Goal: Task Accomplishment & Management: Manage account settings

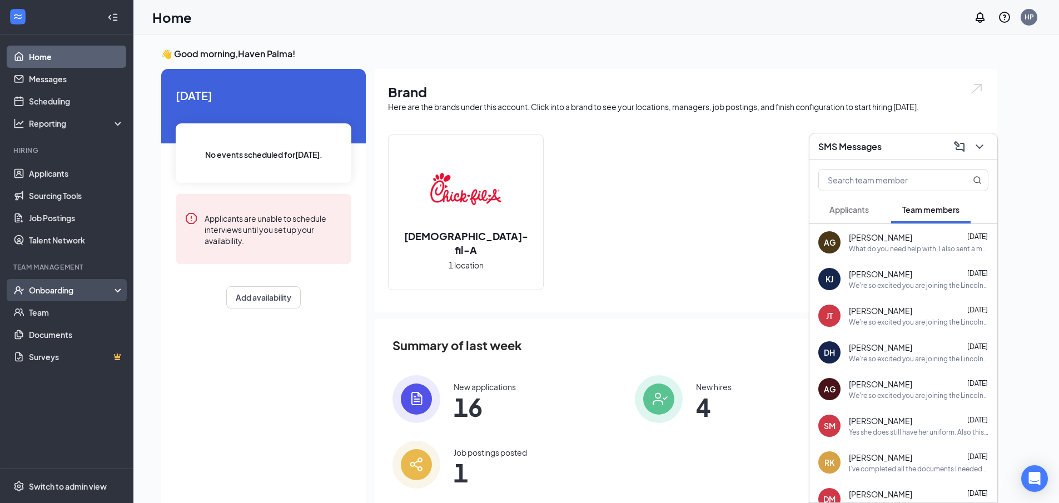
click at [64, 297] on div "Onboarding" at bounding box center [66, 290] width 133 height 22
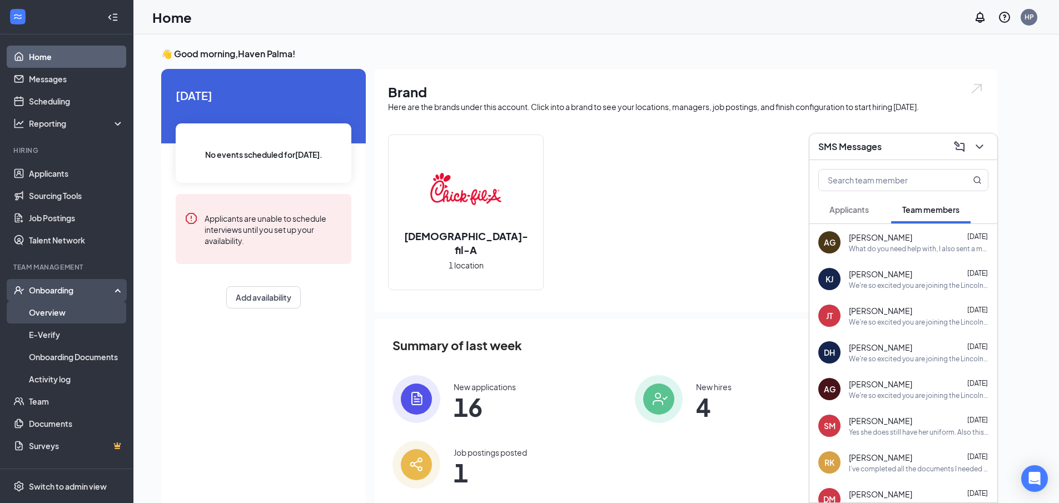
click at [84, 306] on link "Overview" at bounding box center [76, 312] width 95 height 22
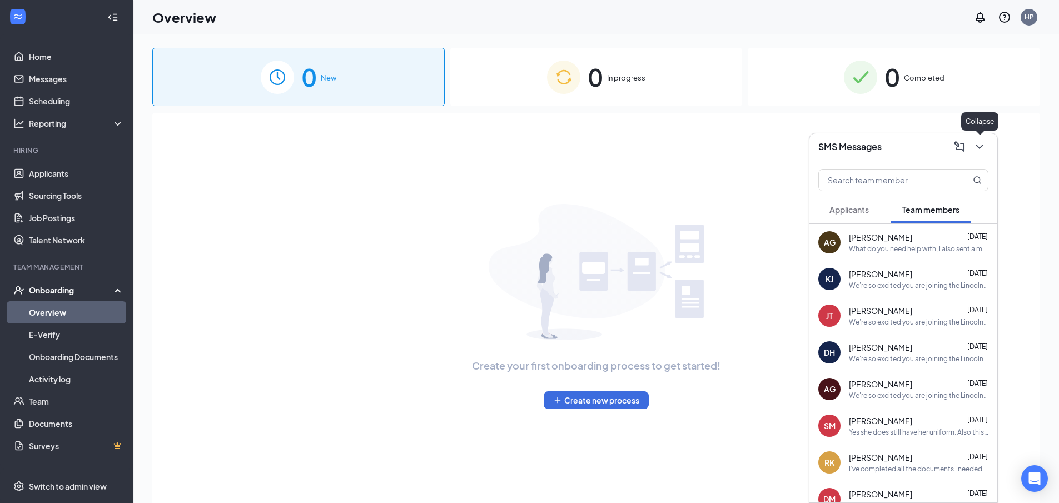
click at [980, 150] on icon "ChevronDown" at bounding box center [979, 146] width 13 height 13
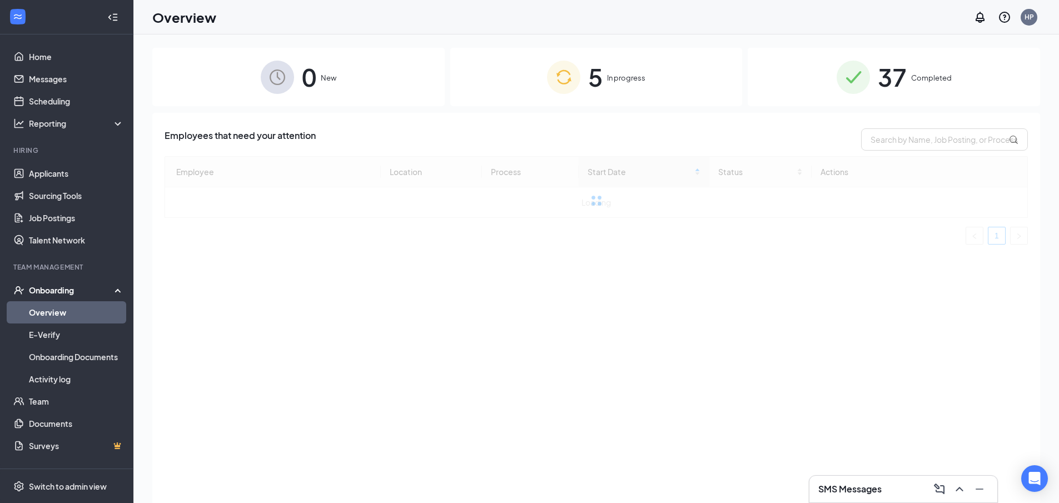
click at [613, 96] on div "5 In progress" at bounding box center [596, 77] width 292 height 58
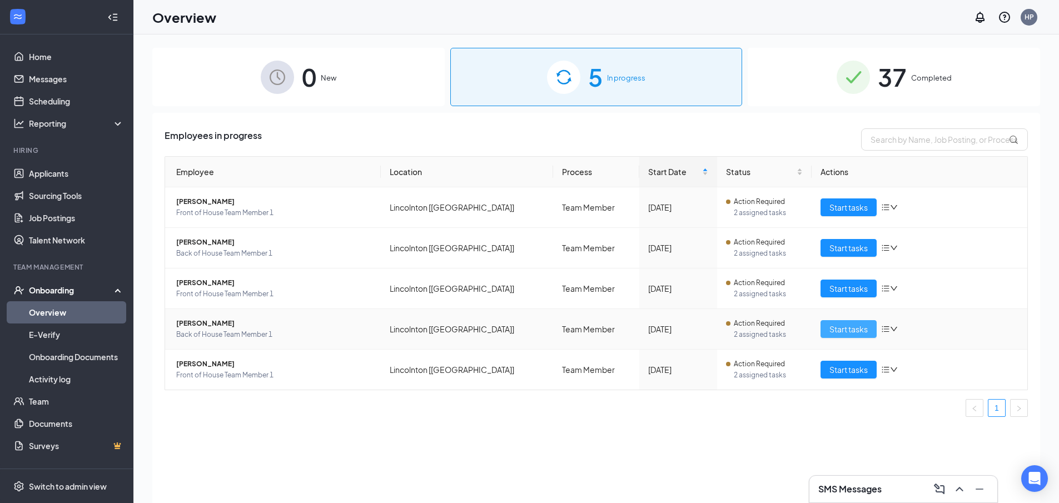
click at [853, 333] on span "Start tasks" at bounding box center [848, 329] width 38 height 12
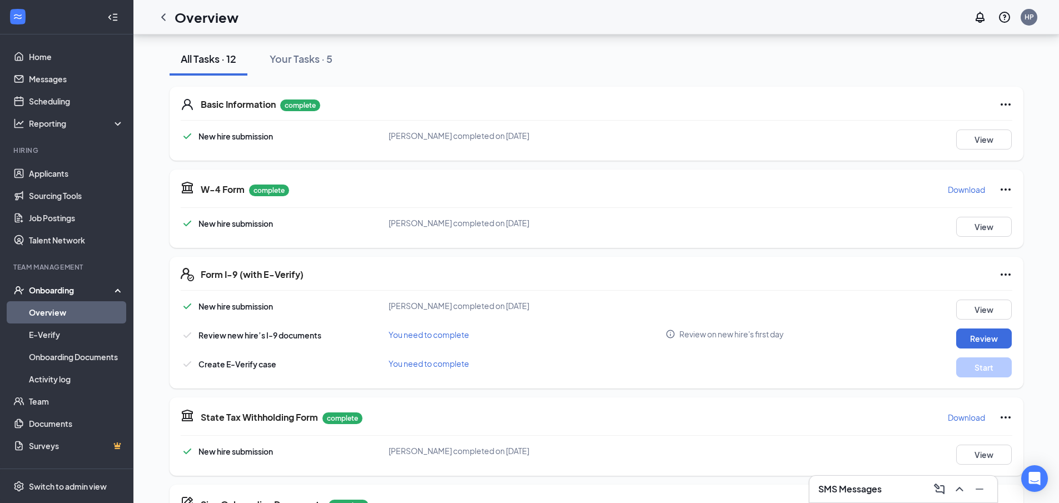
scroll to position [86, 0]
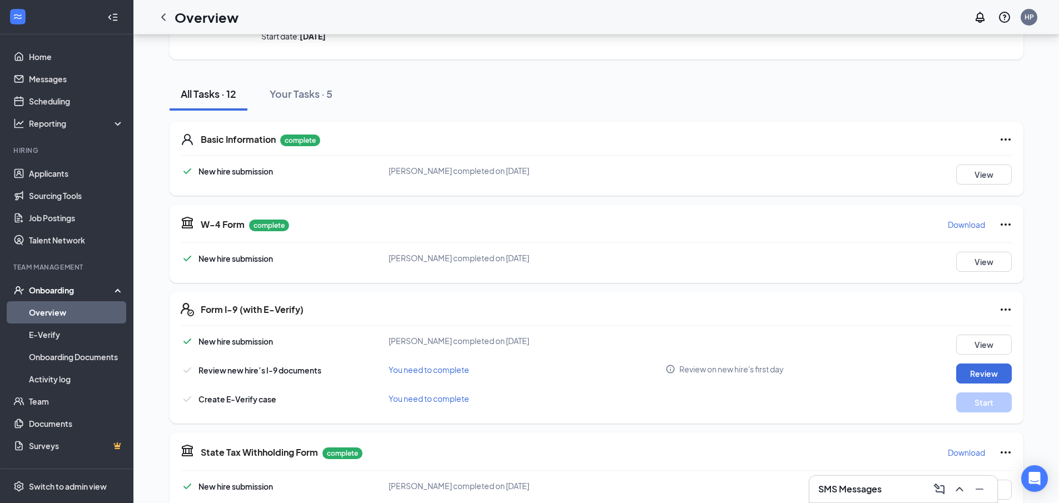
click at [166, 18] on icon "ChevronLeft" at bounding box center [163, 17] width 13 height 13
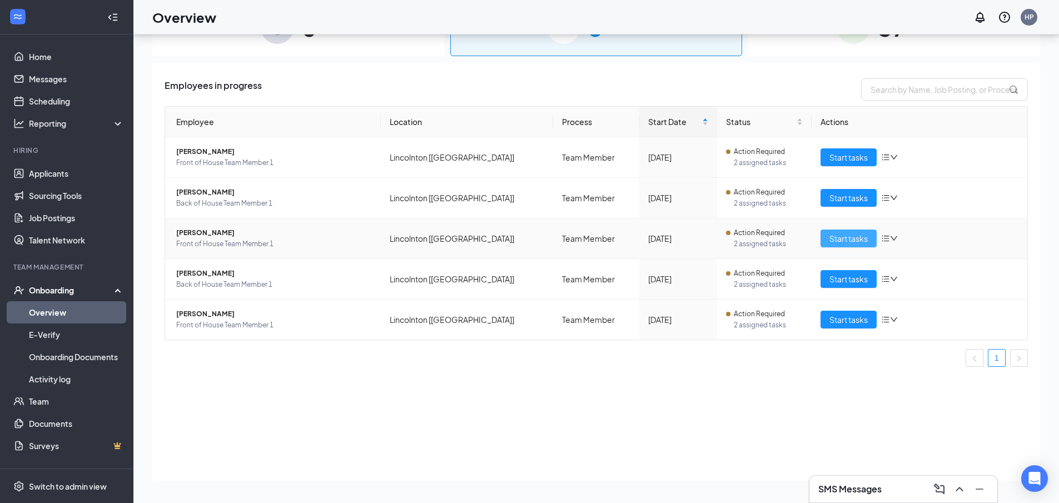
click at [830, 242] on span "Start tasks" at bounding box center [848, 238] width 38 height 12
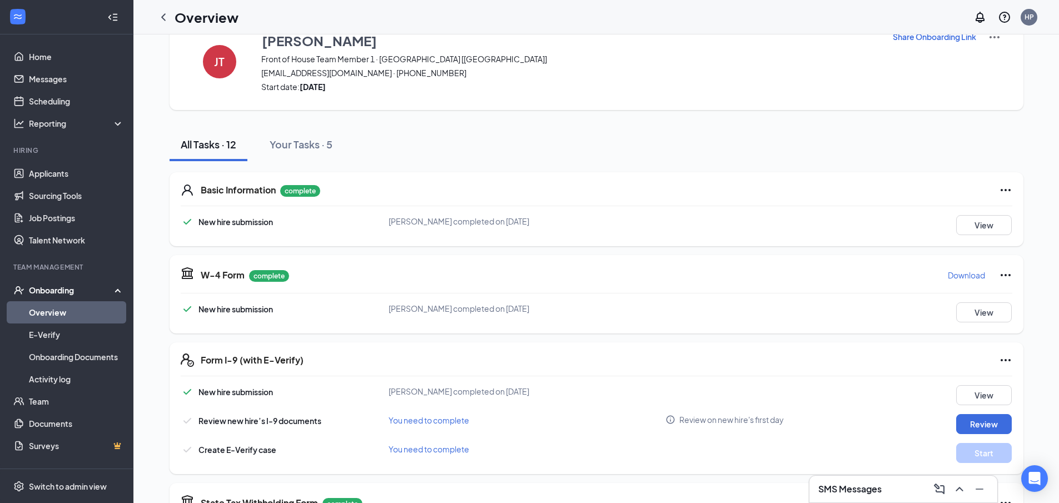
scroll to position [111, 0]
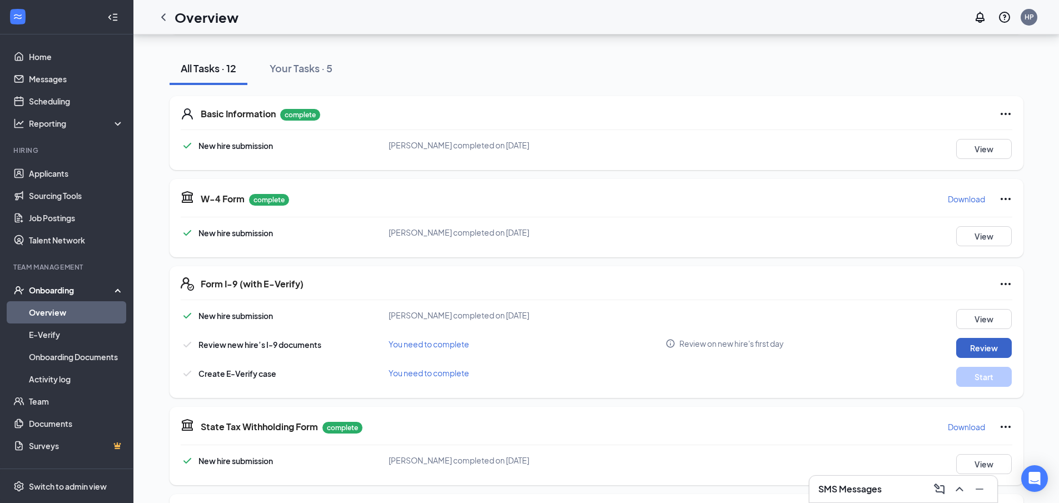
click at [970, 343] on button "Review" at bounding box center [984, 348] width 56 height 20
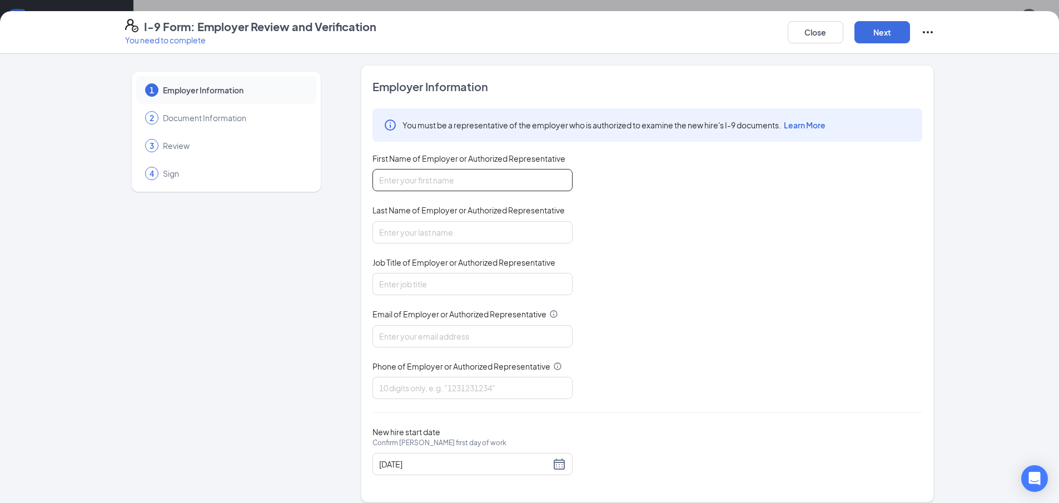
click at [500, 181] on input "First Name of Employer or Authorized Representative" at bounding box center [472, 180] width 200 height 22
type input "Haven"
click at [468, 238] on input "Last Name of Employer or Authorized Representative" at bounding box center [472, 232] width 200 height 22
type input "Duncan"
click at [477, 282] on input "Job Title of Employer or Authorized Representative" at bounding box center [472, 284] width 200 height 22
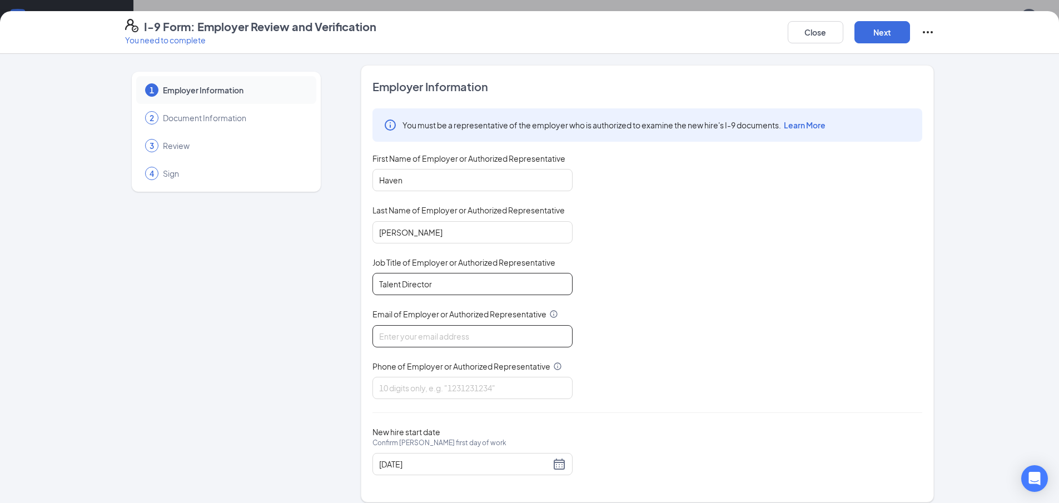
type input "Talent Director"
click at [457, 328] on input "Email of Employer or Authorized Representative" at bounding box center [472, 336] width 200 height 22
type input "cfahaven19@gmail.com"
click at [468, 394] on input "Phone of Employer or Authorized Representative" at bounding box center [472, 388] width 200 height 22
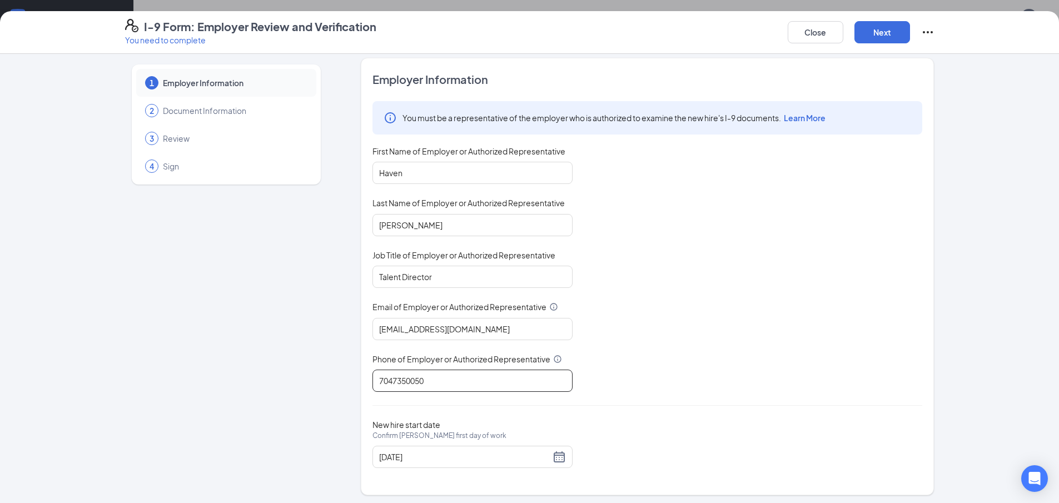
scroll to position [11, 0]
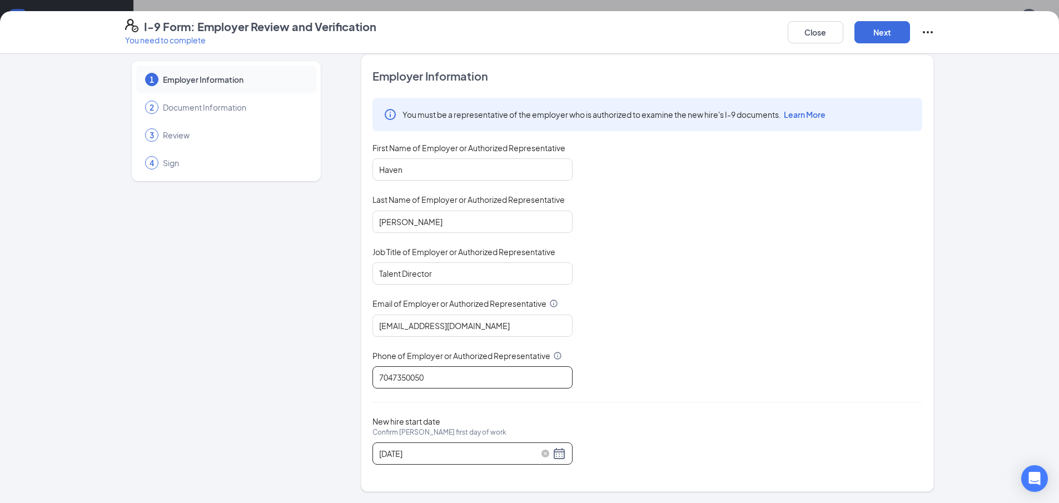
type input "7047350050"
click at [551, 455] on div "09/14/2025" at bounding box center [472, 453] width 187 height 13
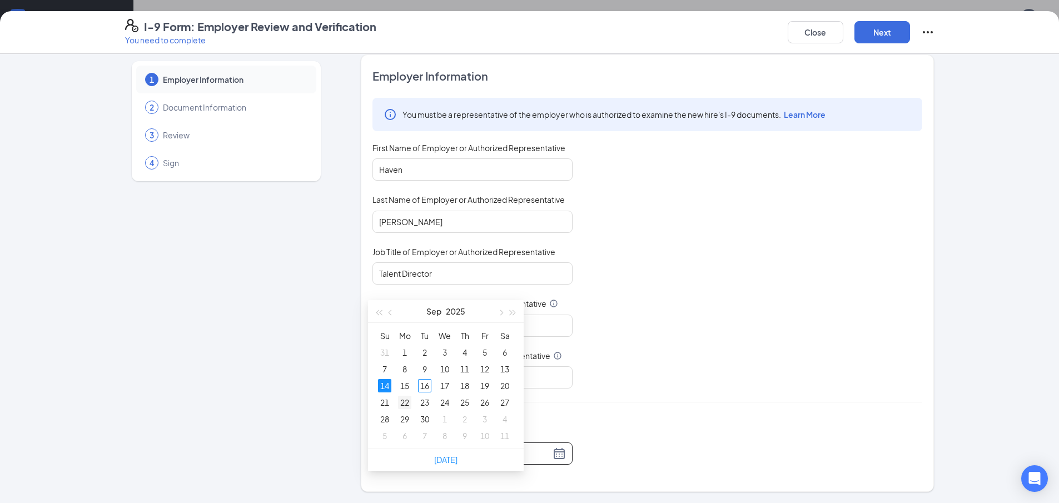
type input "09/22/2025"
click at [402, 402] on div "22" at bounding box center [404, 402] width 13 height 13
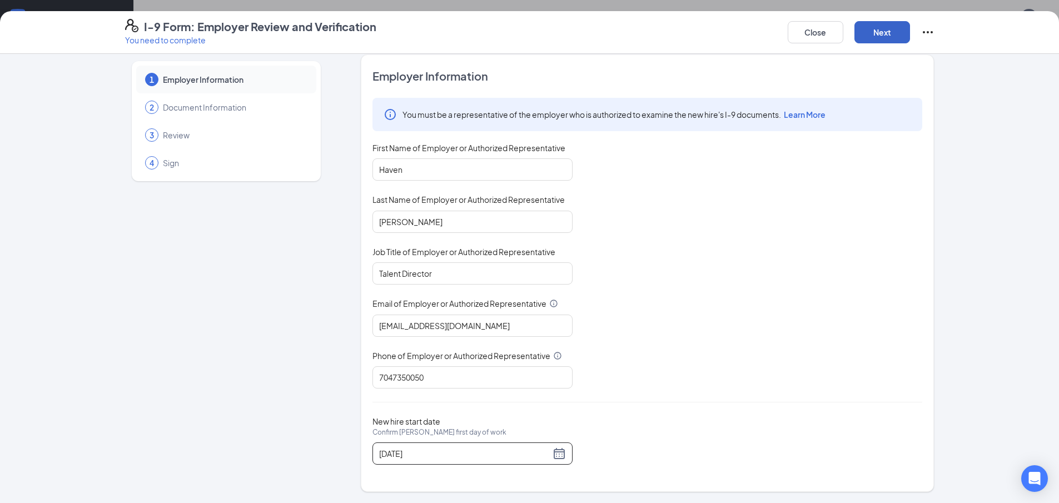
click at [885, 36] on button "Next" at bounding box center [882, 32] width 56 height 22
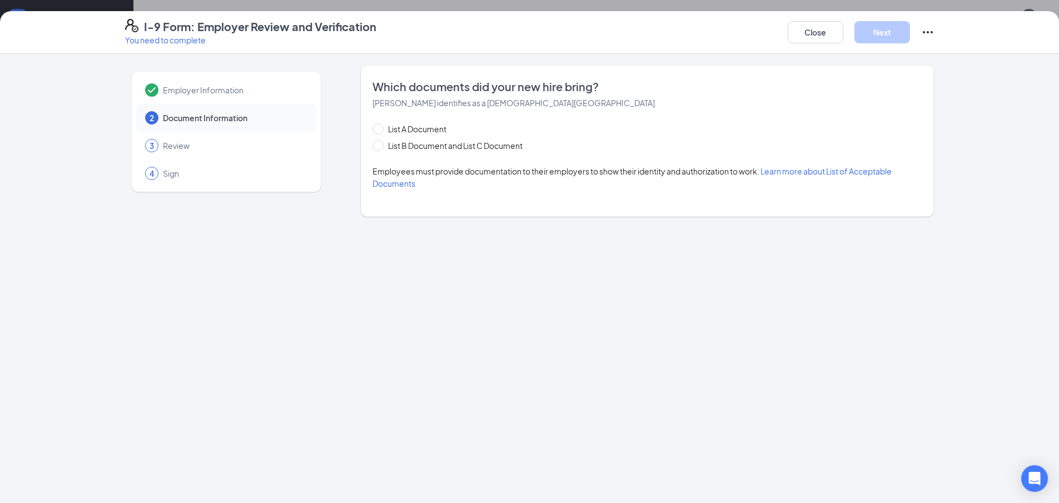
scroll to position [0, 0]
click at [419, 131] on span "List A Document" at bounding box center [417, 129] width 67 height 12
click at [380, 131] on input "List A Document" at bounding box center [376, 127] width 8 height 8
radio input "true"
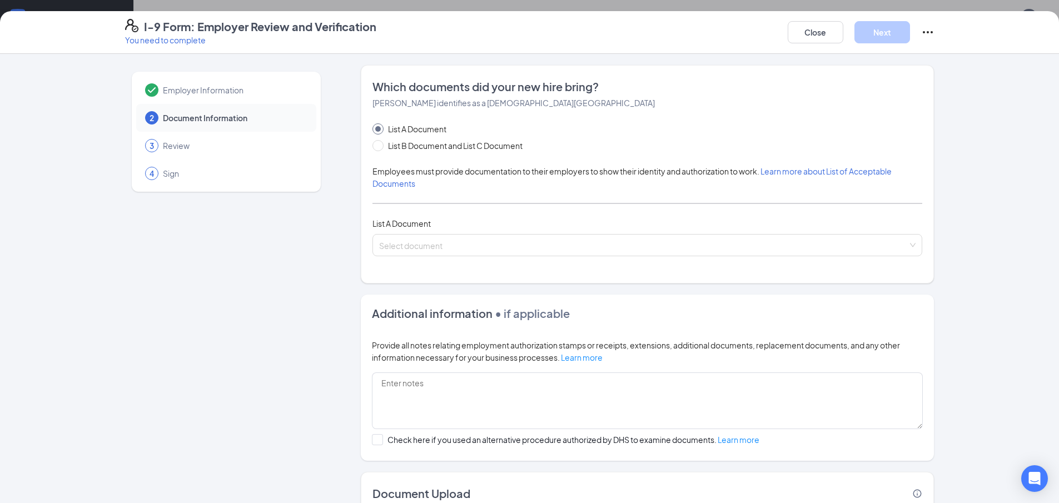
click at [437, 233] on div "List A Document List B Document and List C Document Employees must provide docu…" at bounding box center [647, 189] width 550 height 133
click at [439, 238] on input "search" at bounding box center [643, 243] width 529 height 17
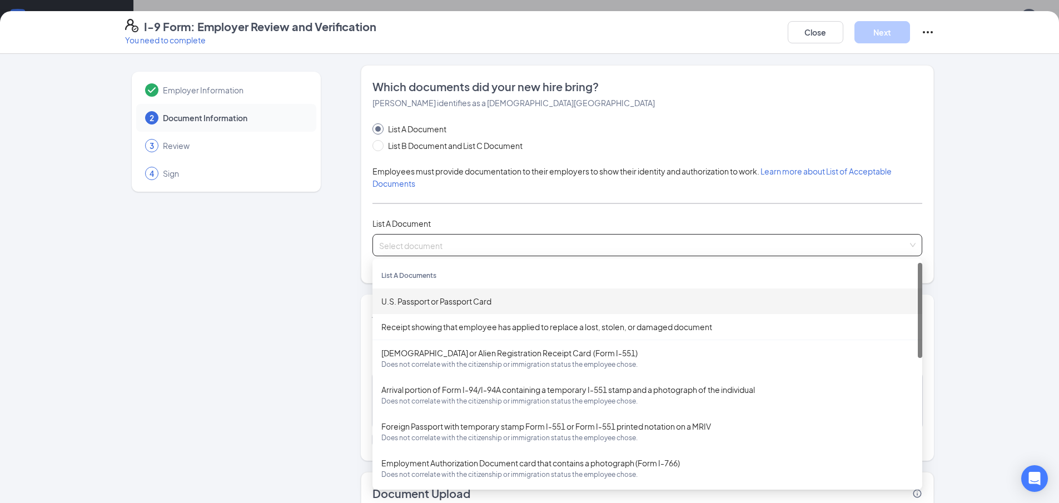
click at [430, 296] on div "U.S. Passport or Passport Card" at bounding box center [647, 301] width 532 height 12
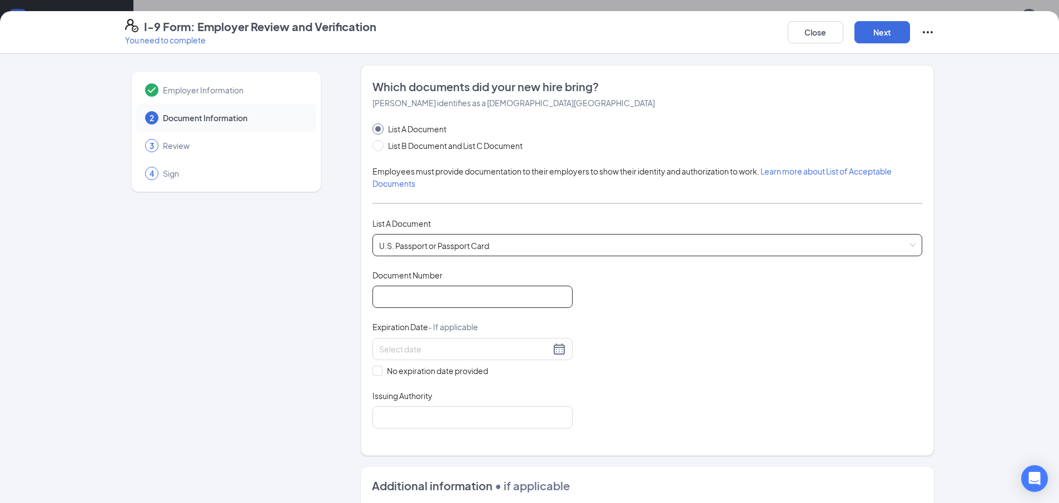
click at [430, 296] on input "Document Number" at bounding box center [472, 297] width 200 height 22
type input "A"
type input "71734946"
click at [417, 334] on div "Expiration Date - If applicable" at bounding box center [472, 329] width 200 height 16
click at [421, 350] on input at bounding box center [464, 349] width 171 height 12
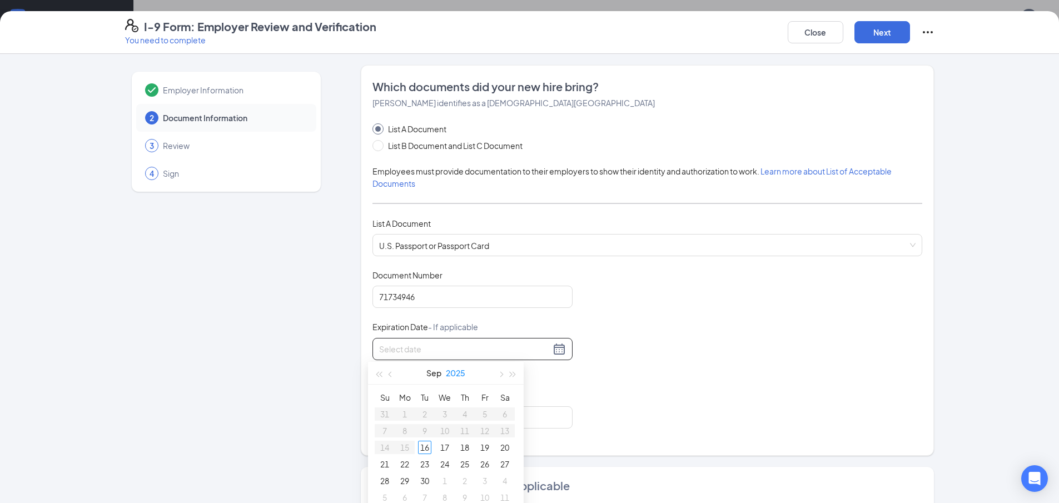
click at [459, 373] on button "2025" at bounding box center [455, 373] width 19 height 22
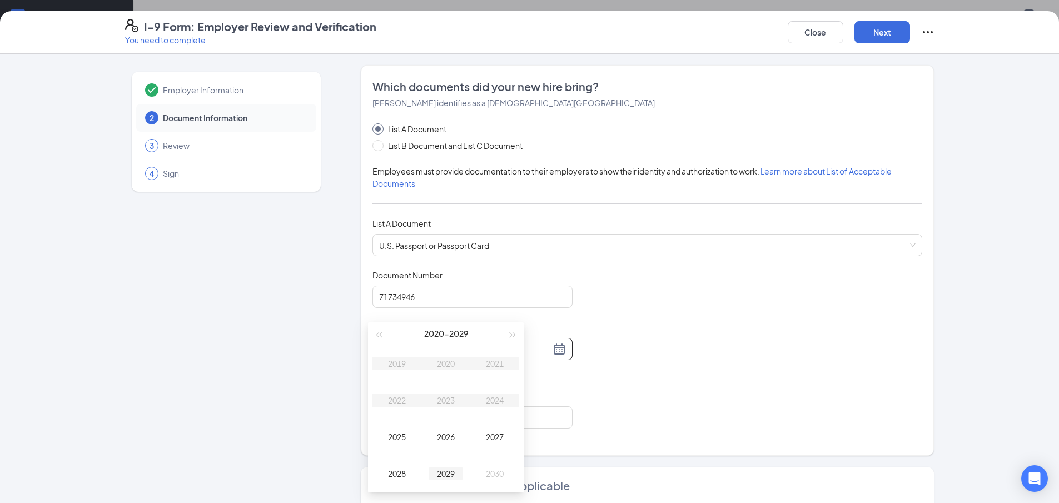
type input "09/16/2029"
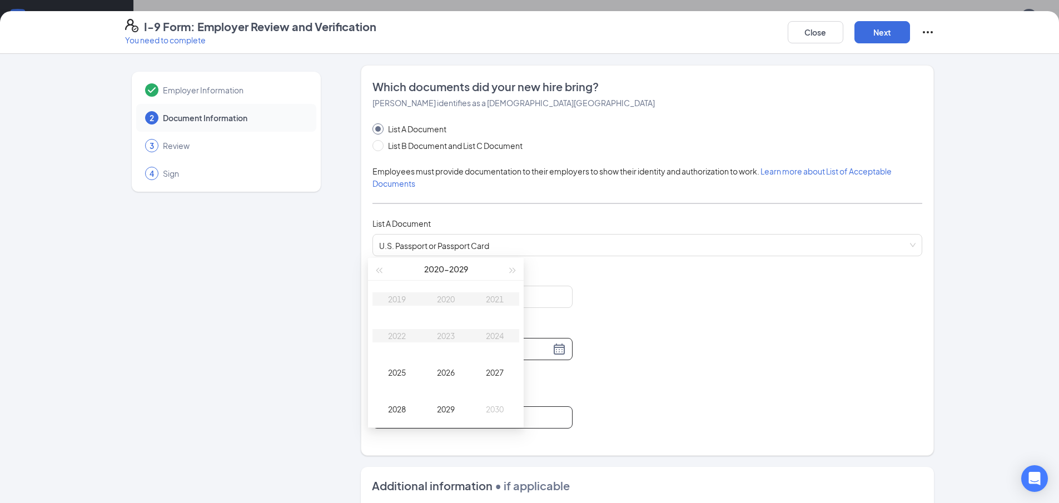
scroll to position [389, 0]
type input "09/16/2030"
click at [492, 399] on div "2030" at bounding box center [494, 401] width 33 height 13
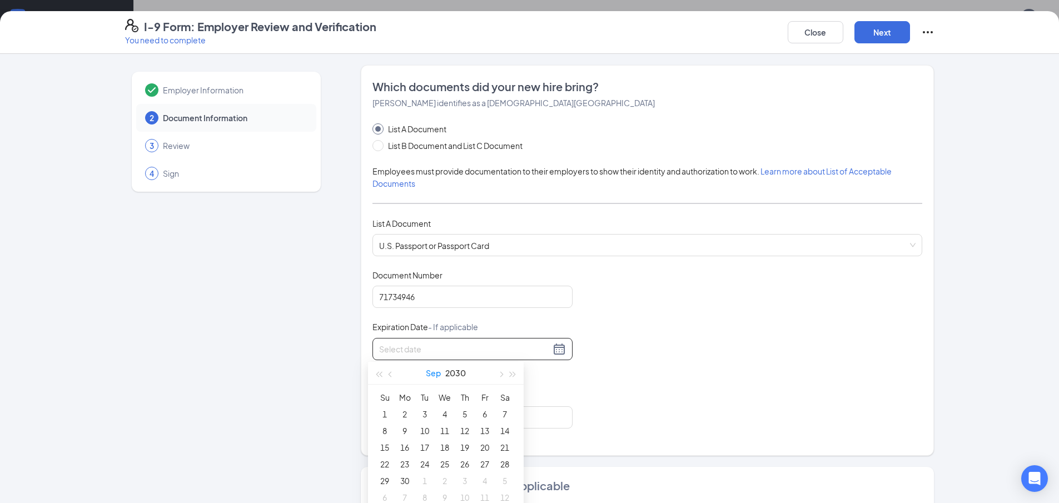
click at [436, 370] on button "Sep" at bounding box center [433, 373] width 15 height 22
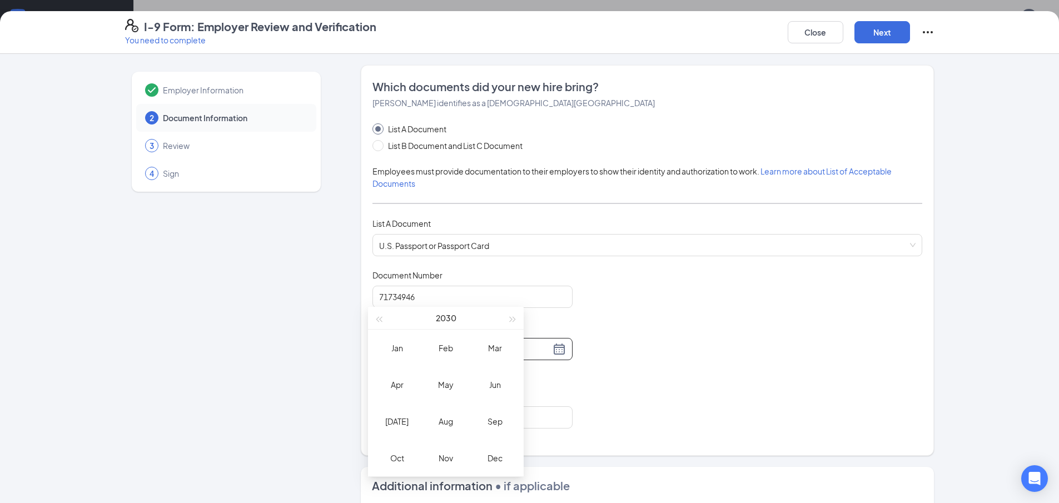
scroll to position [445, 0]
type input "07/16/2030"
click at [392, 421] on div "Jul" at bounding box center [396, 420] width 33 height 13
type input "06/30/2030"
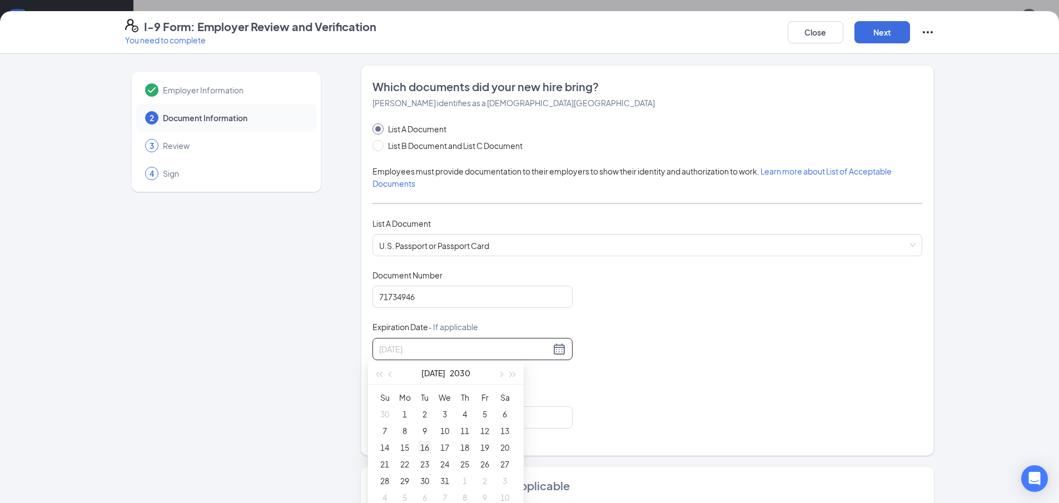
type input "07/16/2030"
click at [432, 449] on td "16" at bounding box center [425, 447] width 20 height 17
click at [415, 412] on input "Issuing Authority" at bounding box center [472, 417] width 200 height 22
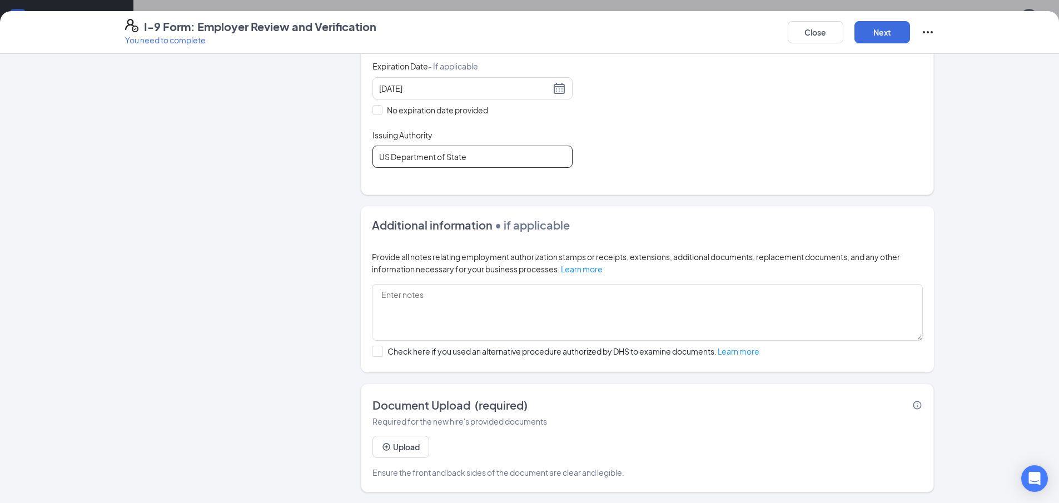
scroll to position [261, 0]
type input "US Department of State"
click at [402, 436] on button "Upload" at bounding box center [400, 446] width 57 height 22
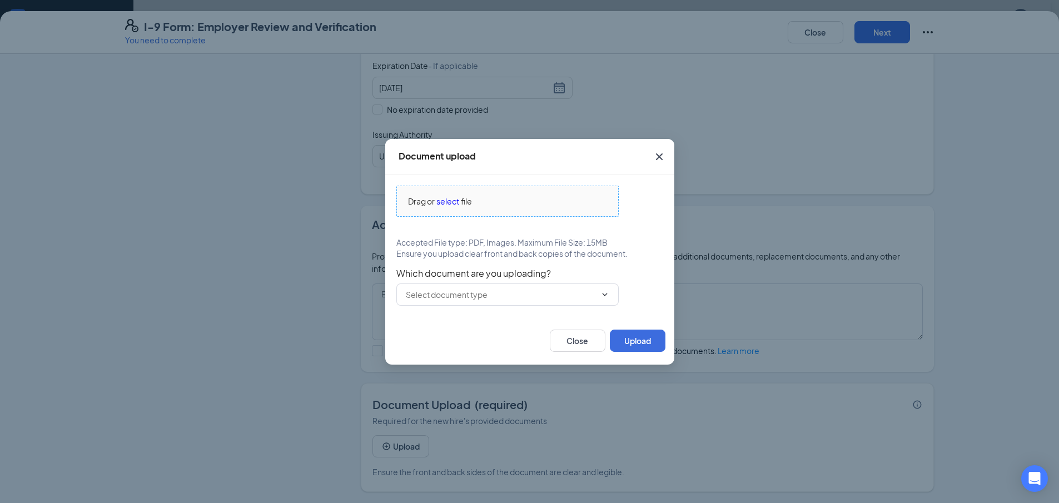
click at [446, 201] on span "select" at bounding box center [447, 201] width 23 height 12
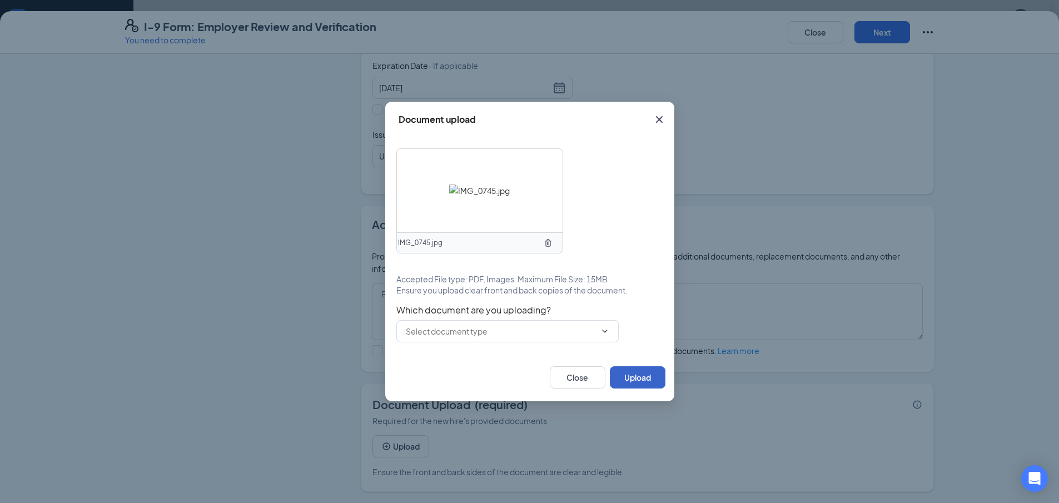
click at [640, 381] on button "Upload" at bounding box center [638, 377] width 56 height 22
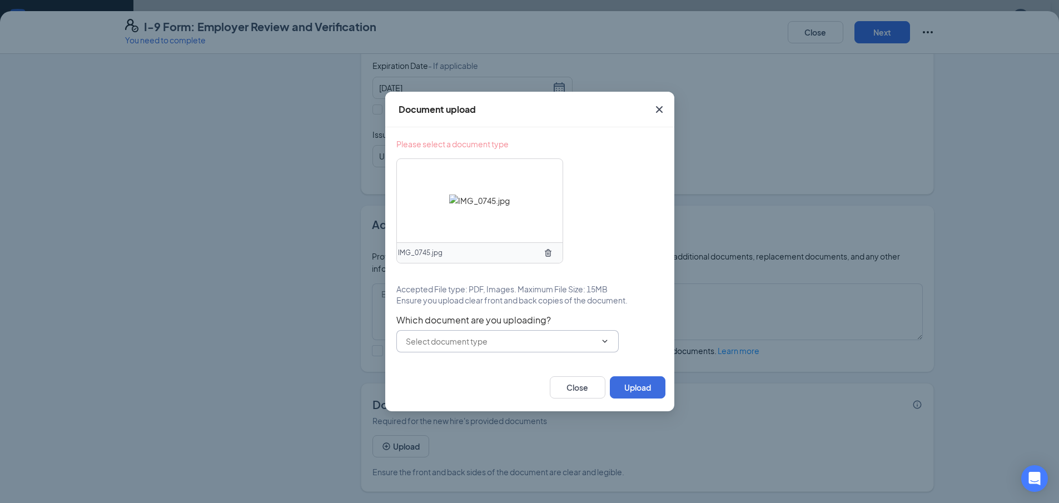
click at [515, 345] on input "text" at bounding box center [501, 341] width 190 height 12
click at [492, 365] on div "U.S. Passport or Passport Card" at bounding box center [470, 362] width 110 height 12
type input "U.S. Passport or Passport Card"
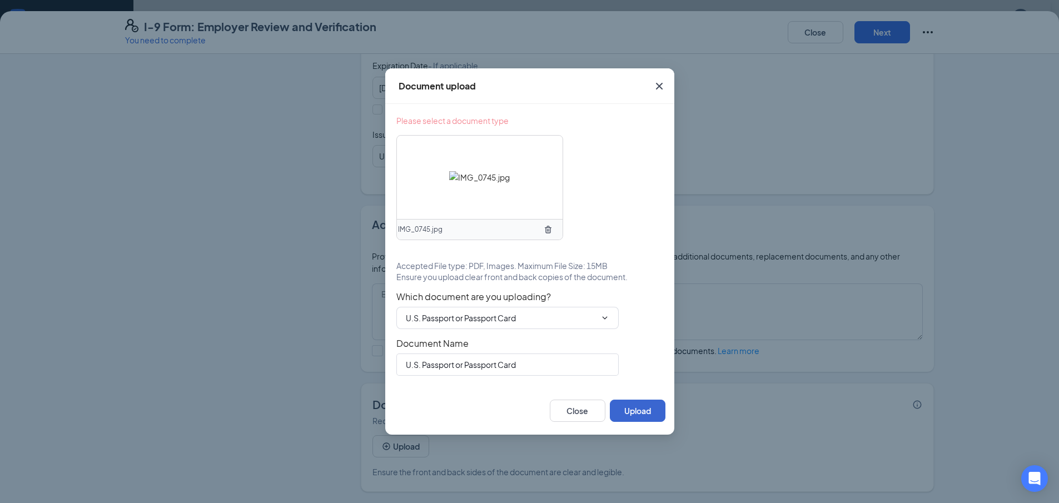
click at [645, 410] on button "Upload" at bounding box center [638, 411] width 56 height 22
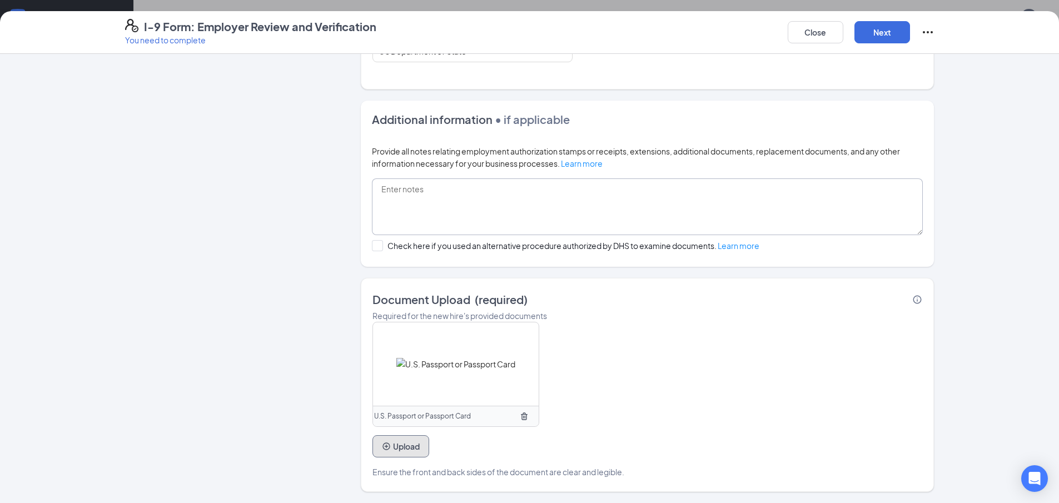
scroll to position [88, 0]
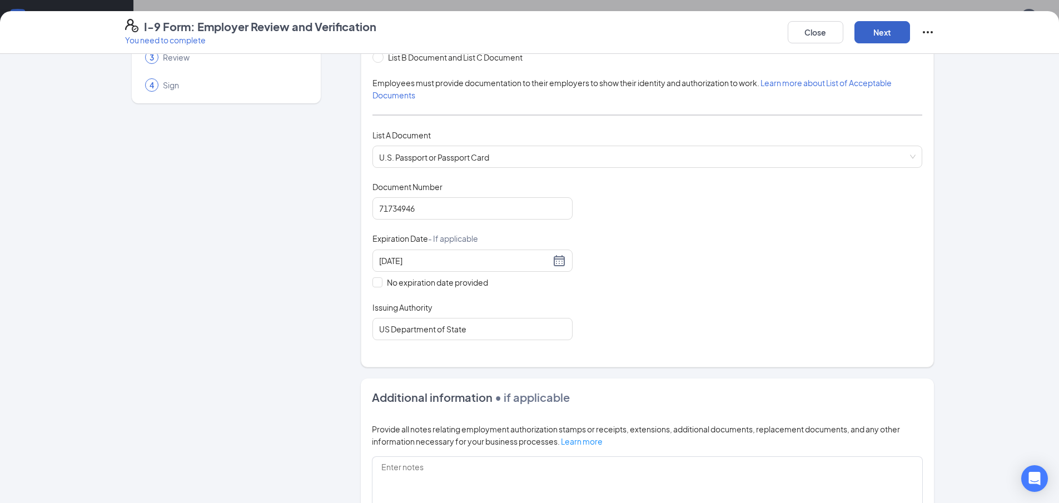
click at [880, 41] on button "Next" at bounding box center [882, 32] width 56 height 22
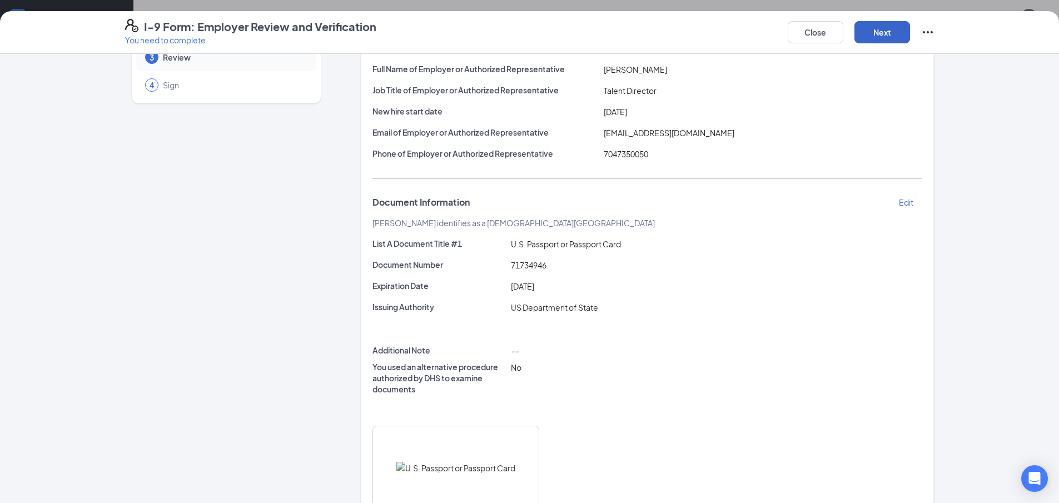
scroll to position [232, 0]
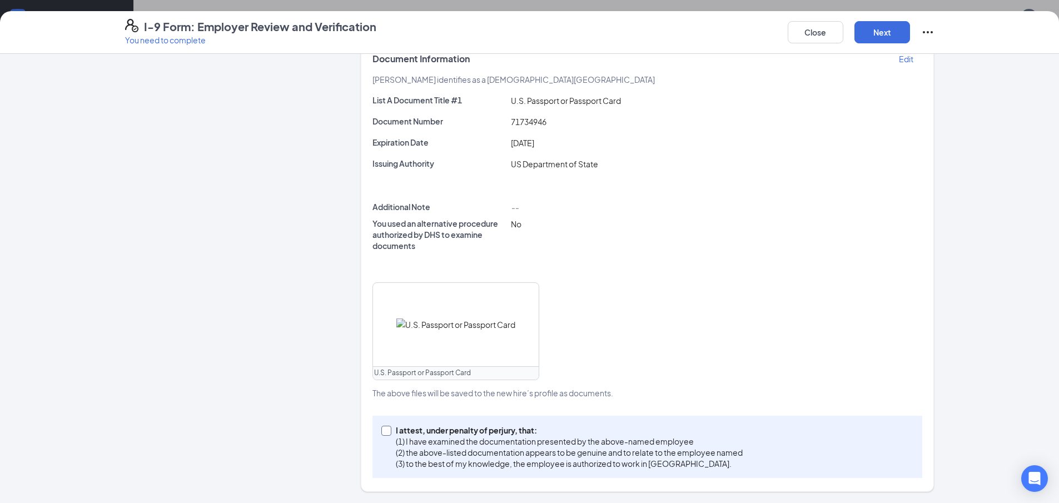
click at [382, 435] on span at bounding box center [386, 431] width 10 height 10
click at [382, 434] on input "I attest, under penalty of perjury, that: (1) I have examined the documentation…" at bounding box center [385, 430] width 8 height 8
checkbox input "true"
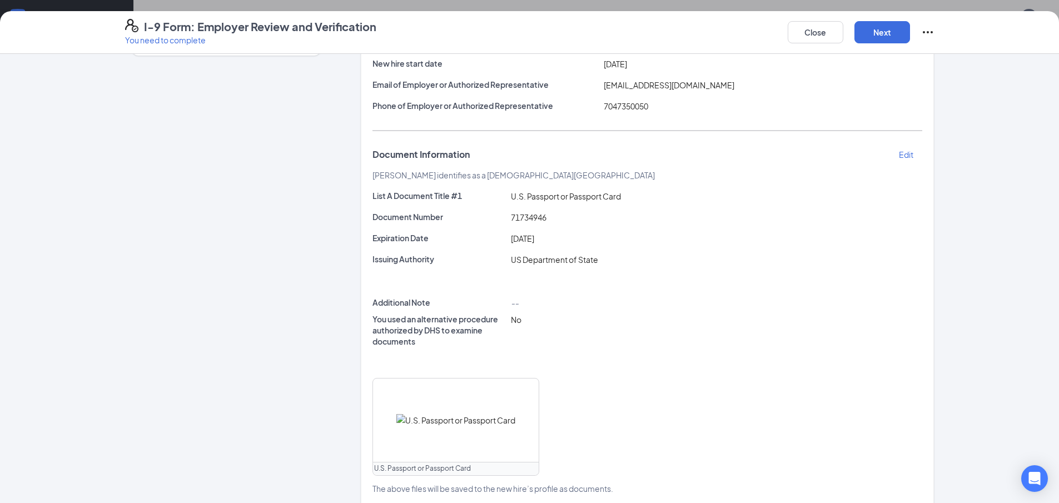
scroll to position [0, 0]
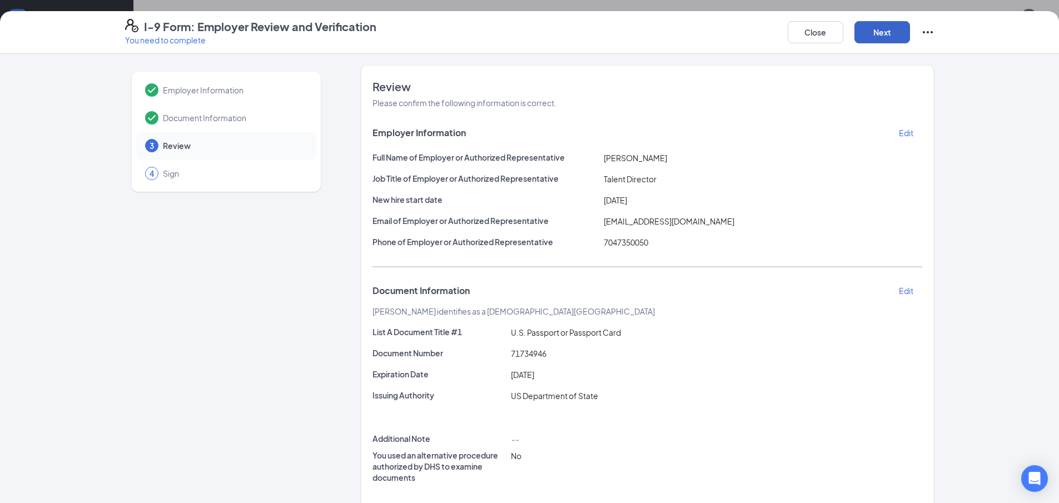
click at [881, 34] on button "Next" at bounding box center [882, 32] width 56 height 22
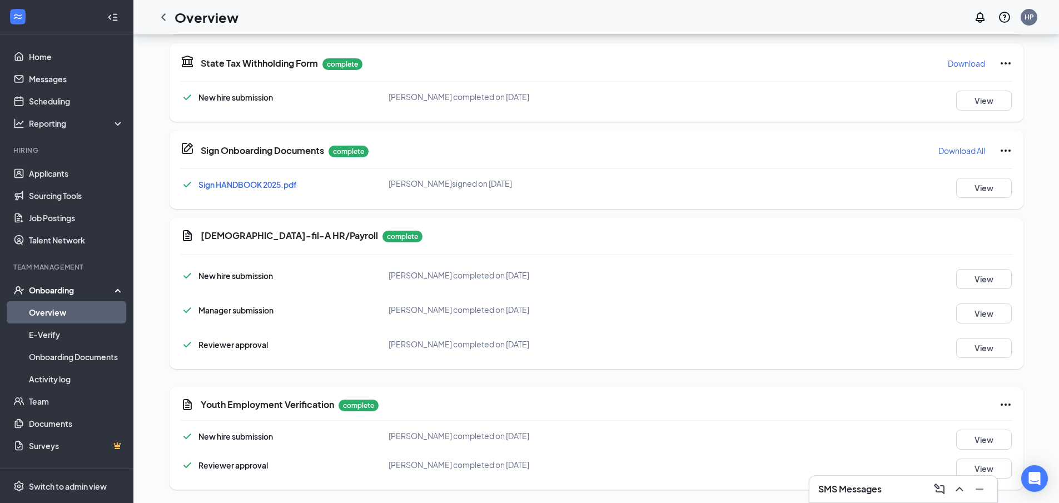
scroll to position [208, 0]
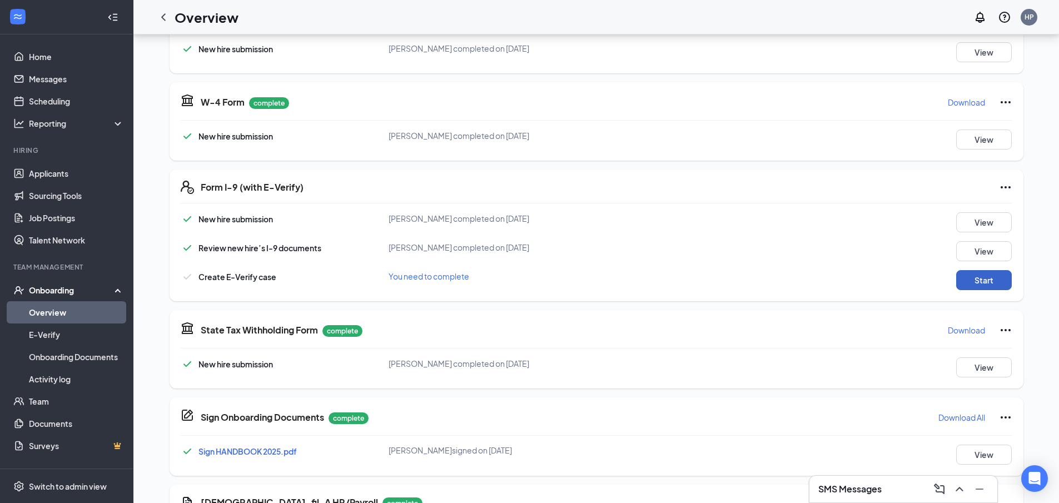
click at [972, 275] on button "Start" at bounding box center [984, 280] width 56 height 20
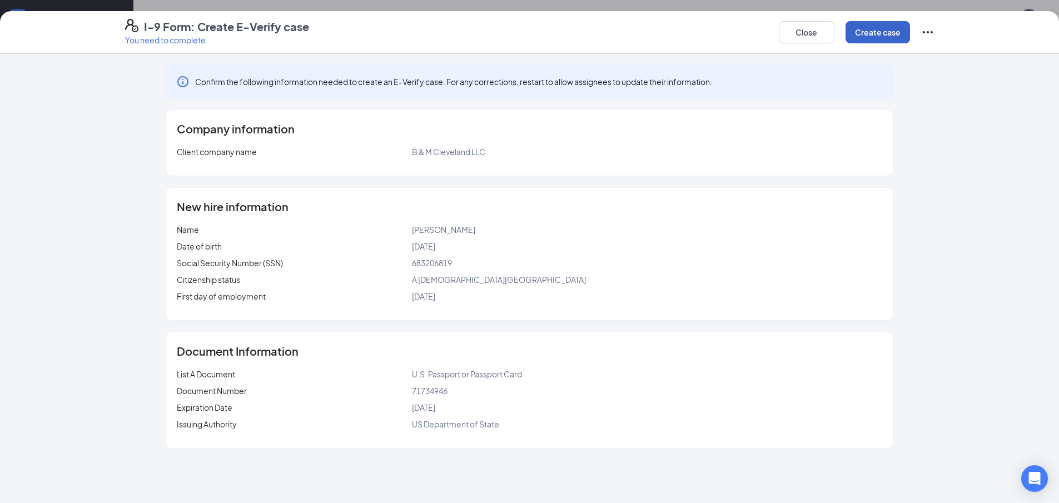
click at [859, 22] on button "Create case" at bounding box center [877, 32] width 64 height 22
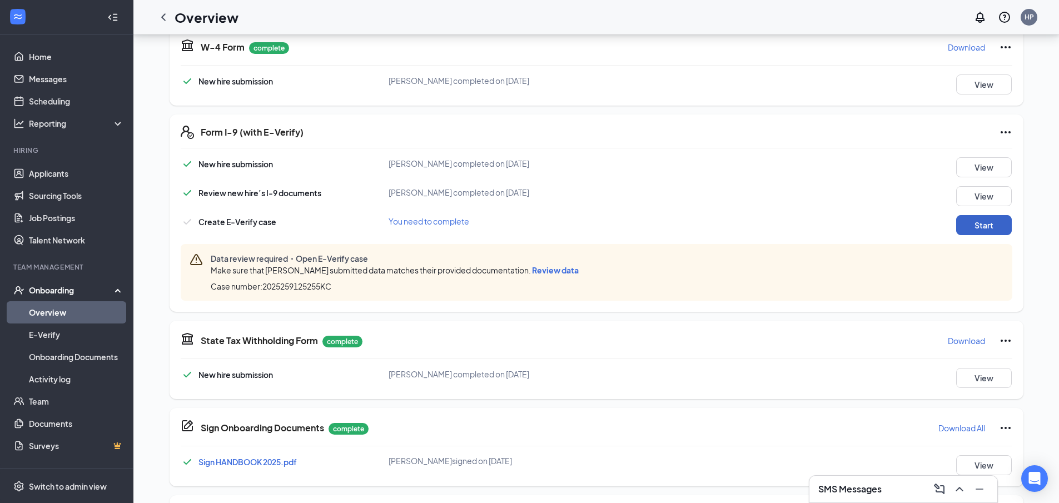
scroll to position [263, 0]
click at [550, 273] on span "Review data" at bounding box center [555, 270] width 47 height 10
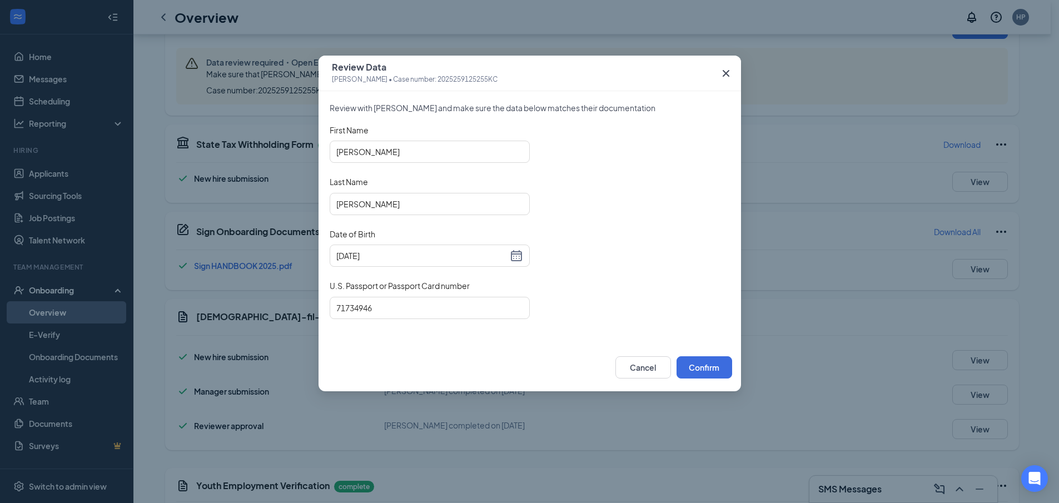
scroll to position [486, 0]
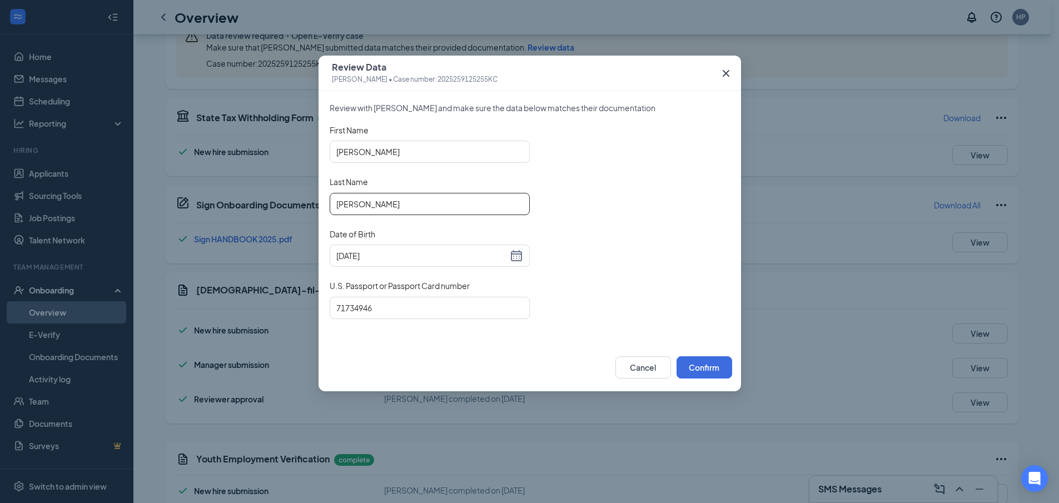
click at [379, 202] on input "Tellez" at bounding box center [430, 204] width 200 height 22
type input "Tellez-Castillo"
click at [689, 365] on button "Confirm" at bounding box center [704, 367] width 56 height 22
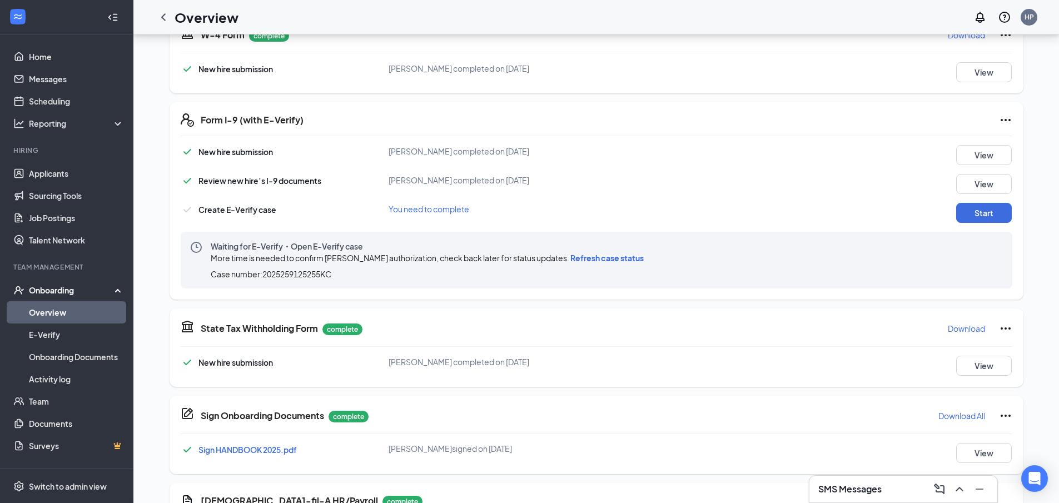
scroll to position [263, 0]
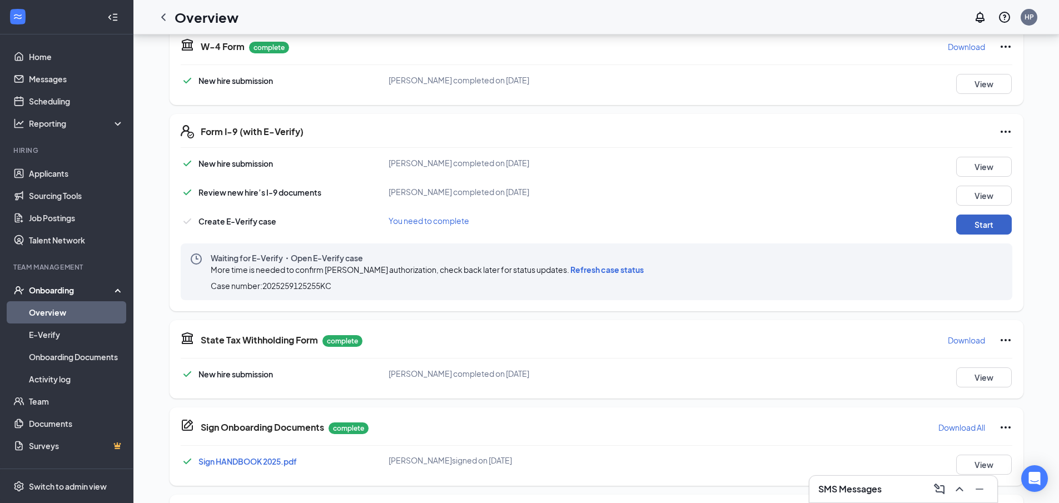
click at [982, 227] on button "Start" at bounding box center [984, 225] width 56 height 20
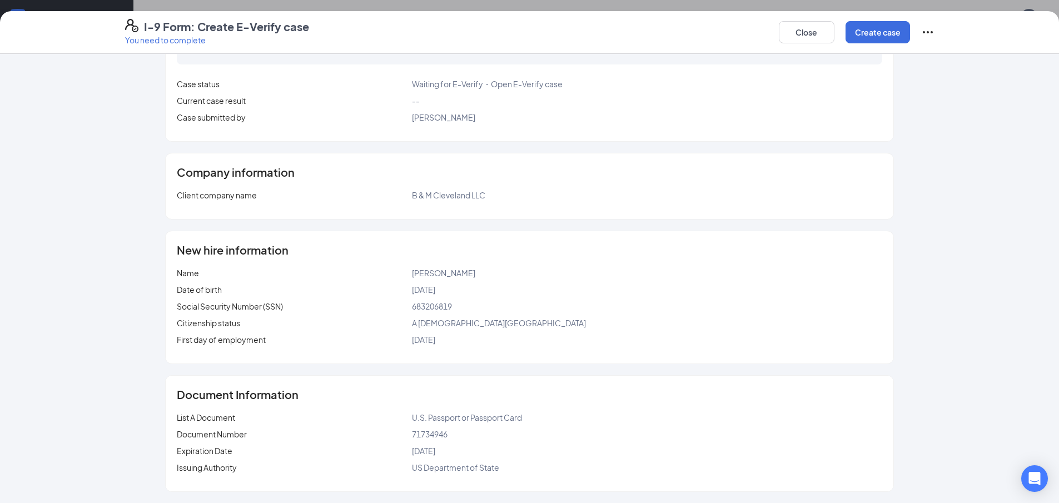
scroll to position [0, 0]
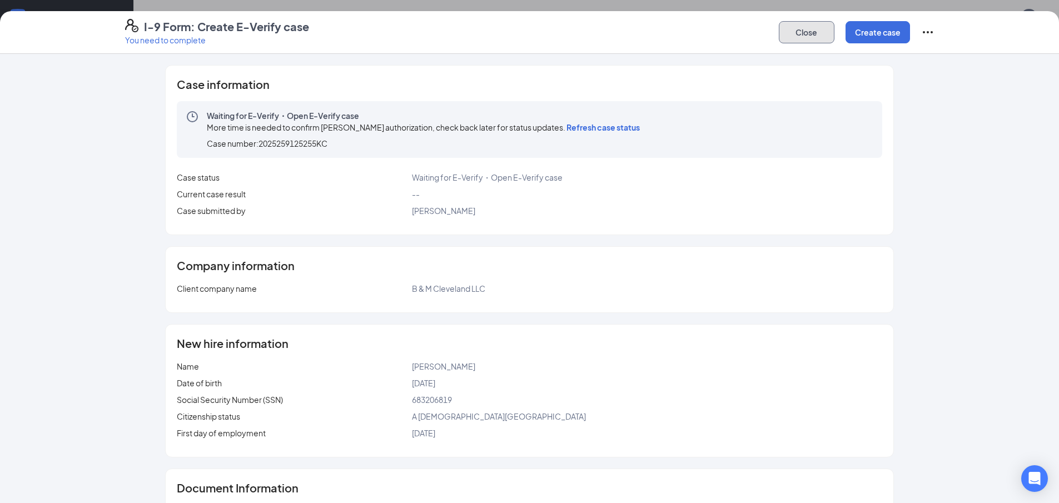
click at [805, 25] on button "Close" at bounding box center [807, 32] width 56 height 22
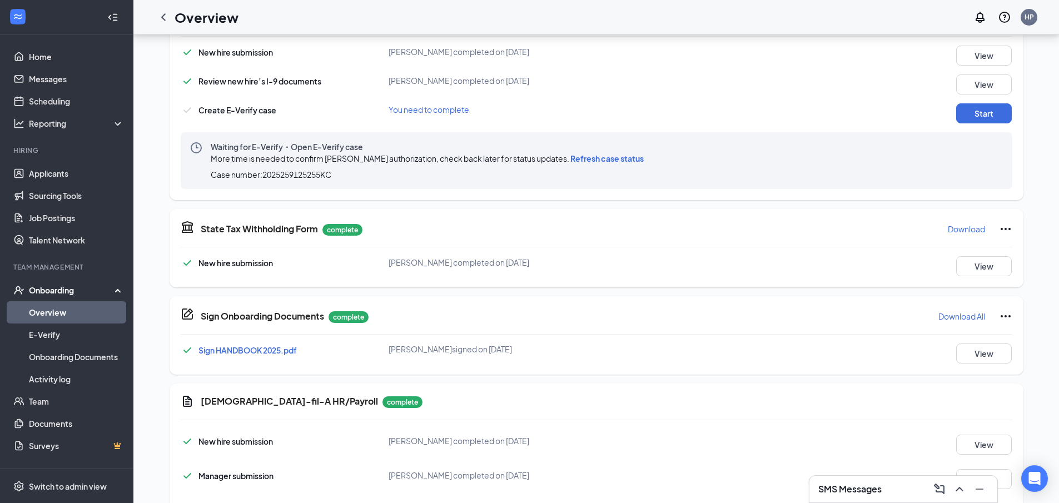
click at [620, 158] on span "Refresh case status" at bounding box center [606, 158] width 73 height 10
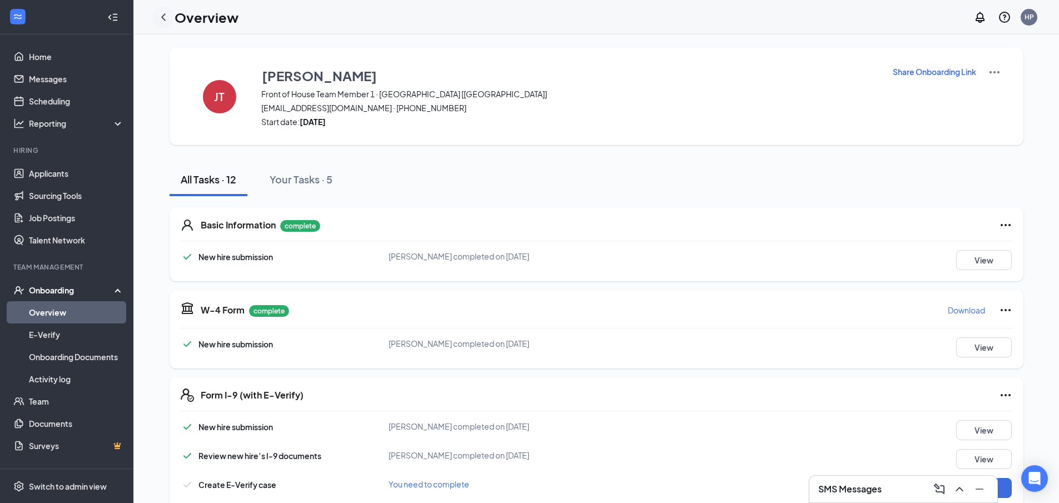
click at [168, 18] on icon "ChevronLeft" at bounding box center [163, 17] width 13 height 13
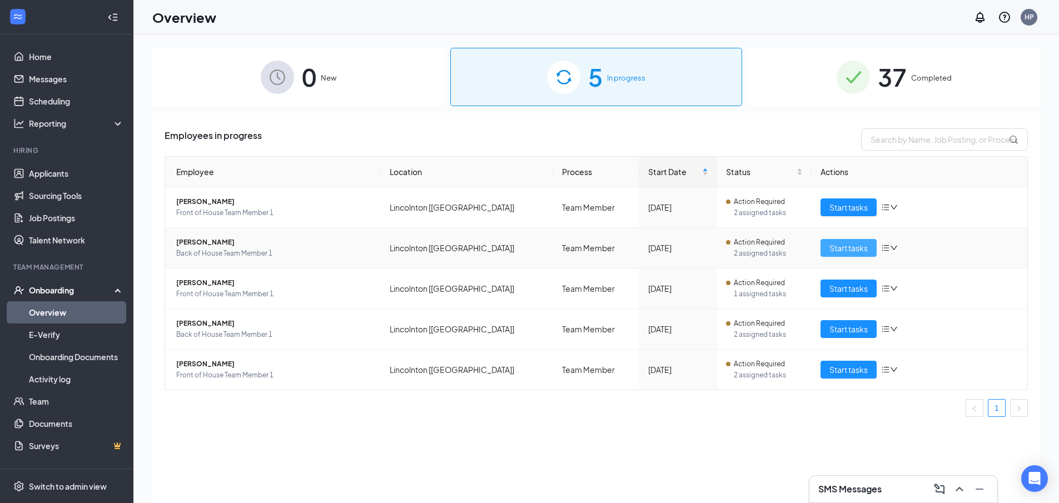
click at [841, 247] on span "Start tasks" at bounding box center [848, 248] width 38 height 12
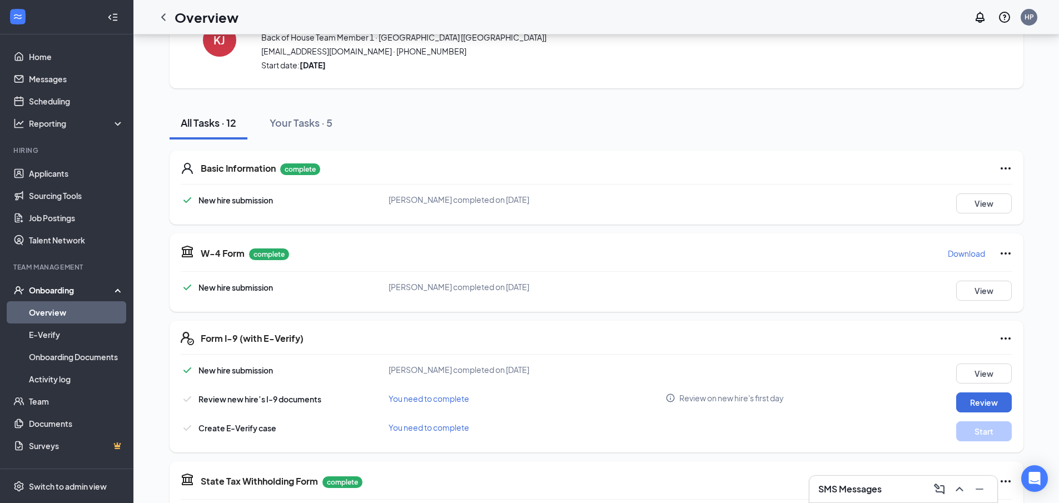
scroll to position [111, 0]
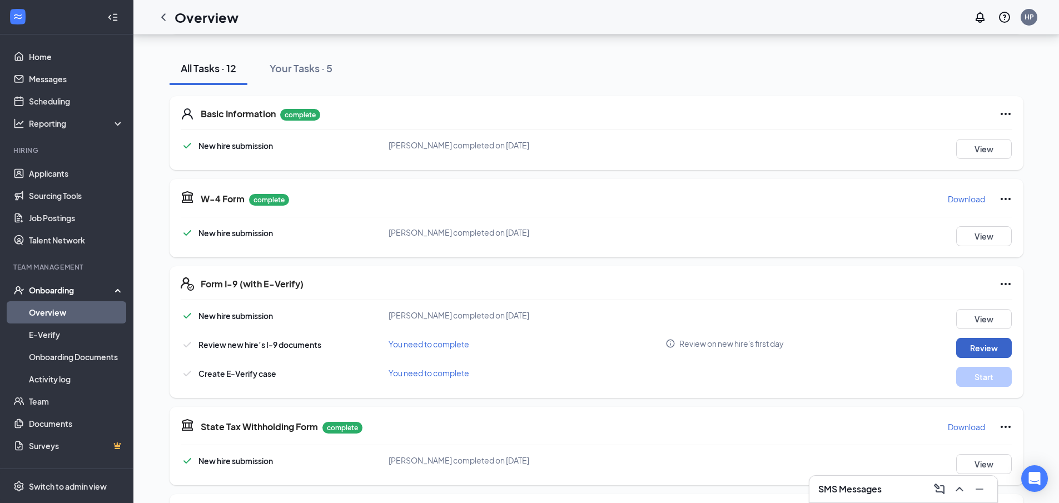
click at [995, 352] on button "Review" at bounding box center [984, 348] width 56 height 20
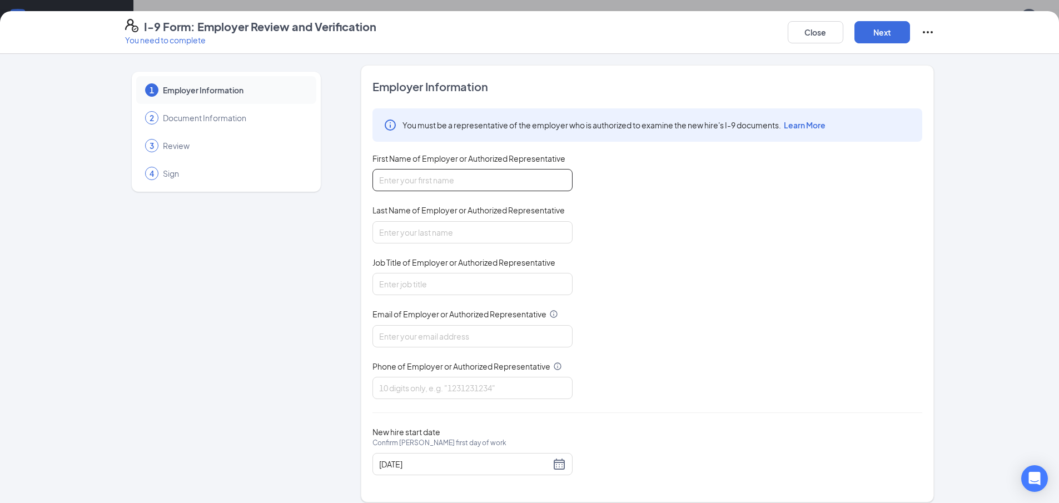
click at [512, 181] on input "First Name of Employer or Authorized Representative" at bounding box center [472, 180] width 200 height 22
type input "Haven"
click at [495, 231] on input "Last Name of Employer or Authorized Representative" at bounding box center [472, 232] width 200 height 22
type input "Duncan"
click at [475, 276] on input "Job Title of Employer or Authorized Representative" at bounding box center [472, 284] width 200 height 22
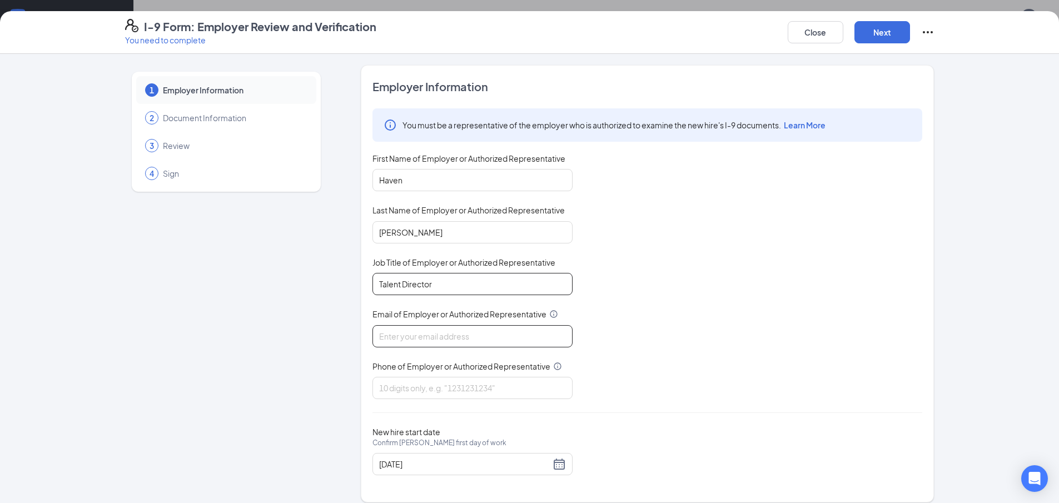
type input "Talent Director"
click at [467, 338] on input "Email of Employer or Authorized Representative" at bounding box center [472, 336] width 200 height 22
type input "cfahaven19@gmail.com"
click at [497, 380] on input "Phone of Employer or Authorized Representative" at bounding box center [472, 388] width 200 height 22
type input "7047350050"
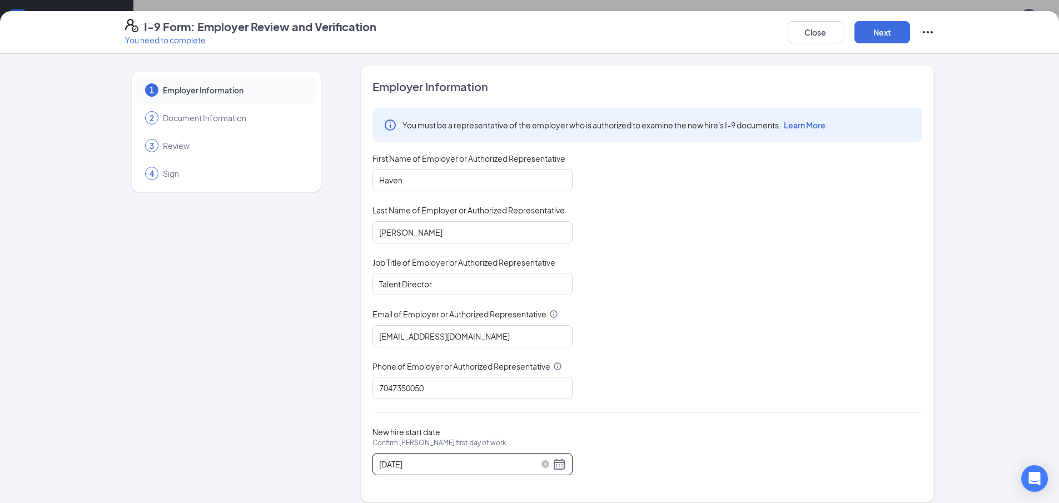
click at [554, 469] on div "09/14/2025" at bounding box center [472, 463] width 187 height 13
type input "09/22/2025"
click at [408, 469] on div "22" at bounding box center [404, 468] width 13 height 13
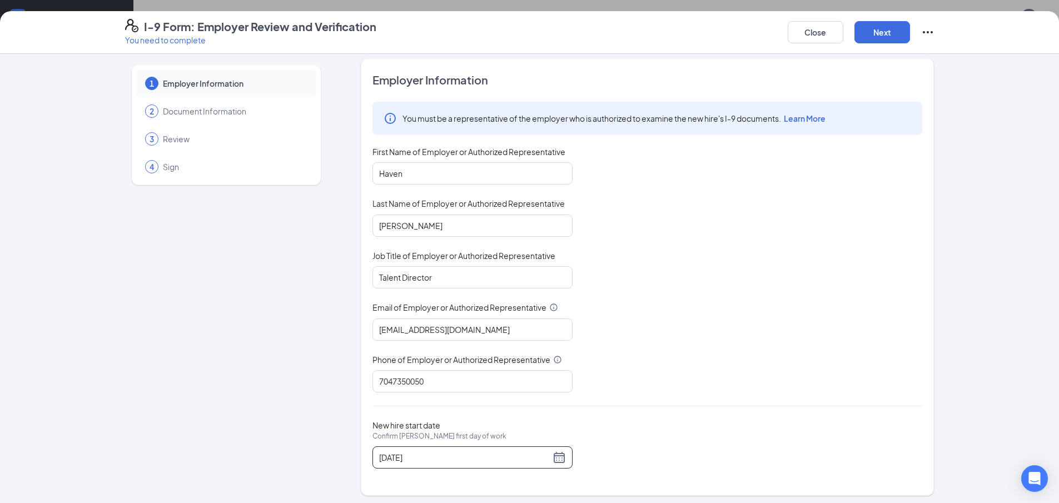
scroll to position [11, 0]
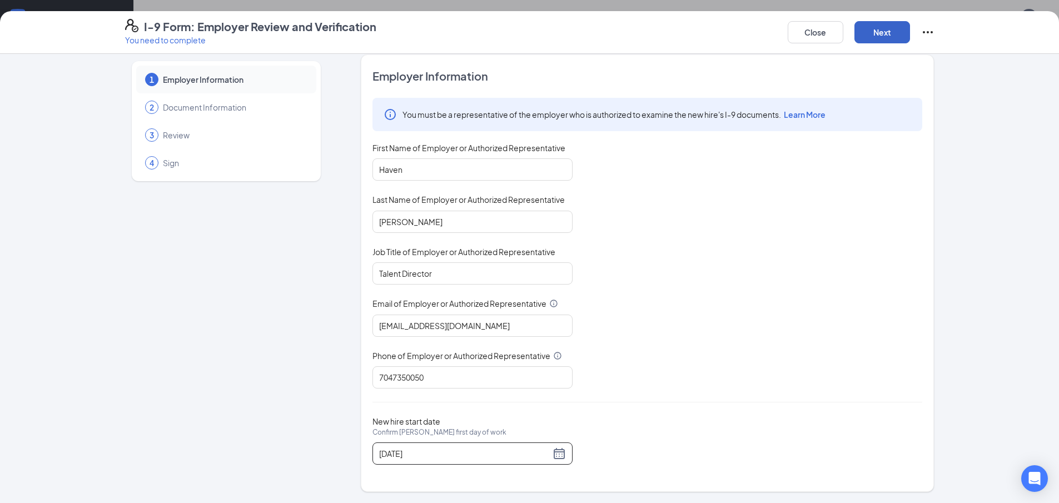
click at [865, 36] on button "Next" at bounding box center [882, 32] width 56 height 22
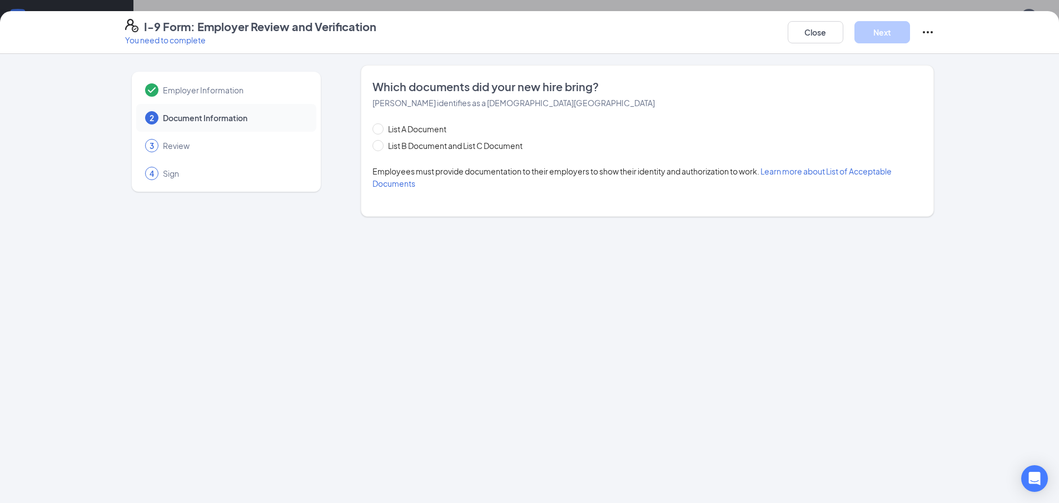
scroll to position [0, 0]
click at [397, 132] on span "List A Document" at bounding box center [417, 129] width 67 height 12
click at [380, 131] on input "List A Document" at bounding box center [376, 127] width 8 height 8
radio input "true"
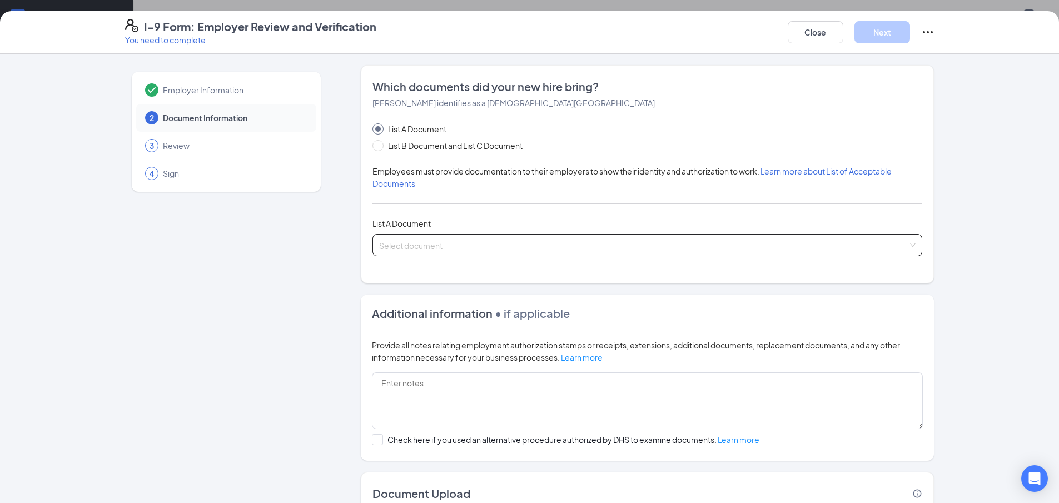
click at [437, 239] on input "search" at bounding box center [643, 243] width 529 height 17
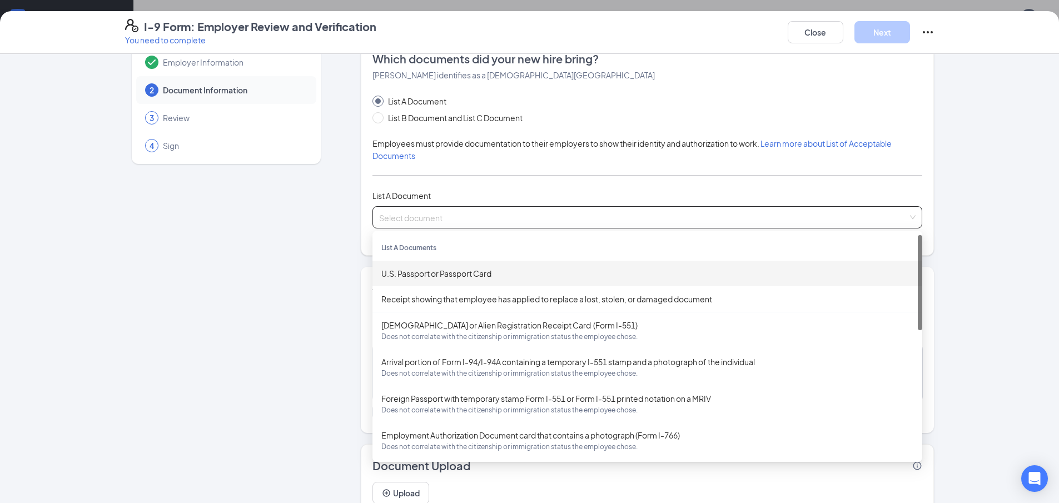
scroll to position [74, 0]
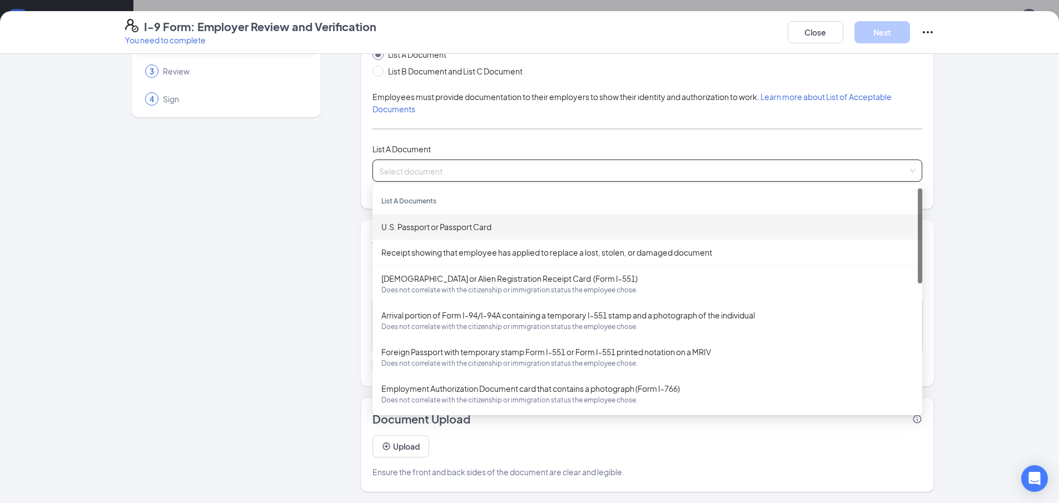
click at [439, 227] on div "U.S. Passport or Passport Card" at bounding box center [647, 227] width 532 height 12
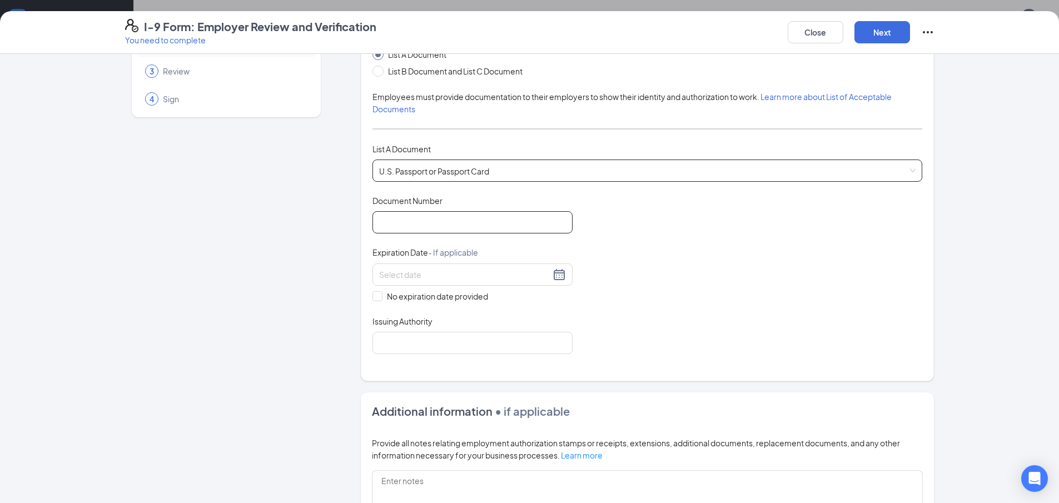
click at [442, 227] on input "Document Number" at bounding box center [472, 222] width 200 height 22
type input "656751730"
drag, startPoint x: 562, startPoint y: 276, endPoint x: 557, endPoint y: 273, distance: 6.2
click at [562, 276] on div at bounding box center [472, 274] width 200 height 22
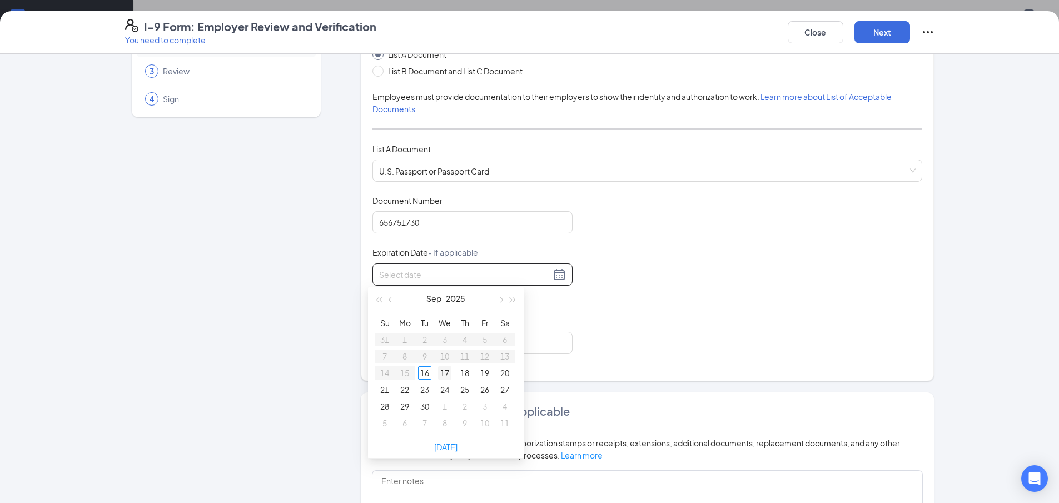
type input "09/17/2025"
click at [455, 299] on button "2025" at bounding box center [455, 298] width 19 height 22
click at [406, 398] on div "2025" at bounding box center [396, 401] width 33 height 13
type input "09/16/2025"
click at [500, 300] on span "button" at bounding box center [500, 300] width 6 height 6
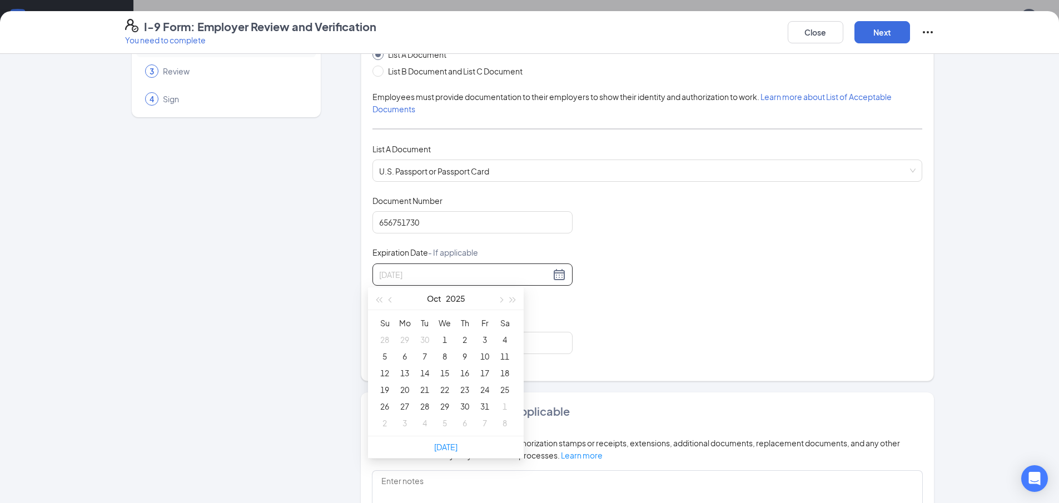
type input "10/12/2025"
click at [400, 405] on div "27" at bounding box center [404, 406] width 13 height 13
type input "10/27/2025"
click at [338, 272] on div "Employer Information 2 Document Information 3 Review 4 Sign Which documents did…" at bounding box center [529, 335] width 809 height 688
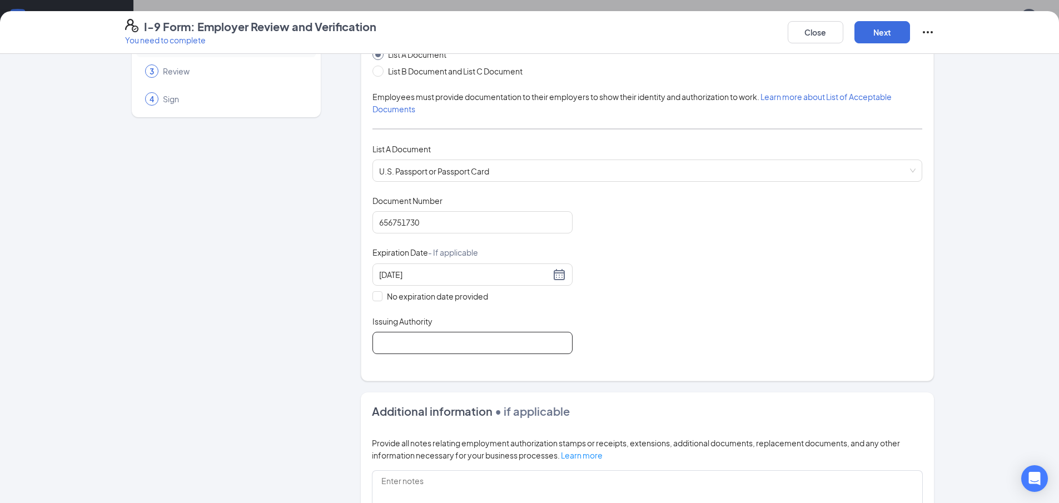
click at [414, 334] on input "Issuing Authority" at bounding box center [472, 343] width 200 height 22
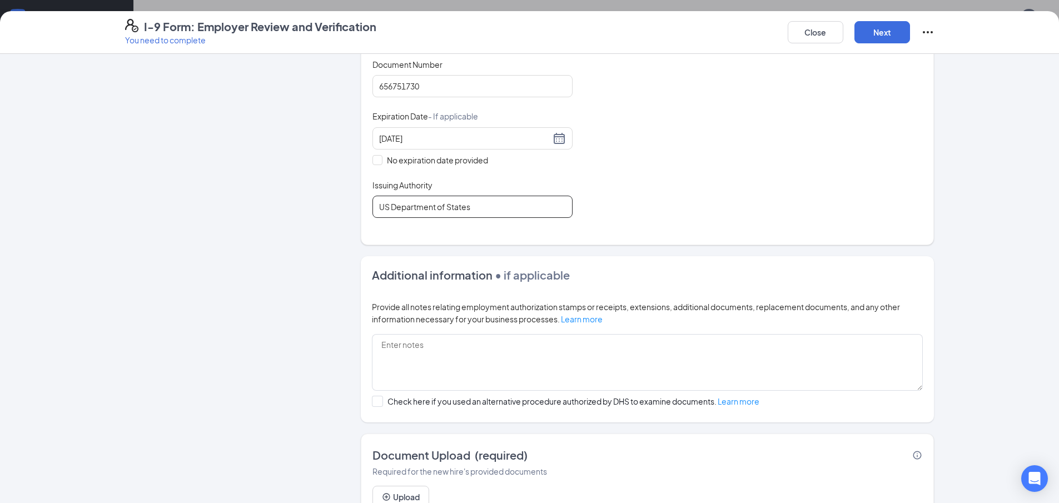
scroll to position [261, 0]
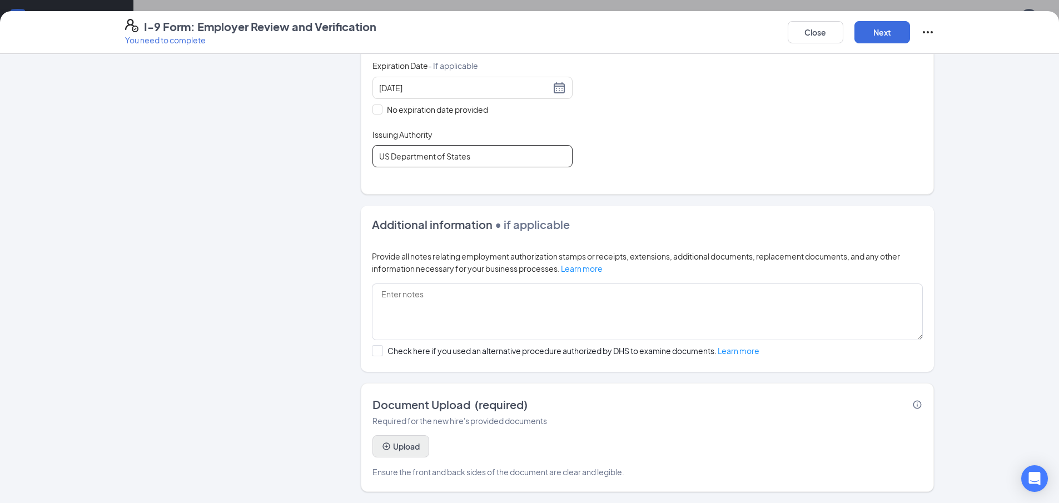
type input "US Department of States"
click at [390, 449] on button "Upload" at bounding box center [400, 446] width 57 height 22
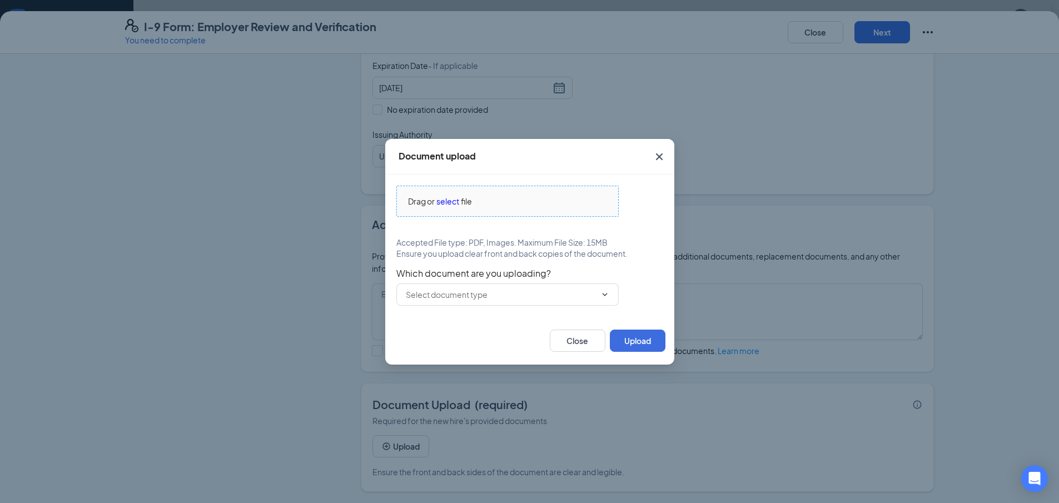
click at [448, 200] on span "select" at bounding box center [447, 201] width 23 height 12
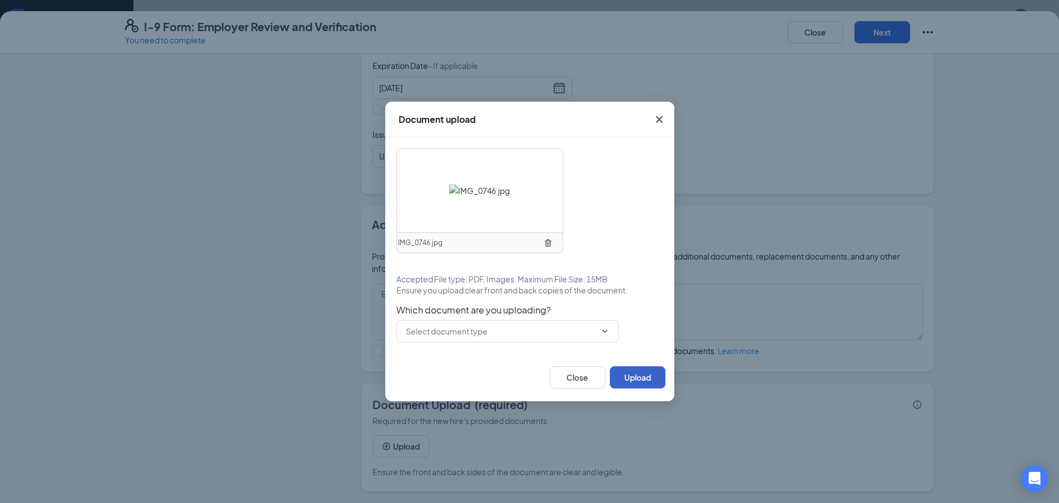
click at [650, 369] on button "Upload" at bounding box center [638, 377] width 56 height 22
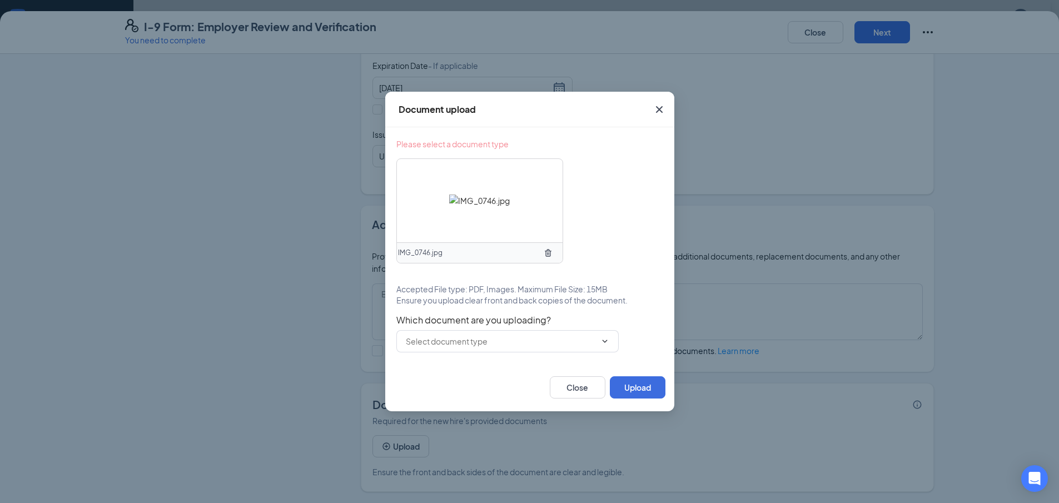
click at [523, 229] on div at bounding box center [480, 200] width 166 height 83
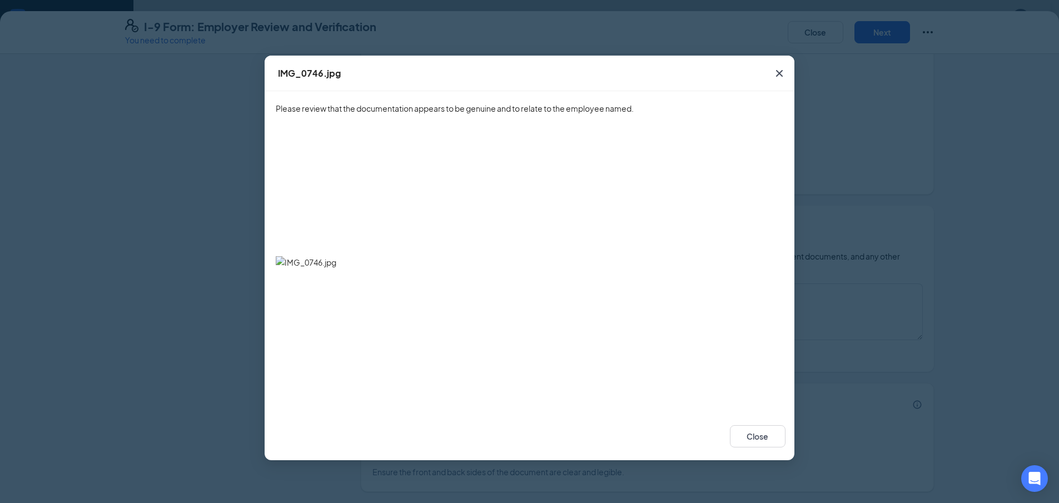
click at [771, 71] on span "Close" at bounding box center [779, 73] width 30 height 30
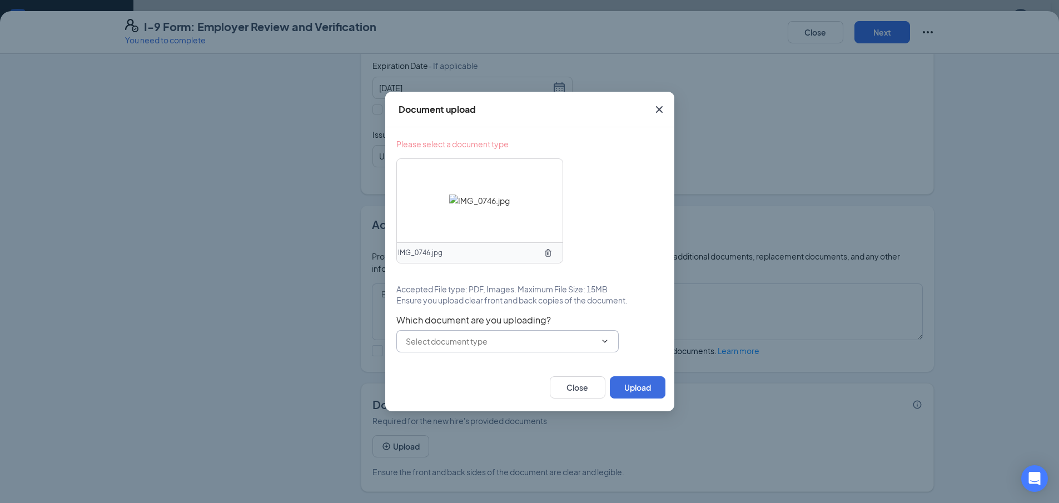
click at [495, 341] on input "text" at bounding box center [501, 341] width 190 height 12
click at [474, 387] on div "Other document" at bounding box center [445, 388] width 61 height 12
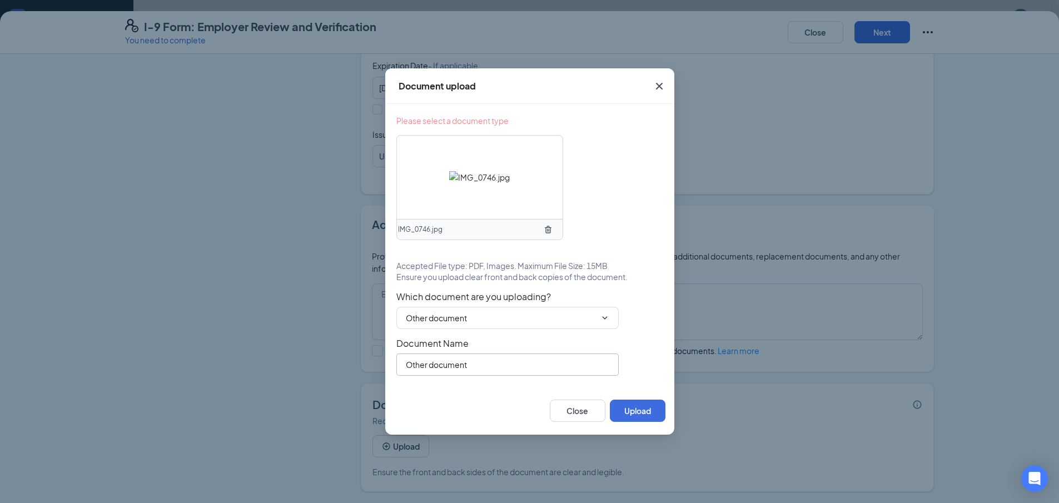
click at [469, 370] on input "Other document" at bounding box center [507, 365] width 222 height 22
click at [471, 366] on input "Other document" at bounding box center [507, 365] width 222 height 22
click at [495, 327] on span "Other document U.S. Passport or Passport Card Other document" at bounding box center [507, 318] width 222 height 22
click at [493, 318] on input "Other document" at bounding box center [501, 318] width 190 height 12
click at [489, 330] on div "U.S. Passport or Passport Card" at bounding box center [517, 339] width 222 height 26
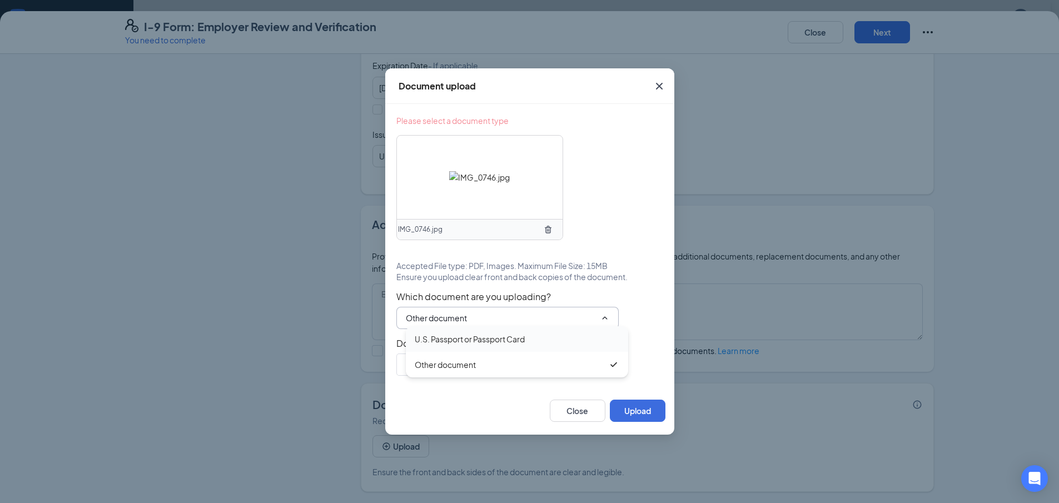
type input "U.S. Passport or Passport Card"
click at [613, 409] on button "Upload" at bounding box center [638, 411] width 56 height 22
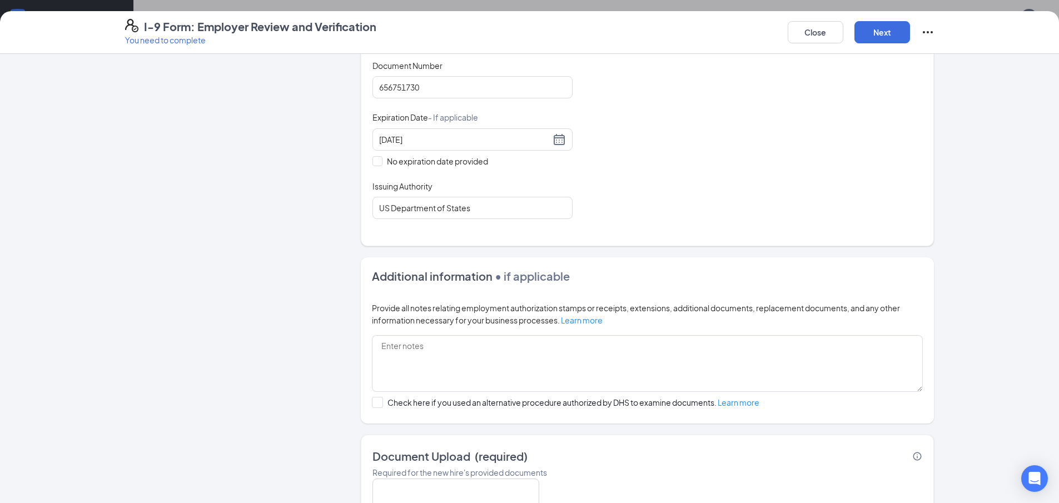
scroll to position [33, 0]
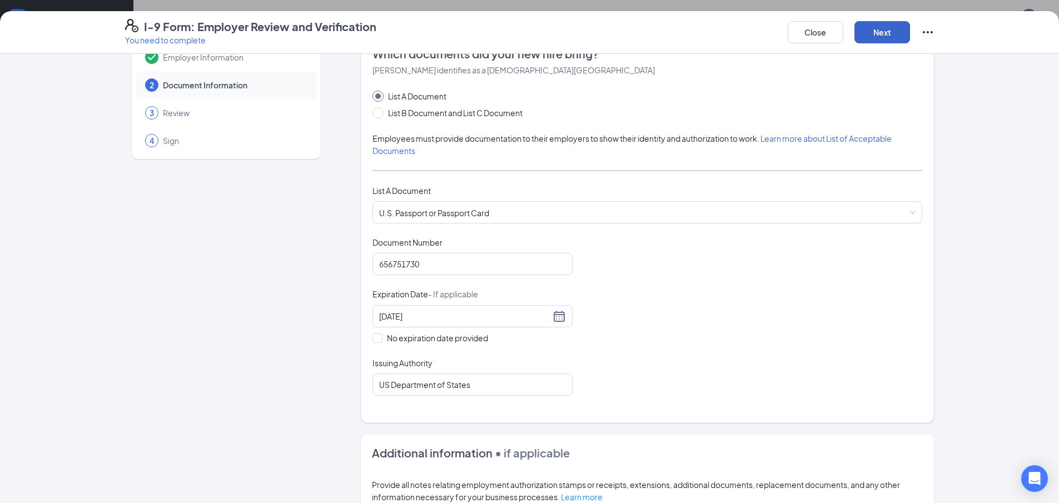
click at [868, 34] on button "Next" at bounding box center [882, 32] width 56 height 22
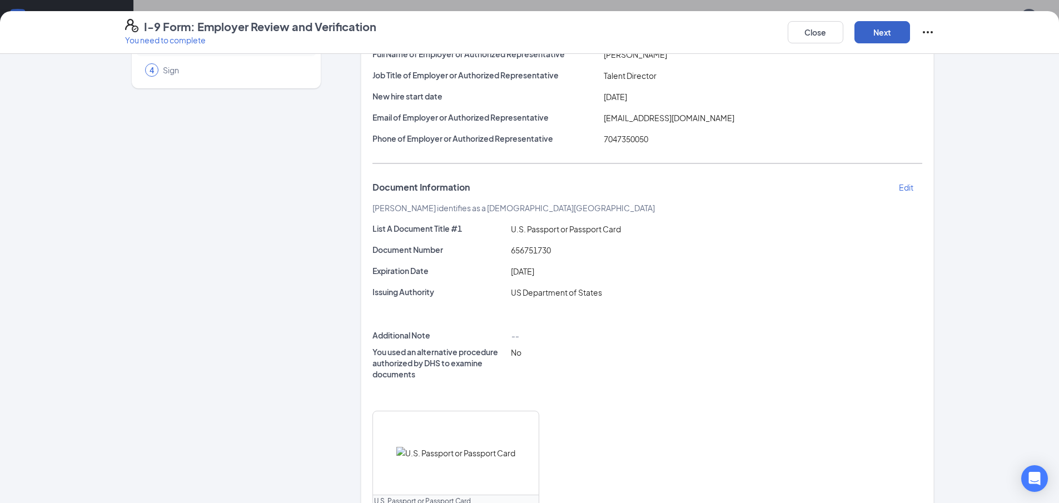
scroll to position [232, 0]
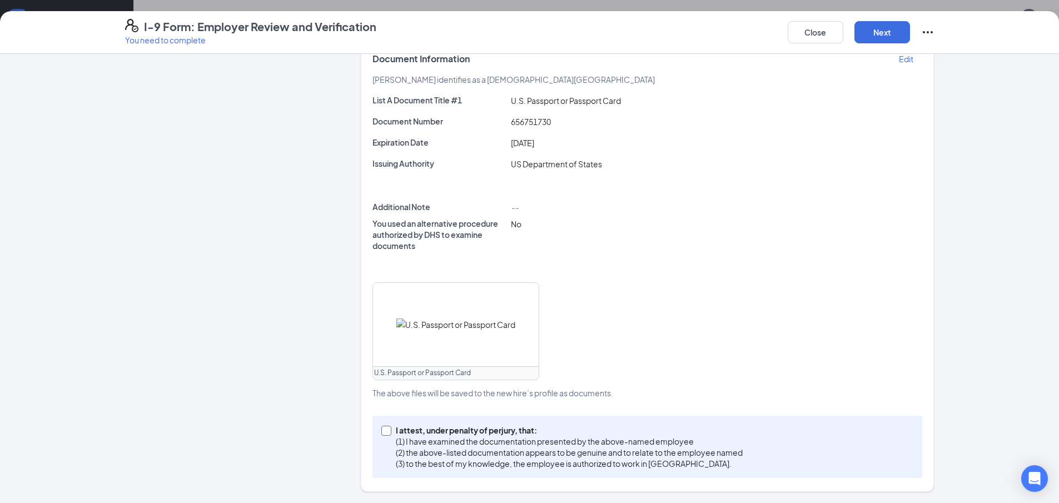
click at [381, 431] on input "I attest, under penalty of perjury, that: (1) I have examined the documentation…" at bounding box center [385, 430] width 8 height 8
checkbox input "true"
click at [870, 25] on button "Next" at bounding box center [882, 32] width 56 height 22
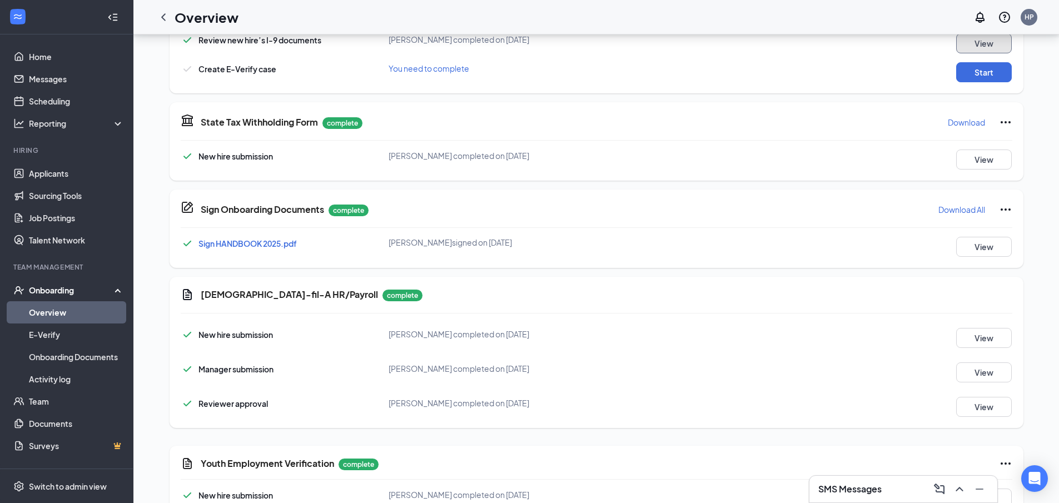
scroll to position [389, 0]
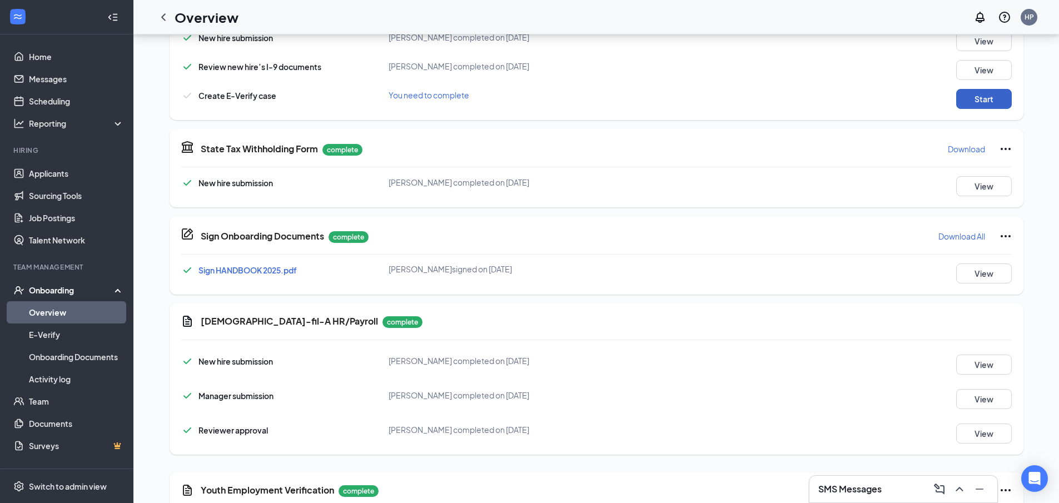
click at [967, 94] on button "Start" at bounding box center [984, 99] width 56 height 20
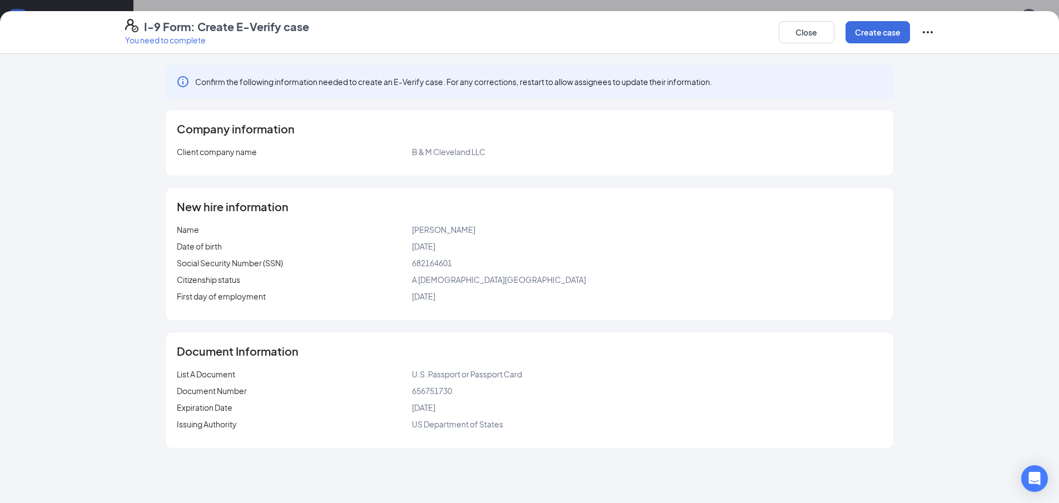
scroll to position [475, 0]
click at [869, 34] on button "Create case" at bounding box center [877, 32] width 64 height 22
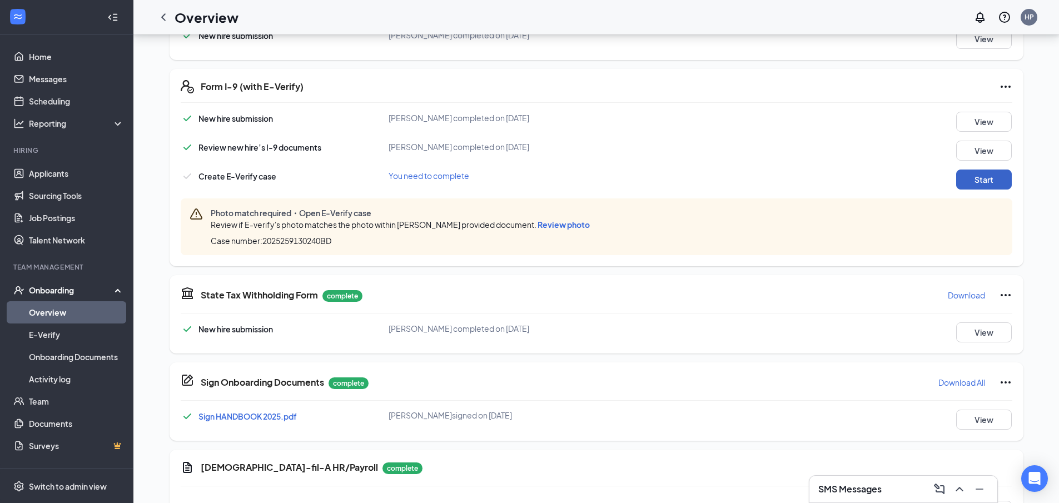
scroll to position [308, 0]
click at [567, 229] on span "Review photo" at bounding box center [563, 225] width 52 height 10
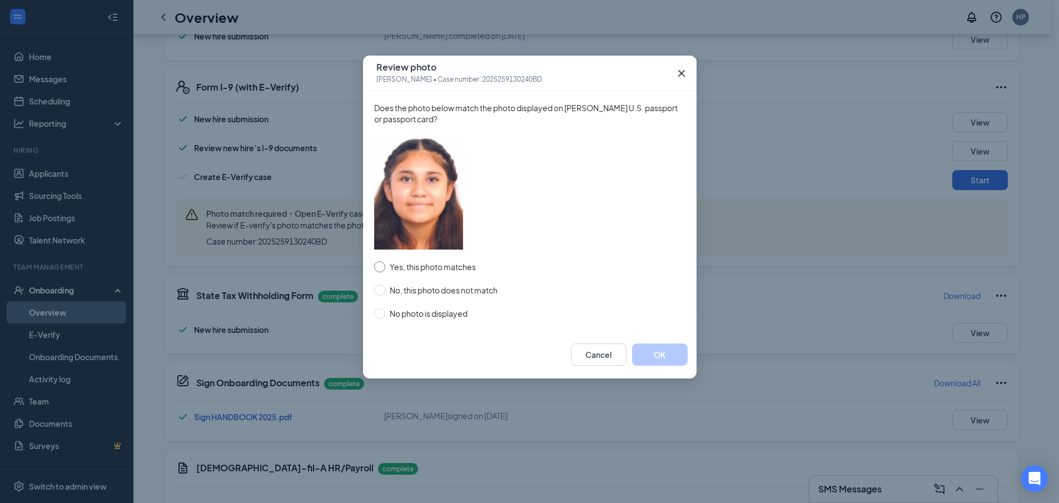
click at [467, 265] on span "Yes, this photo matches" at bounding box center [432, 267] width 95 height 12
click at [385, 265] on input "Yes, this photo matches" at bounding box center [379, 266] width 11 height 11
radio input "true"
click at [660, 351] on button "OK" at bounding box center [660, 354] width 56 height 22
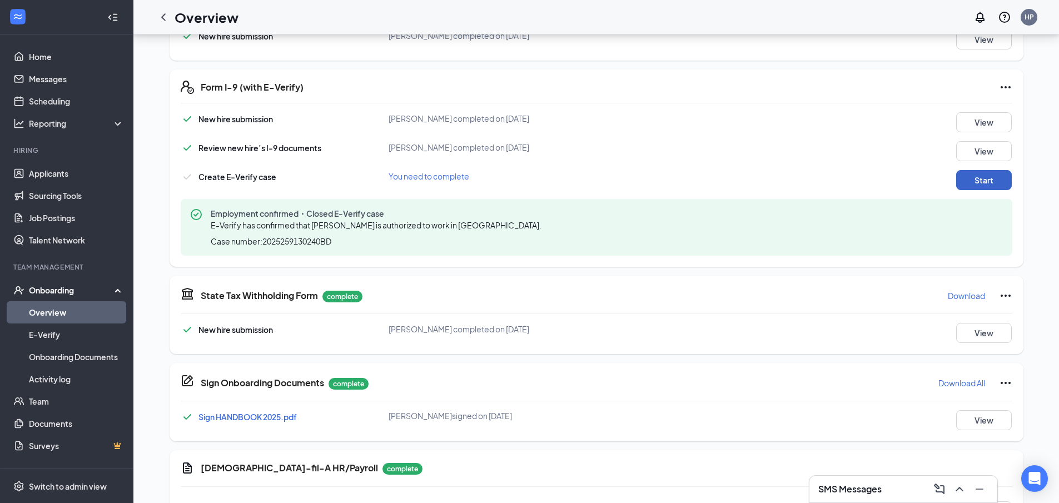
click at [968, 182] on button "Start" at bounding box center [984, 180] width 56 height 20
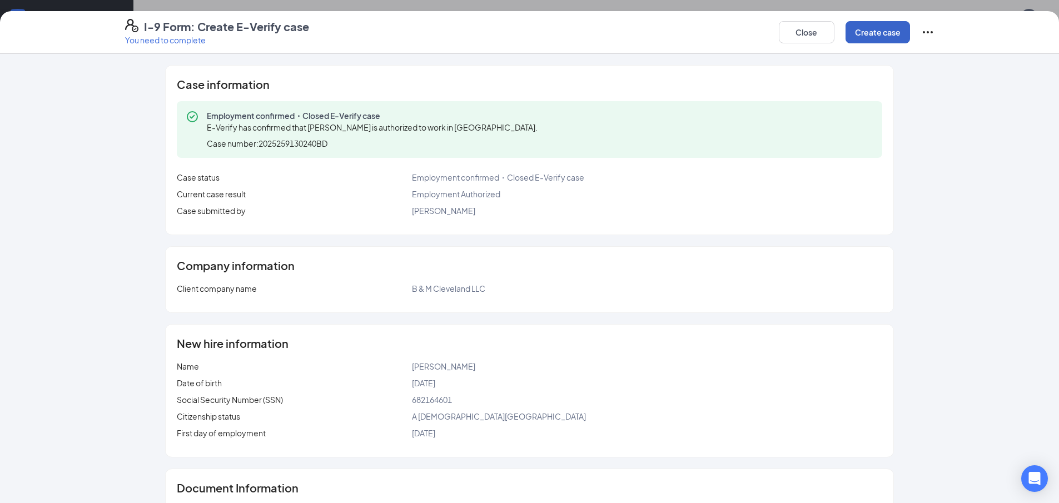
click at [870, 36] on button "Create case" at bounding box center [877, 32] width 64 height 22
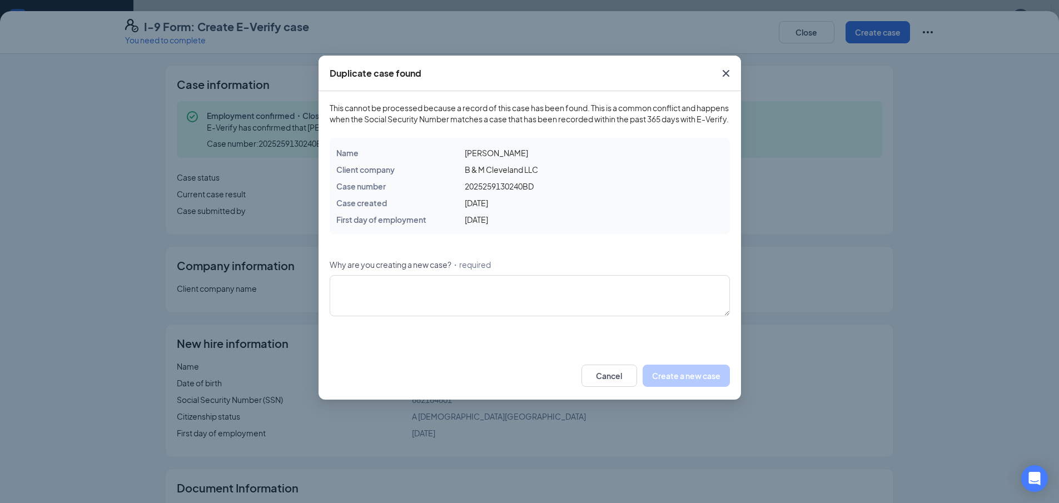
click at [730, 74] on icon "Cross" at bounding box center [725, 73] width 13 height 13
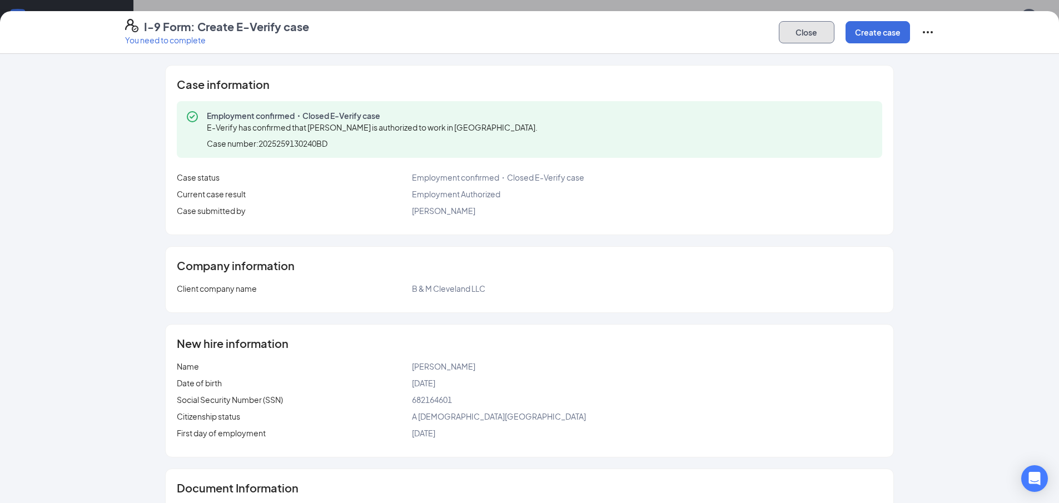
click at [794, 29] on button "Close" at bounding box center [807, 32] width 56 height 22
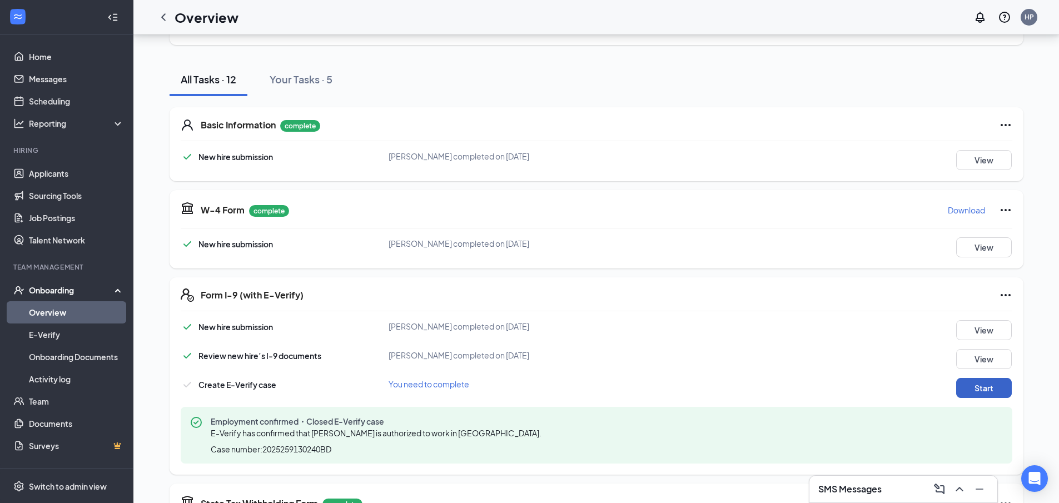
scroll to position [86, 0]
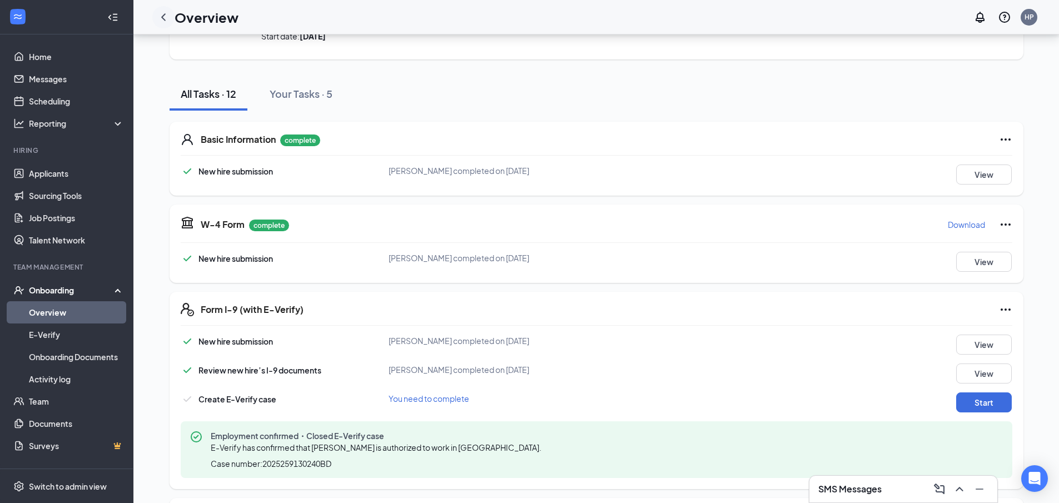
click at [172, 13] on div at bounding box center [163, 17] width 22 height 22
click at [165, 19] on icon "ChevronLeft" at bounding box center [163, 16] width 4 height 7
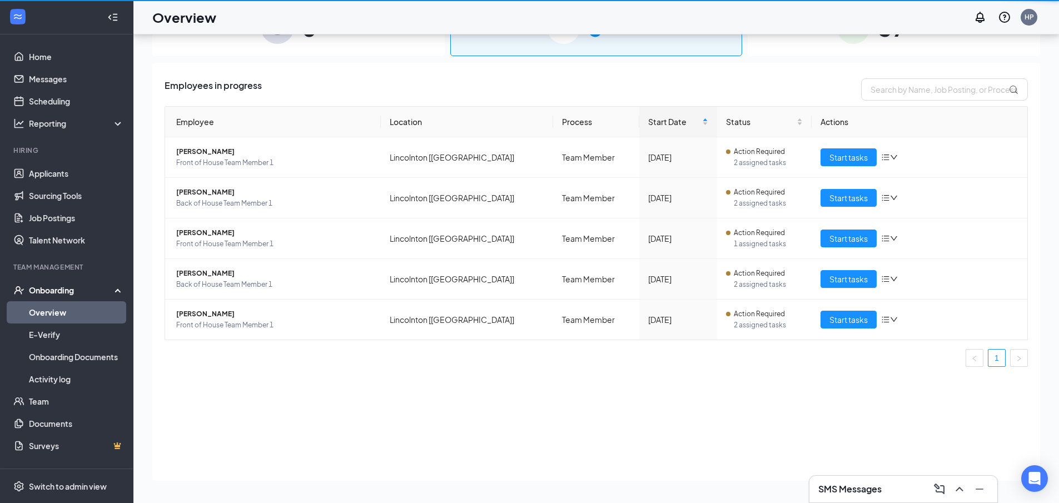
scroll to position [50, 0]
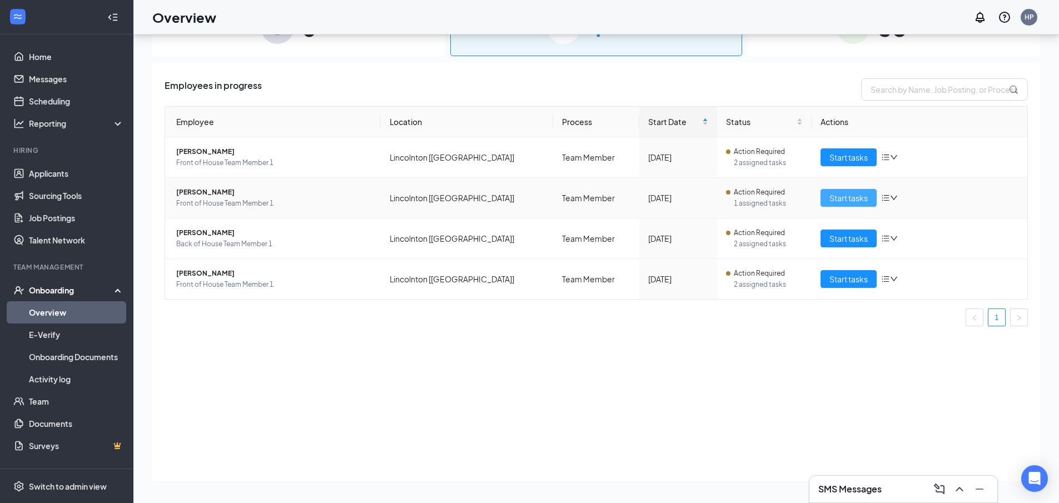
click at [822, 198] on button "Start tasks" at bounding box center [848, 198] width 56 height 18
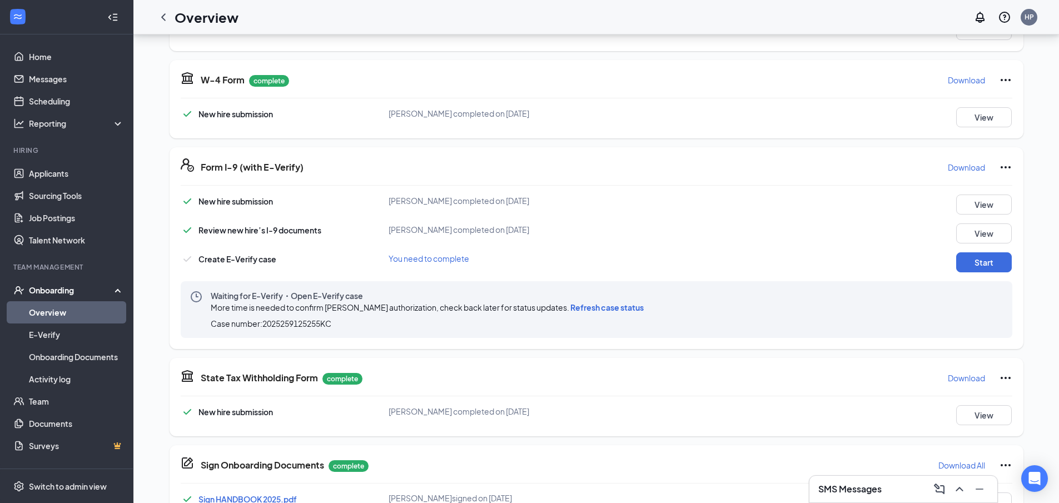
scroll to position [278, 0]
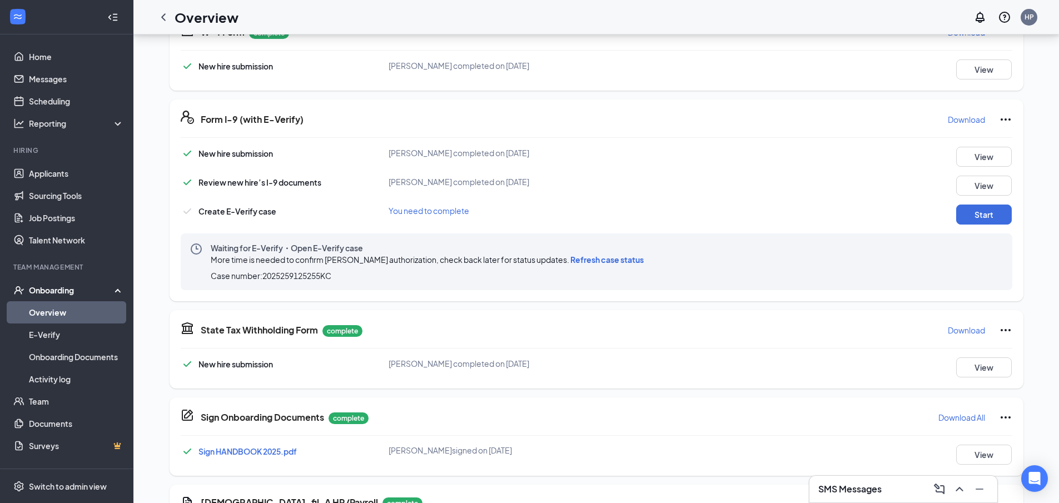
click at [602, 263] on span "Refresh case status" at bounding box center [606, 260] width 73 height 10
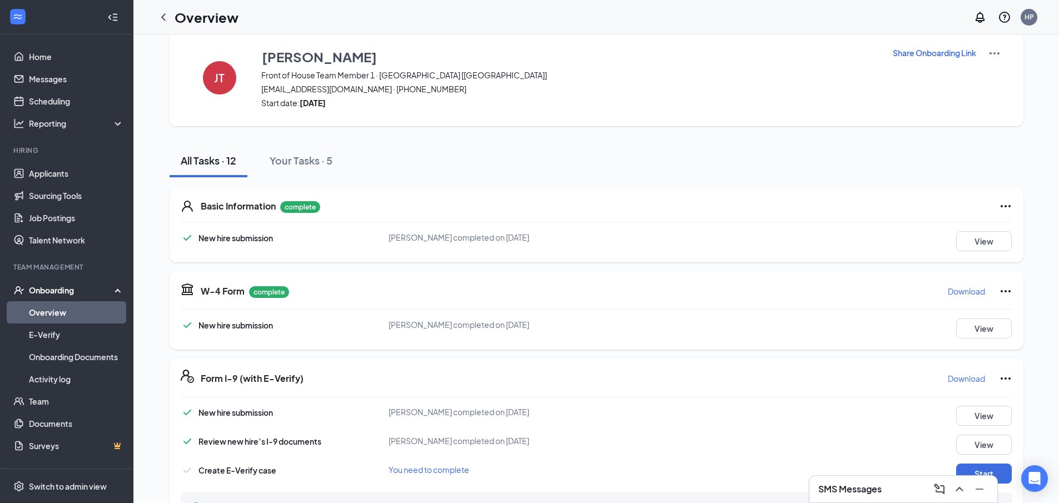
scroll to position [0, 0]
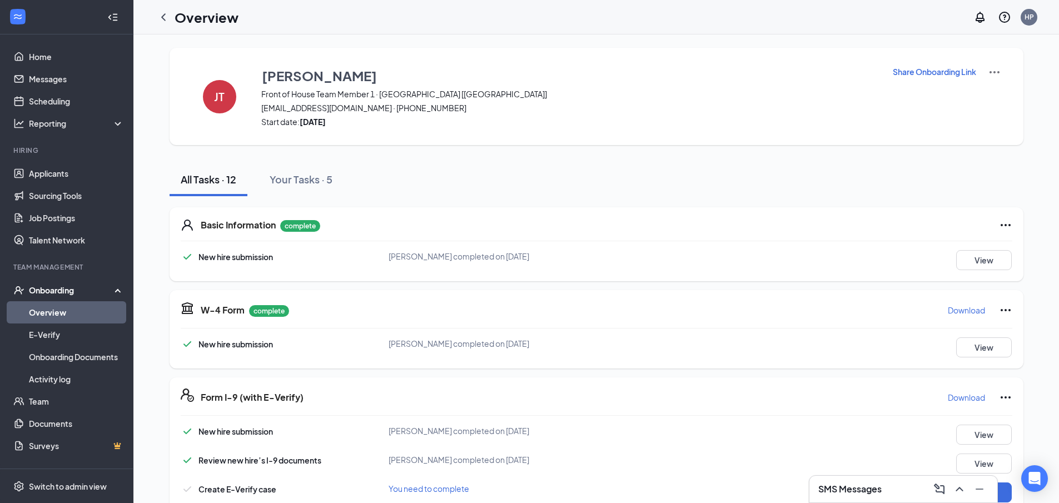
drag, startPoint x: 162, startPoint y: 11, endPoint x: 164, endPoint y: 17, distance: 6.3
click at [162, 11] on icon "ChevronLeft" at bounding box center [163, 17] width 13 height 13
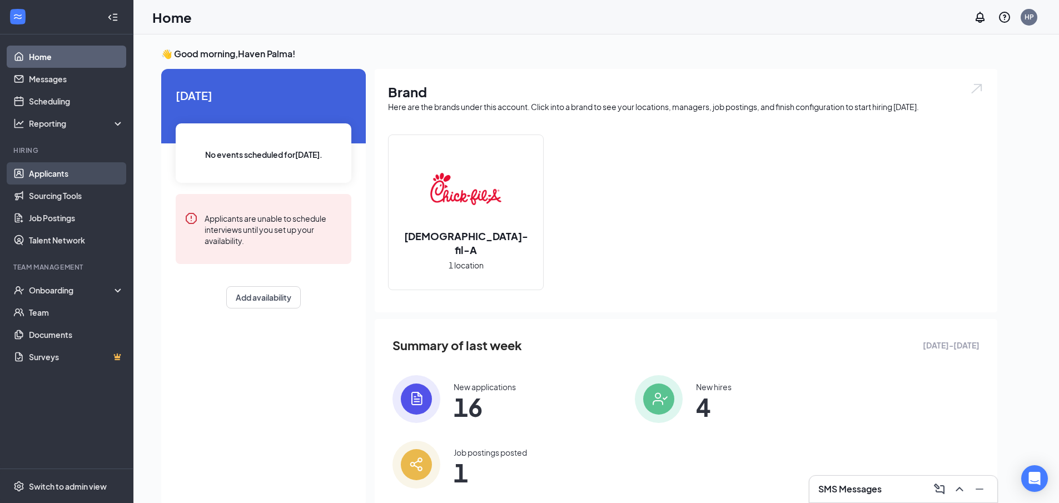
click at [29, 181] on link "Applicants" at bounding box center [76, 173] width 95 height 22
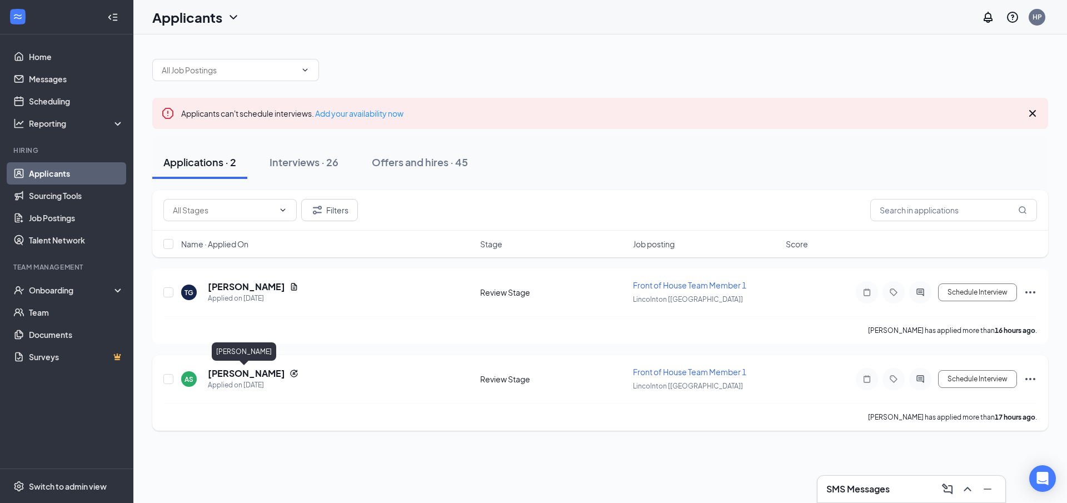
click at [248, 373] on h5 "[PERSON_NAME]" at bounding box center [246, 373] width 77 height 12
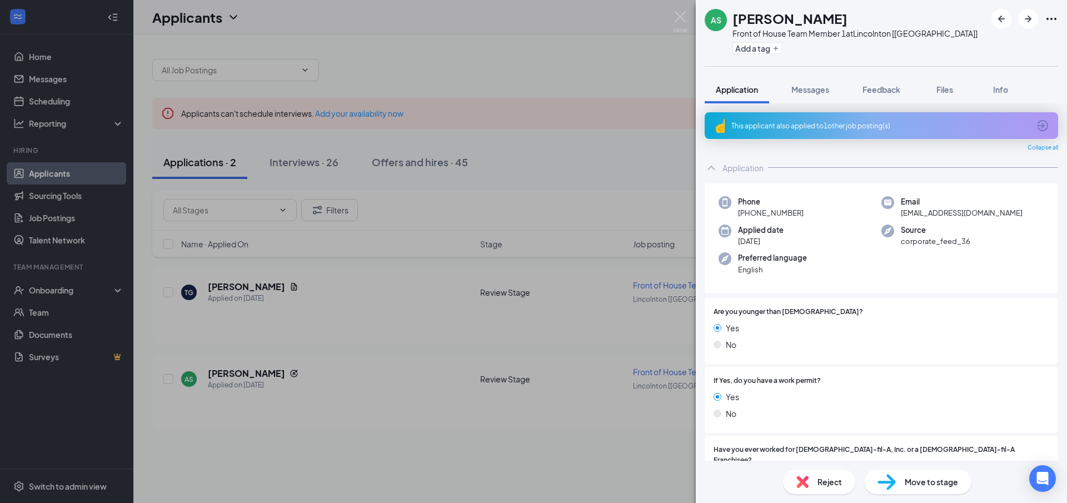
click at [814, 484] on div "Reject" at bounding box center [819, 482] width 72 height 24
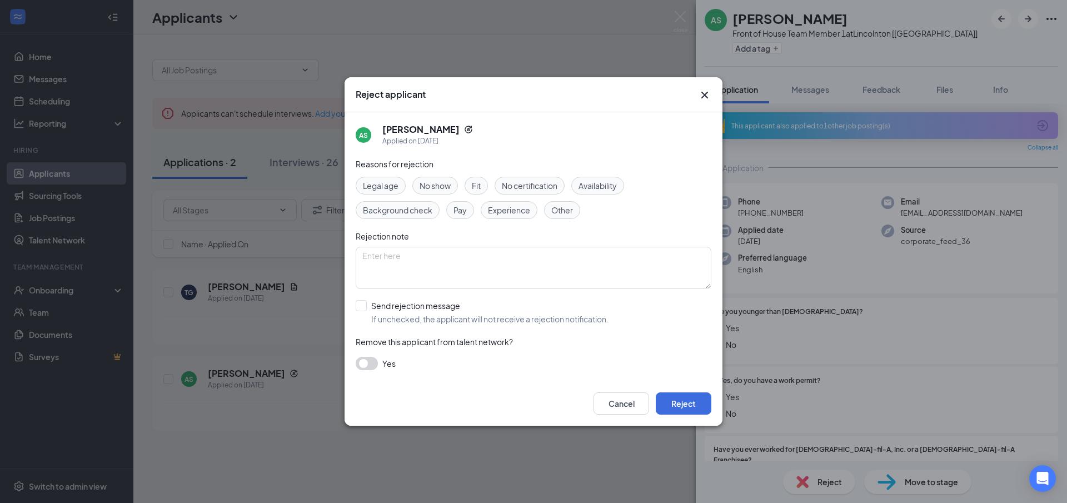
click at [560, 209] on span "Other" at bounding box center [562, 210] width 22 height 12
click at [700, 397] on button "Reject" at bounding box center [684, 403] width 56 height 22
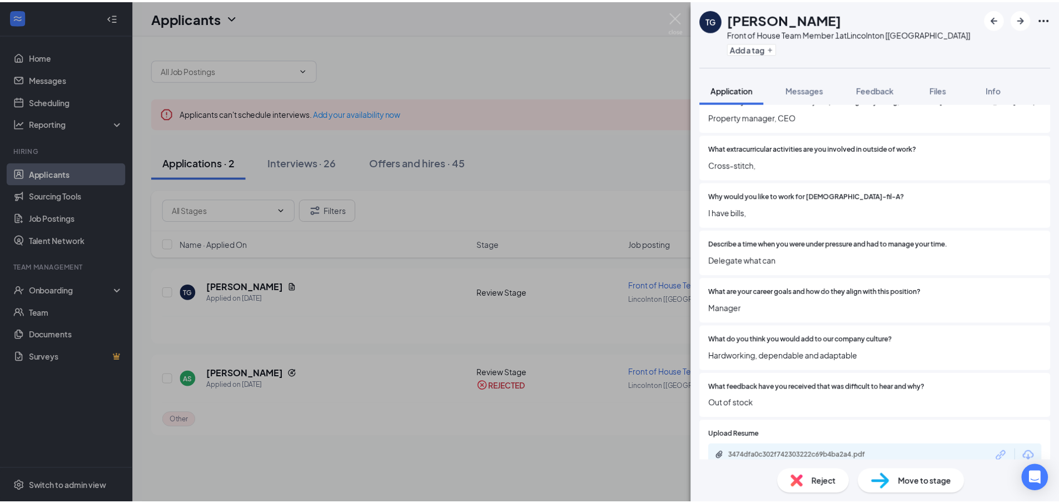
scroll to position [500, 0]
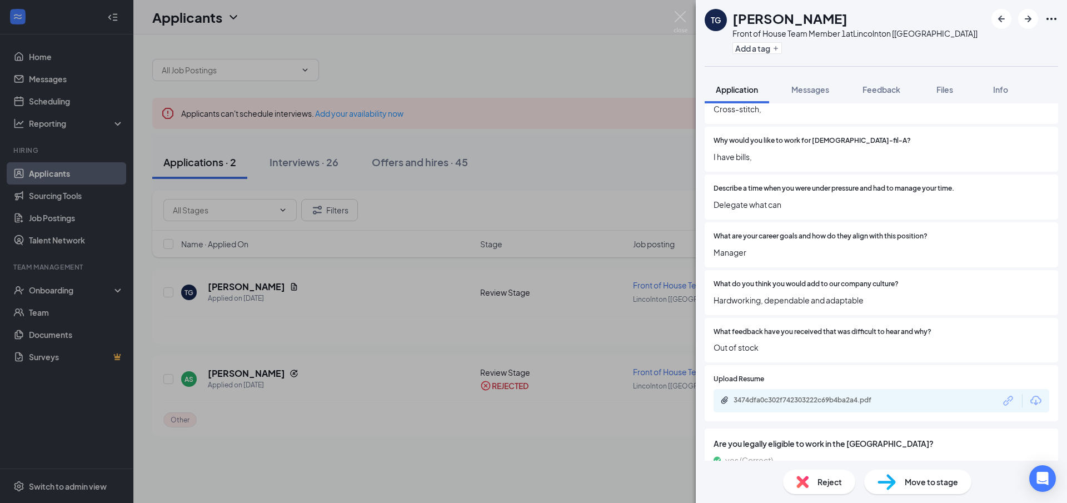
click at [787, 389] on div "3474dfa0c302f742303222c69b4ba2a4.pdf" at bounding box center [882, 400] width 336 height 23
click at [808, 396] on div "3474dfa0c302f742303222c69b4ba2a4.pdf" at bounding box center [812, 400] width 156 height 9
click at [804, 480] on img at bounding box center [802, 482] width 12 height 12
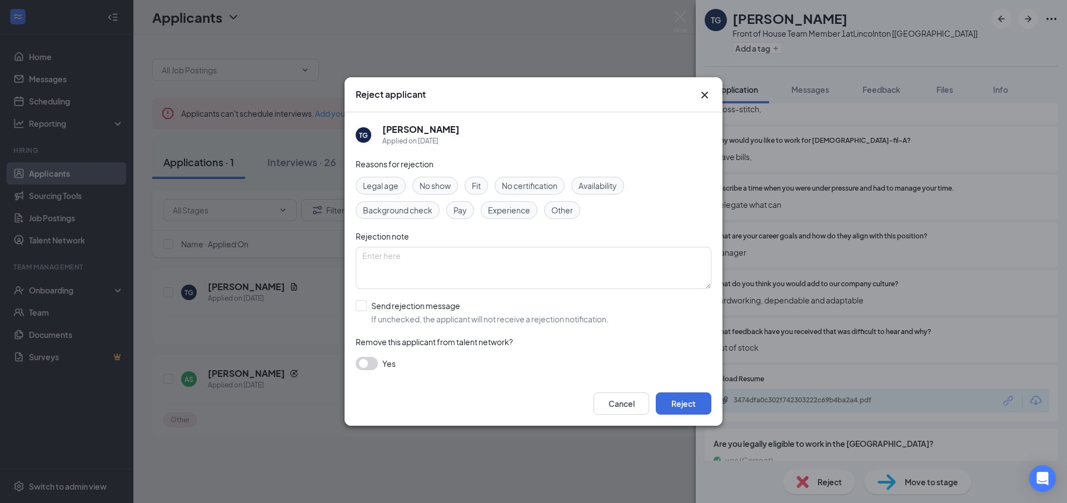
click at [562, 213] on span "Other" at bounding box center [562, 210] width 22 height 12
click at [360, 310] on input "Send rejection message If unchecked, the applicant will not receive a rejection…" at bounding box center [482, 312] width 253 height 24
checkbox input "true"
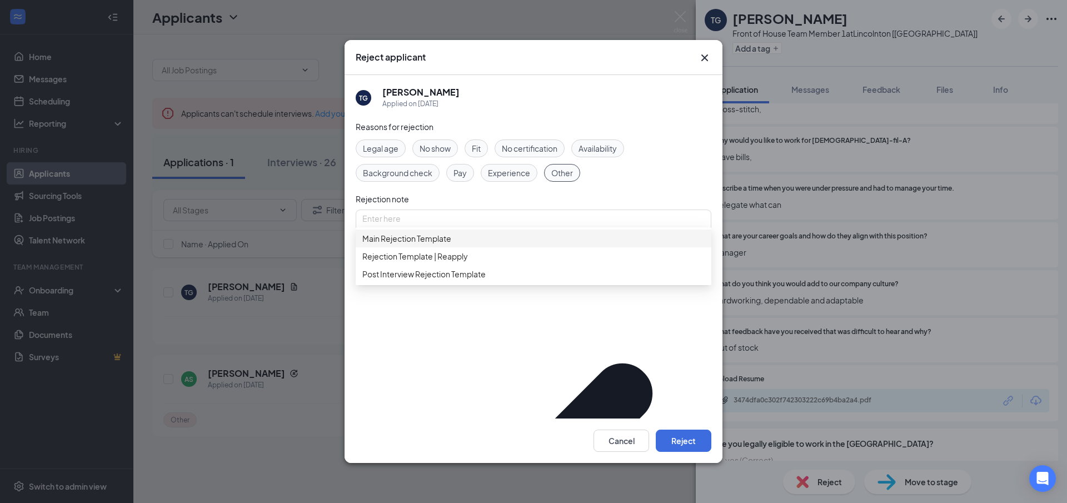
click at [420, 245] on span "Main Rejection Template" at bounding box center [406, 238] width 89 height 12
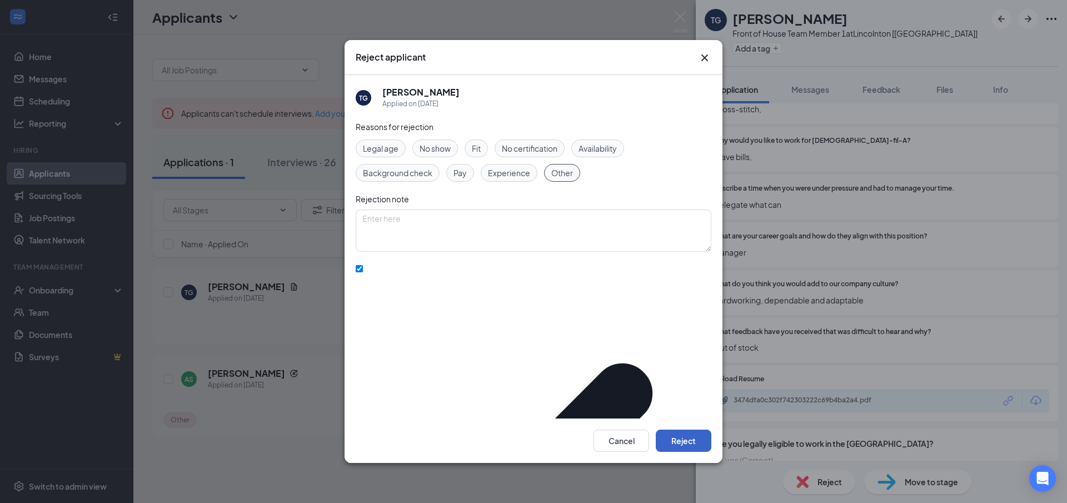
click at [700, 441] on button "Reject" at bounding box center [684, 441] width 56 height 22
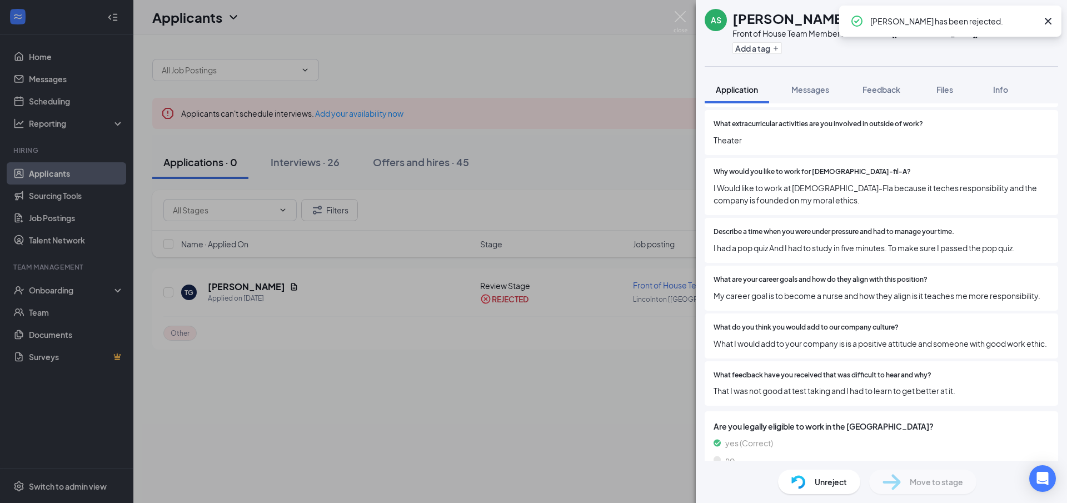
click at [534, 466] on div "AS [PERSON_NAME] Front of House Team Member 1 at [GEOGRAPHIC_DATA] [[GEOGRAPHIC…" at bounding box center [533, 251] width 1067 height 503
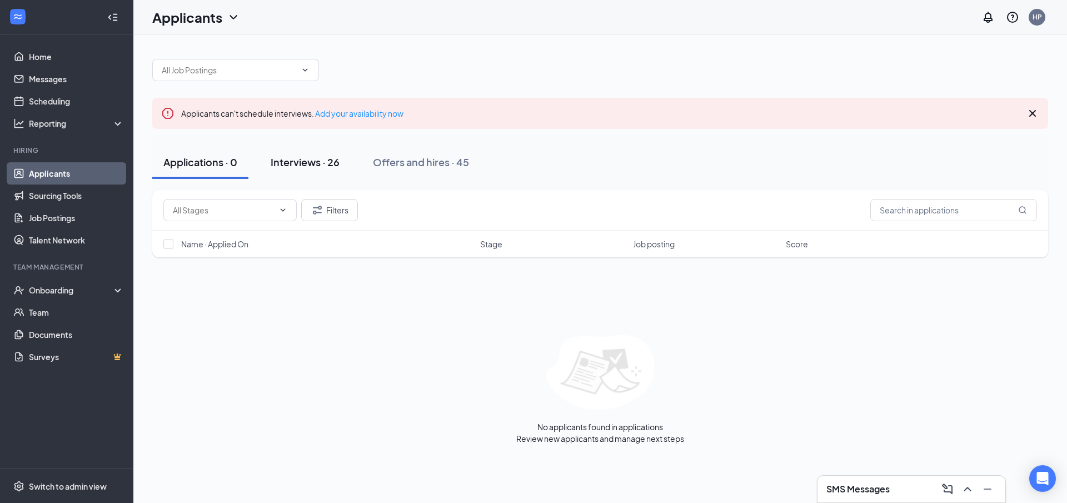
click at [347, 163] on button "Interviews · 26" at bounding box center [305, 162] width 91 height 33
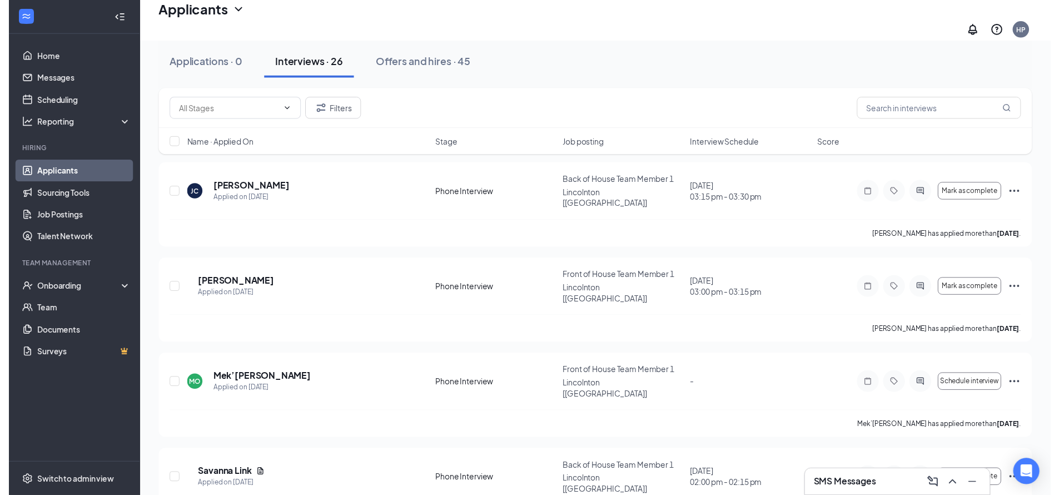
scroll to position [111, 0]
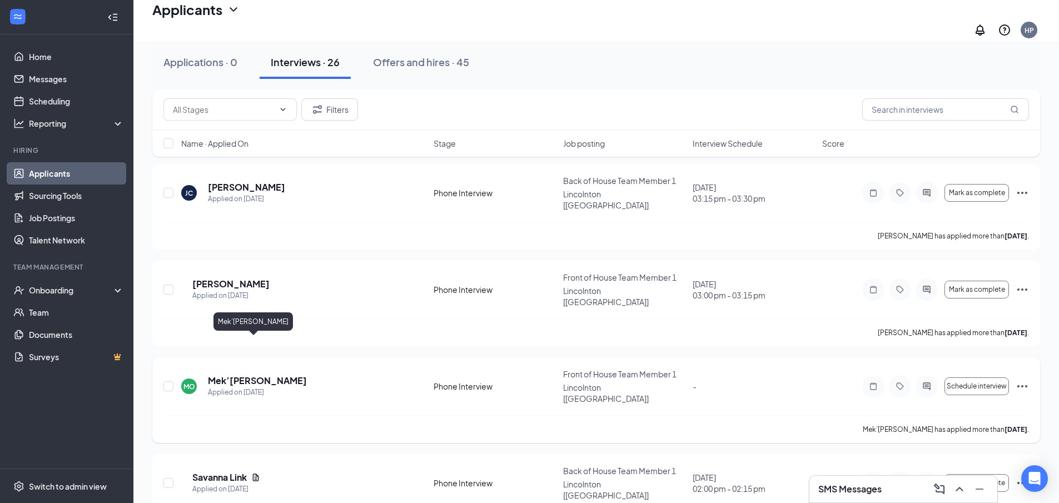
click at [247, 375] on h5 "Mek’[PERSON_NAME]" at bounding box center [257, 381] width 99 height 12
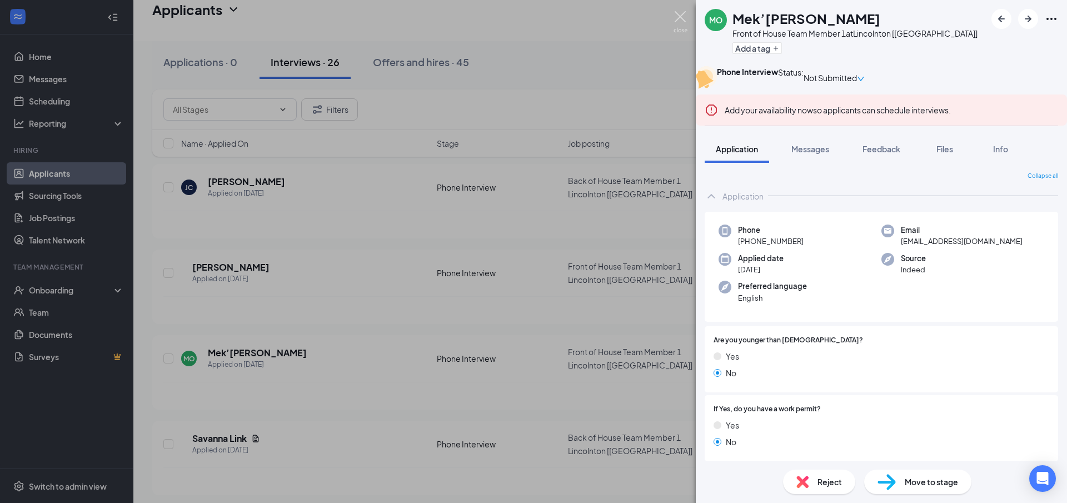
click at [679, 26] on img at bounding box center [681, 22] width 14 height 22
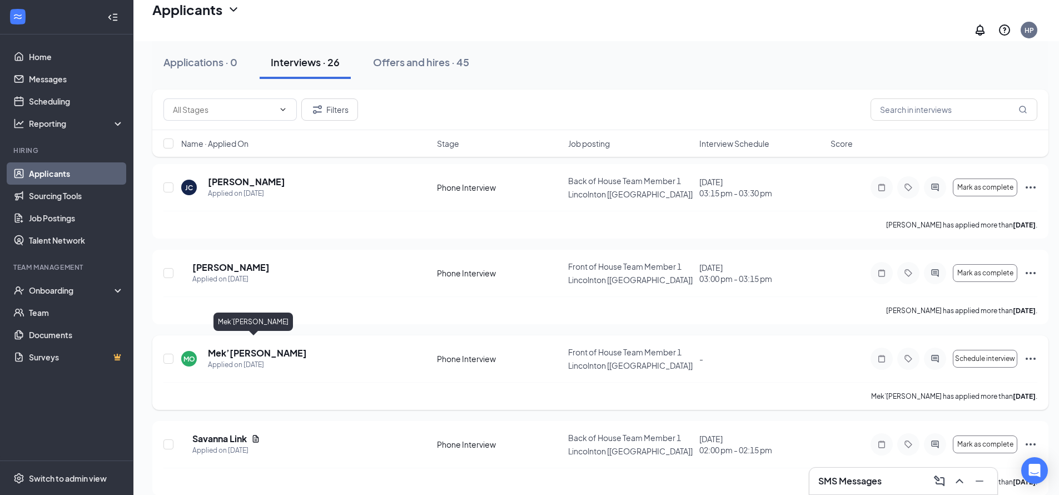
click at [258, 347] on h5 "Mek’[PERSON_NAME]" at bounding box center [257, 353] width 99 height 12
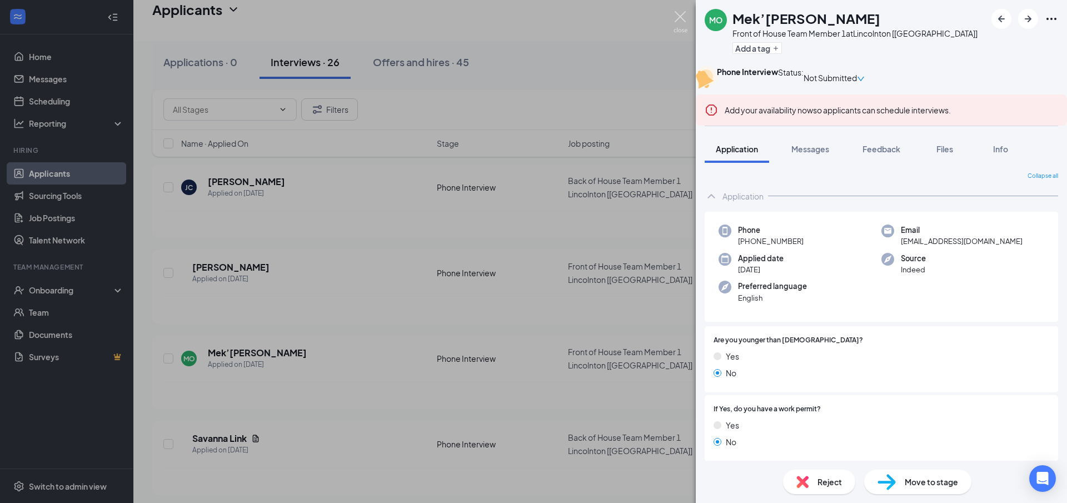
click at [681, 16] on img at bounding box center [681, 22] width 14 height 22
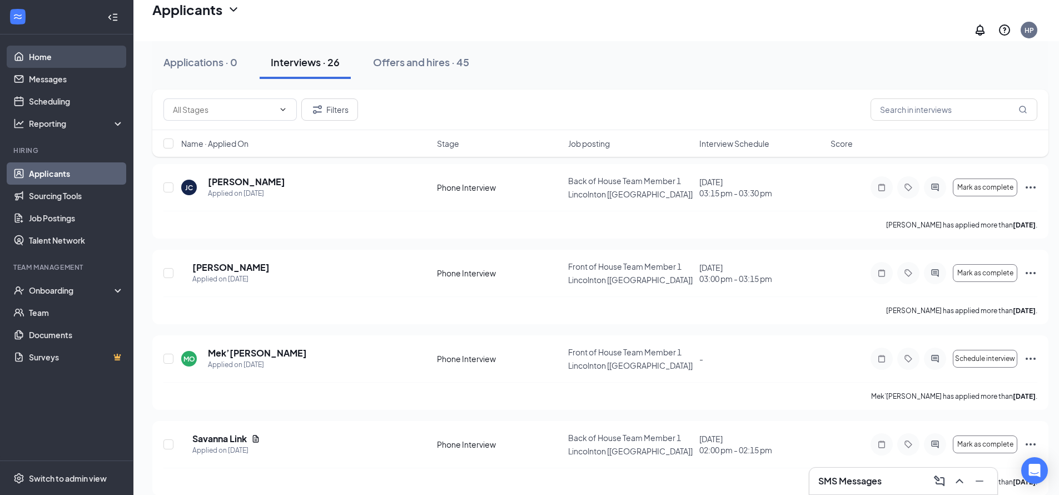
click at [29, 61] on link "Home" at bounding box center [76, 57] width 95 height 22
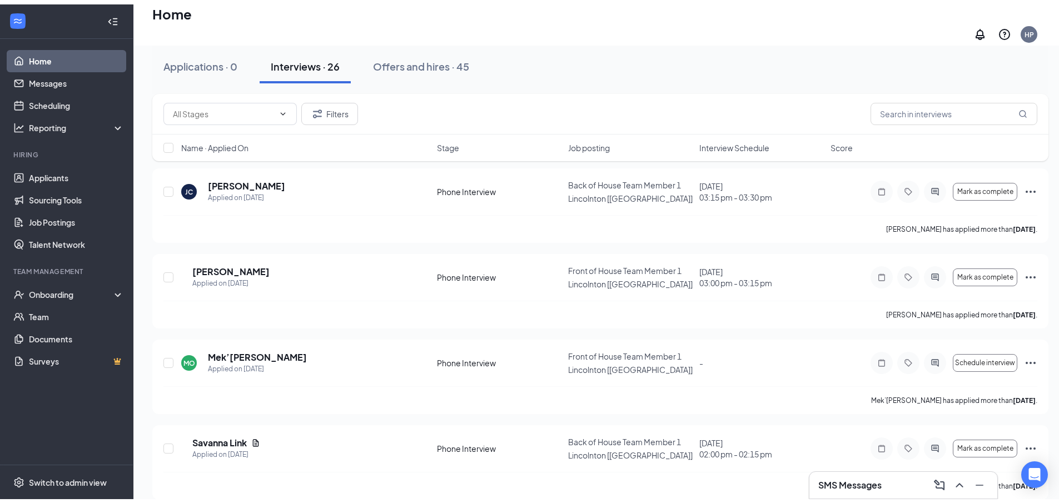
scroll to position [23, 0]
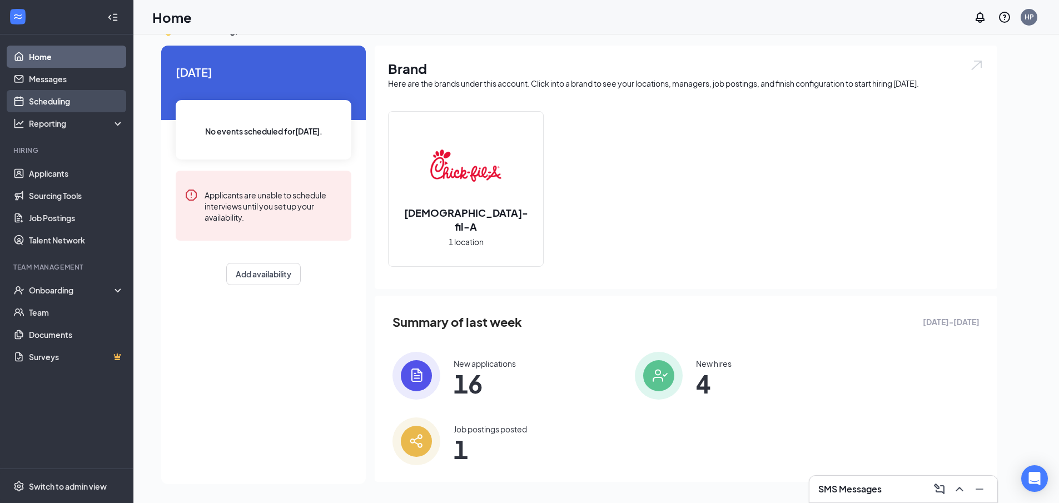
click at [84, 103] on link "Scheduling" at bounding box center [76, 101] width 95 height 22
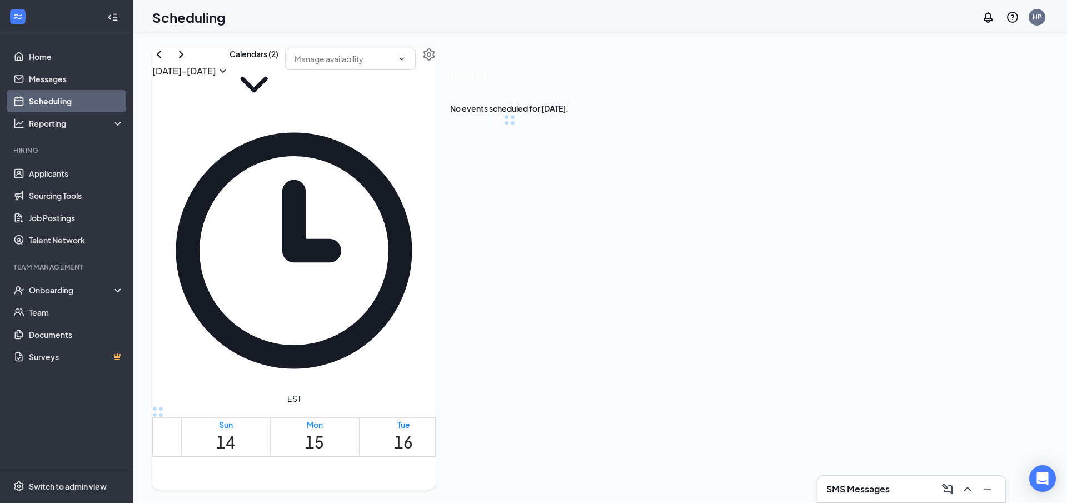
scroll to position [546, 0]
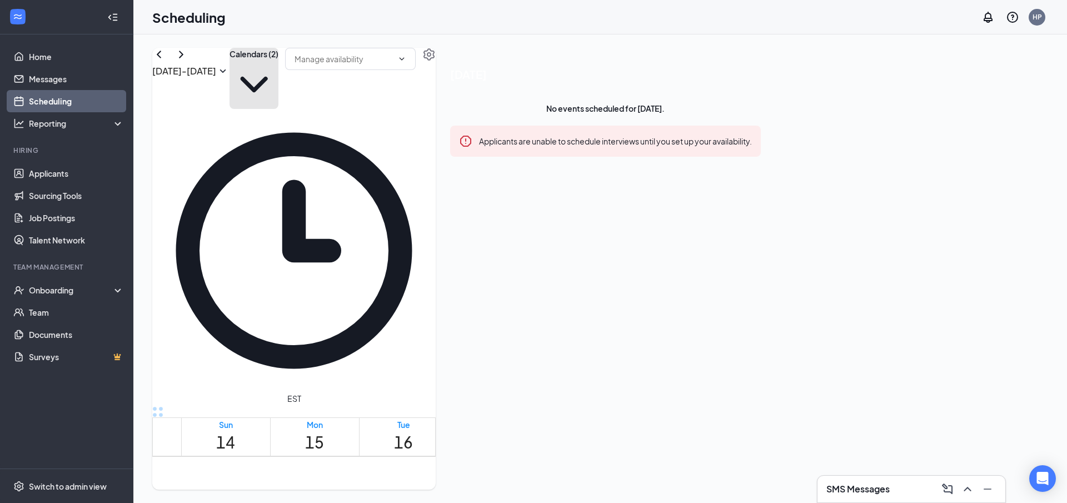
click at [278, 74] on button "Calendars (2)" at bounding box center [254, 78] width 49 height 61
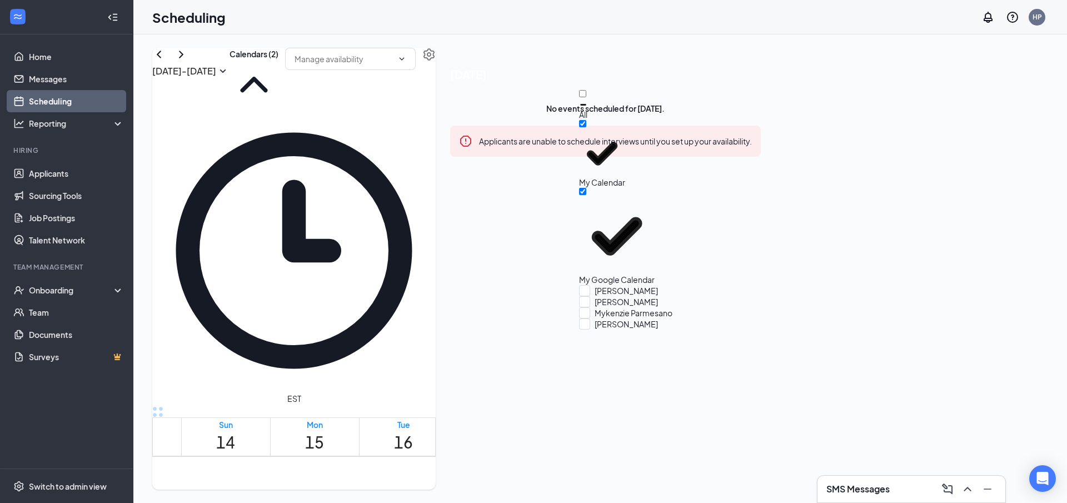
click at [638, 106] on div "All" at bounding box center [629, 105] width 100 height 30
checkbox input "true"
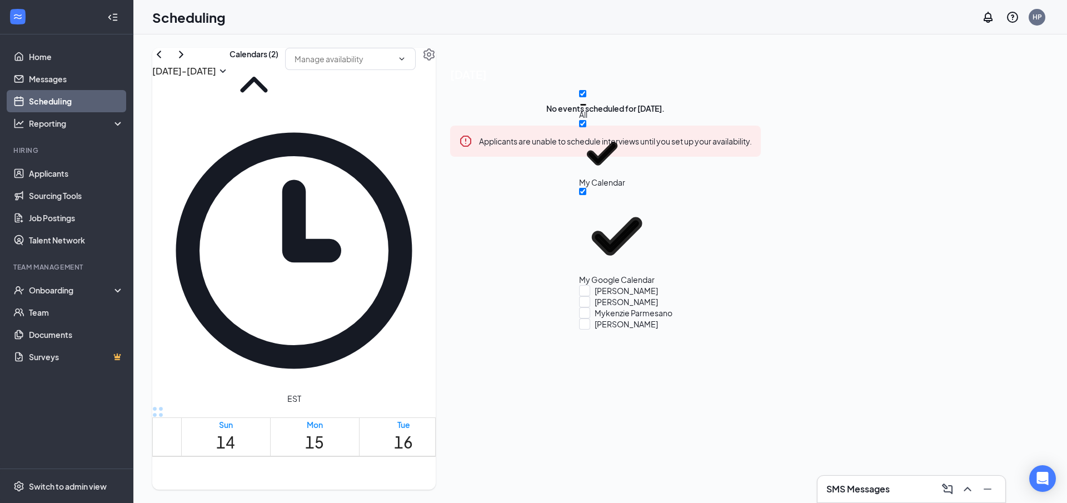
checkbox input "true"
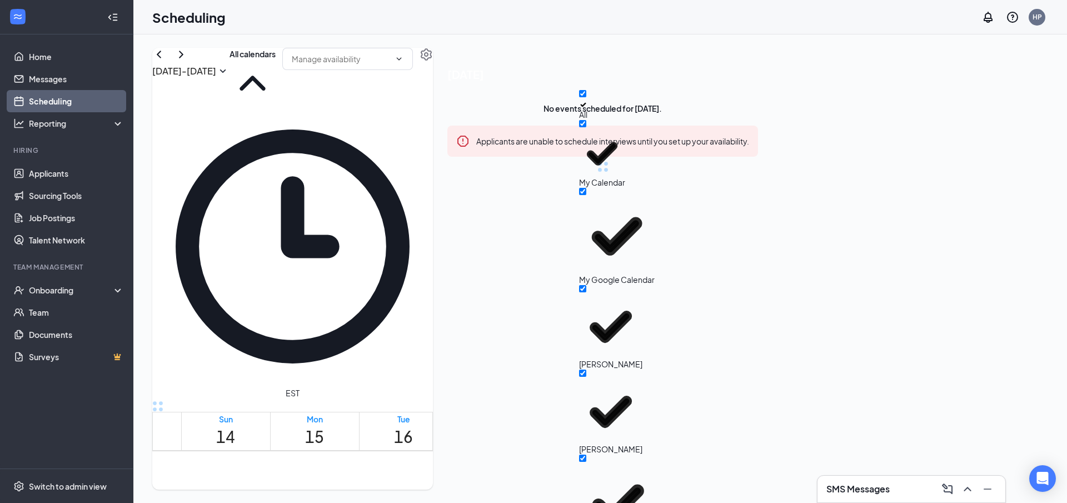
click at [407, 32] on div "Scheduling HP" at bounding box center [600, 17] width 934 height 34
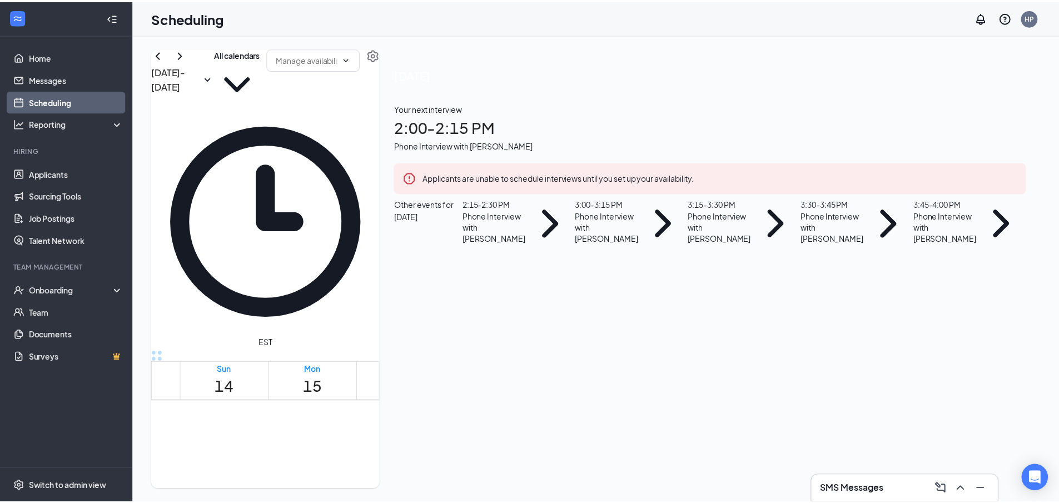
scroll to position [991, 0]
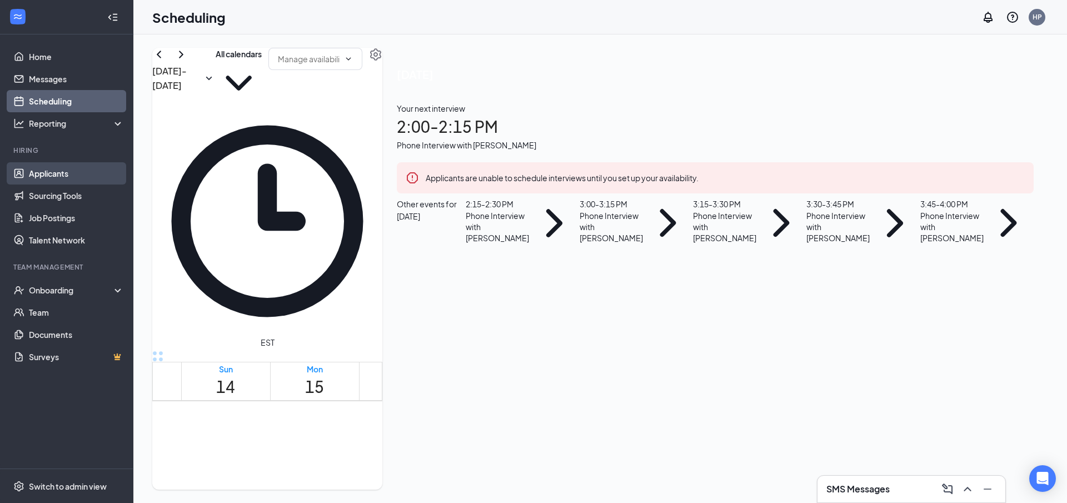
click at [64, 175] on link "Applicants" at bounding box center [76, 173] width 95 height 22
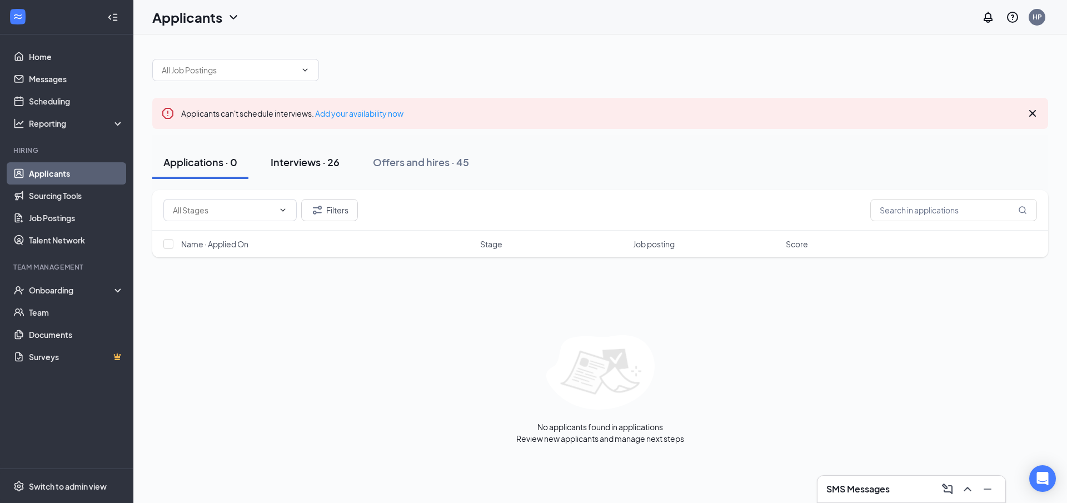
click at [283, 176] on button "Interviews · 26" at bounding box center [305, 162] width 91 height 33
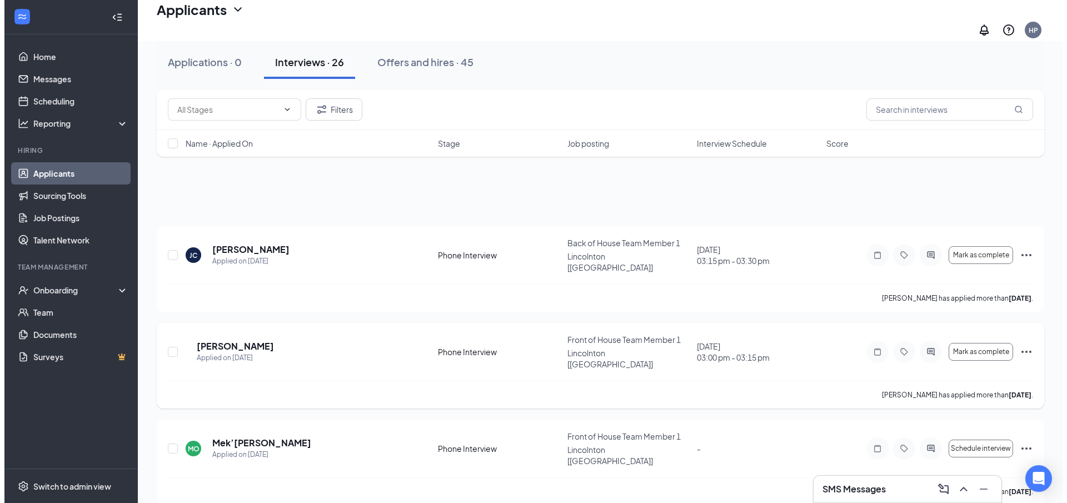
scroll to position [111, 0]
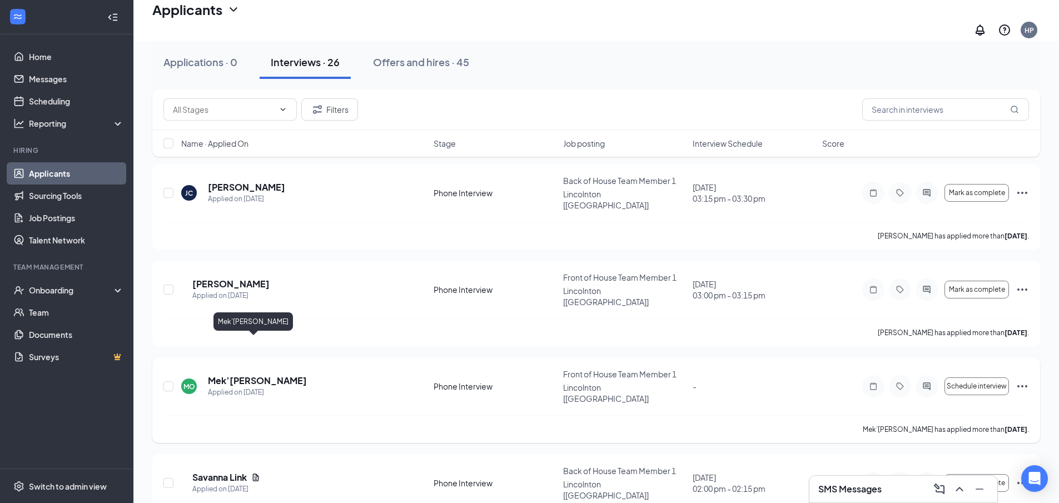
click at [256, 375] on h5 "Mek’[PERSON_NAME]" at bounding box center [257, 381] width 99 height 12
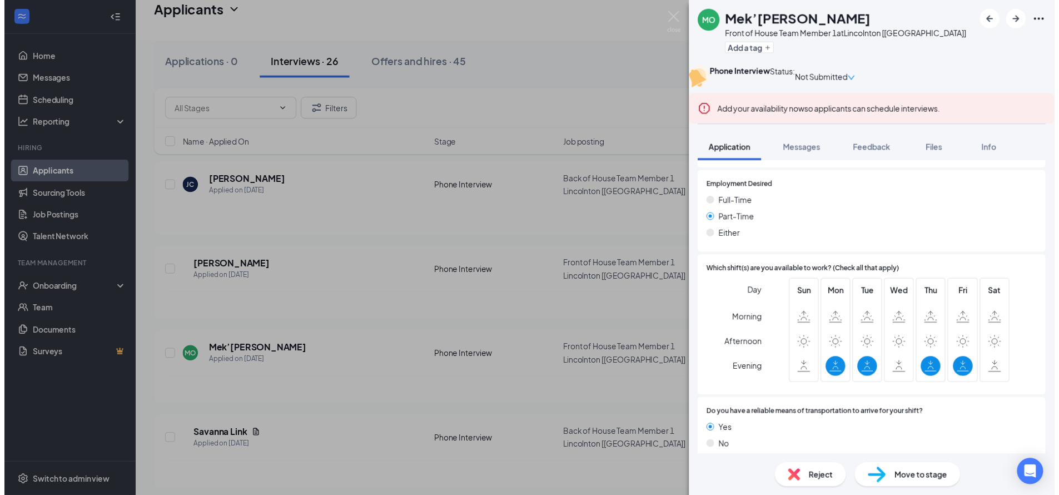
scroll to position [945, 0]
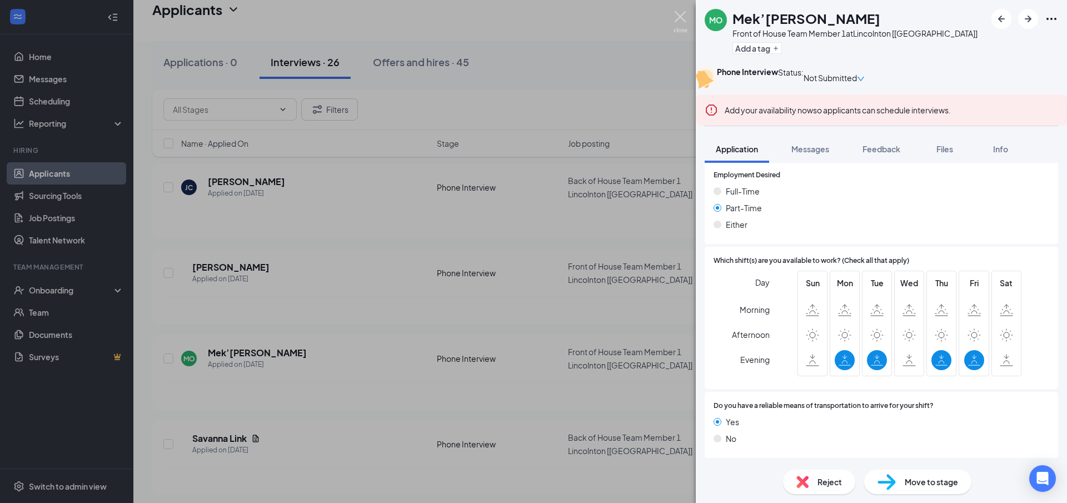
click at [683, 27] on img at bounding box center [681, 22] width 14 height 22
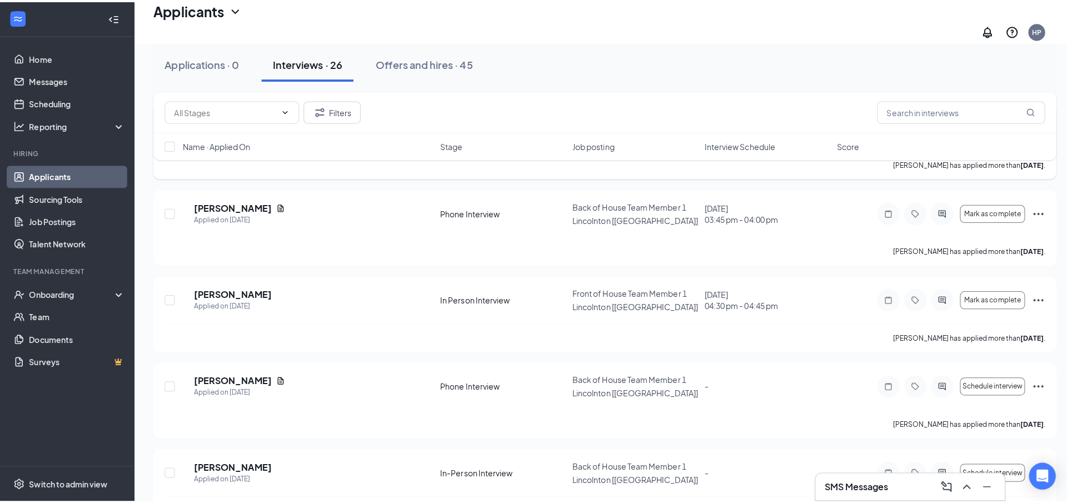
scroll to position [834, 0]
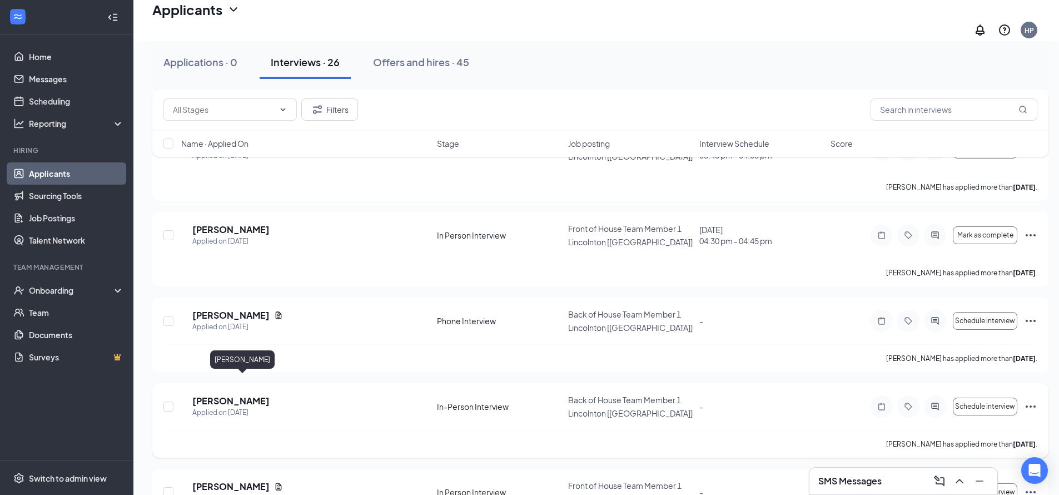
click at [231, 395] on h5 "[PERSON_NAME]" at bounding box center [230, 401] width 77 height 12
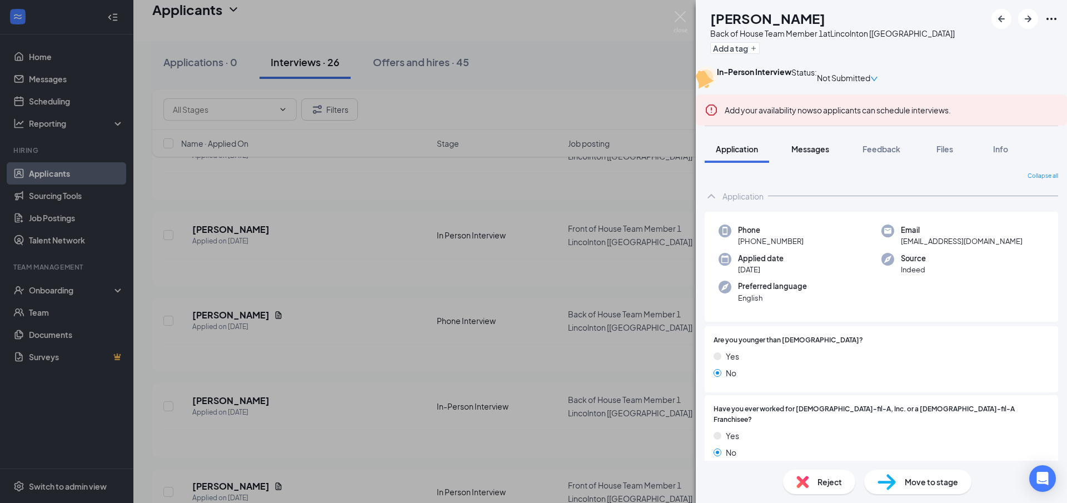
click at [814, 154] on span "Messages" at bounding box center [810, 149] width 38 height 10
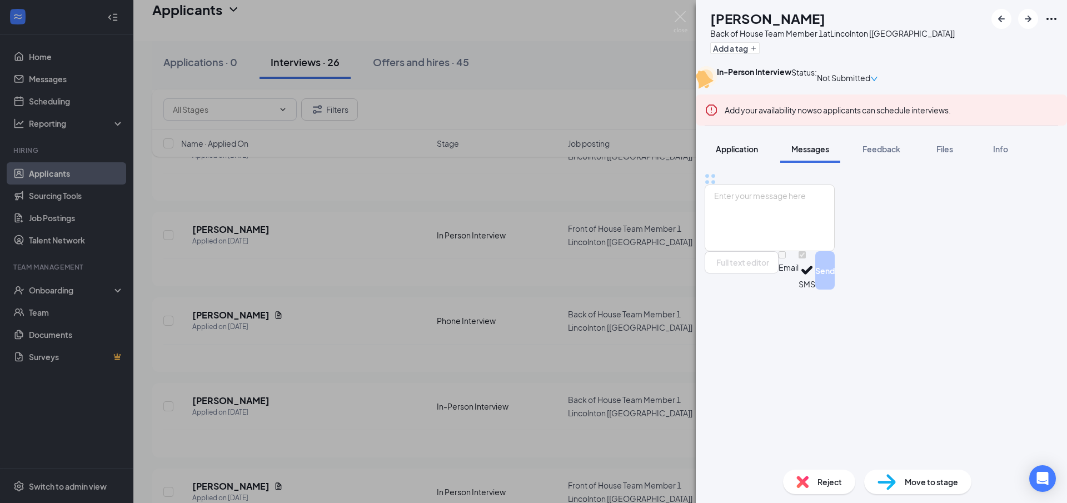
click at [748, 163] on button "Application" at bounding box center [737, 149] width 64 height 28
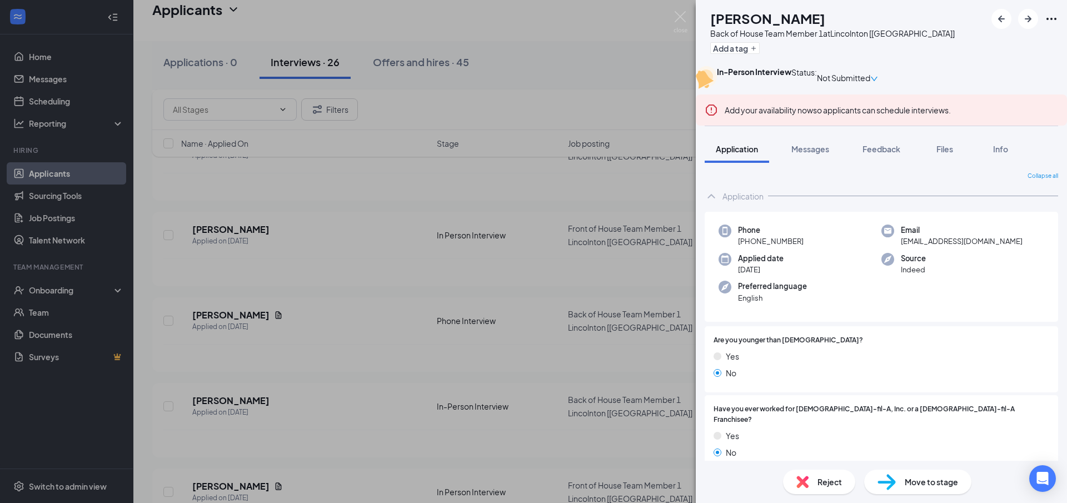
click at [870, 79] on span "Not Submitted" at bounding box center [843, 78] width 53 height 12
click at [862, 98] on div "In-Person Interview Status : Not Submitted Add your availability now so applica…" at bounding box center [881, 95] width 371 height 59
click at [666, 22] on div "[PERSON_NAME] [PERSON_NAME] Back of House Team Member 1 at [GEOGRAPHIC_DATA] [[…" at bounding box center [533, 251] width 1067 height 503
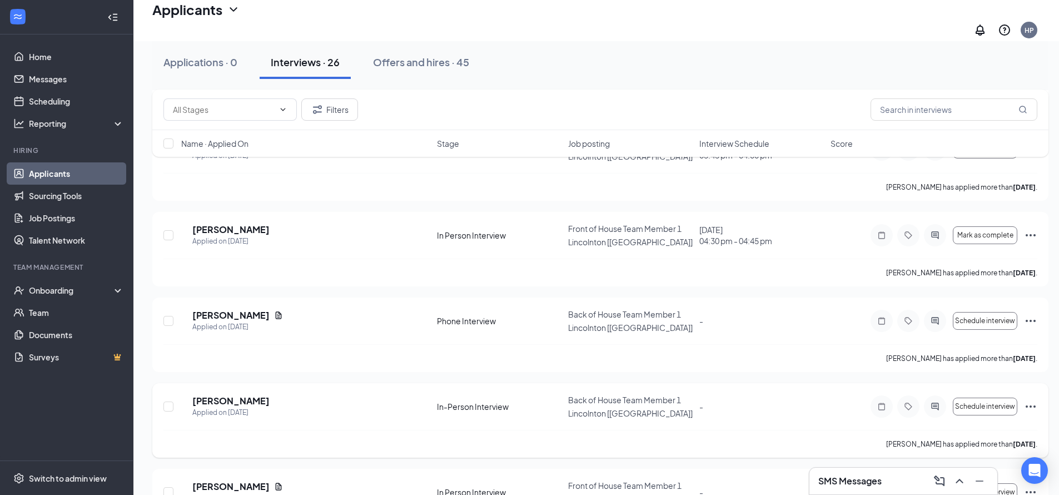
click at [1033, 400] on icon "Ellipses" at bounding box center [1030, 406] width 13 height 13
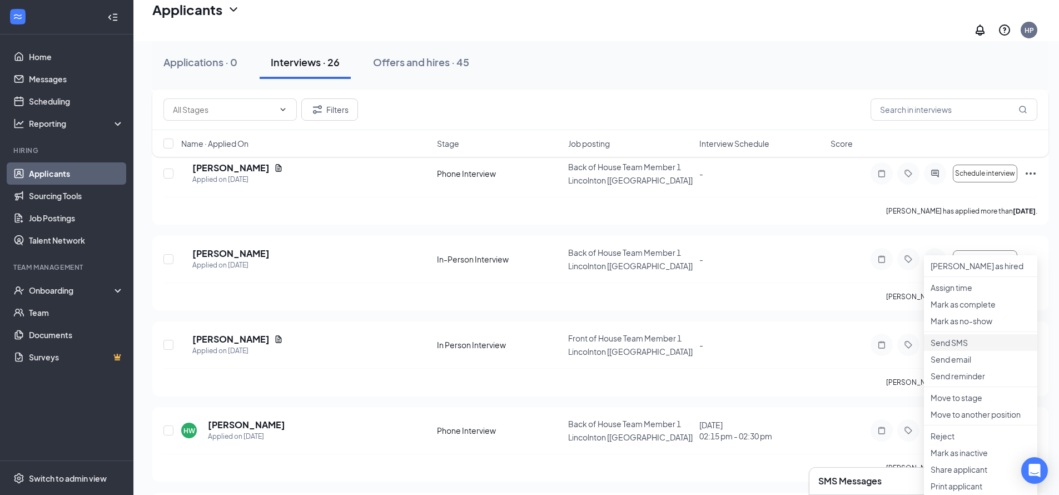
scroll to position [1000, 0]
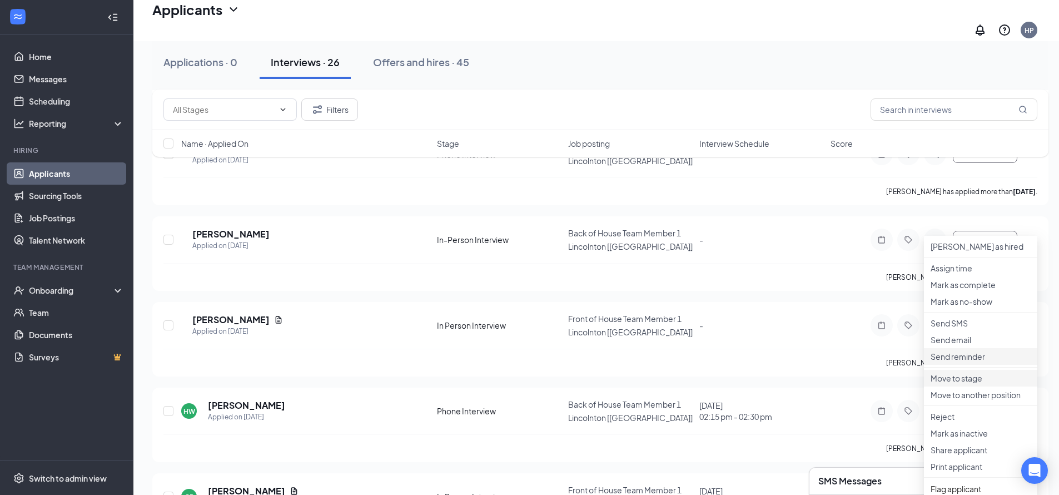
click at [972, 365] on li "Send reminder" at bounding box center [980, 356] width 113 height 17
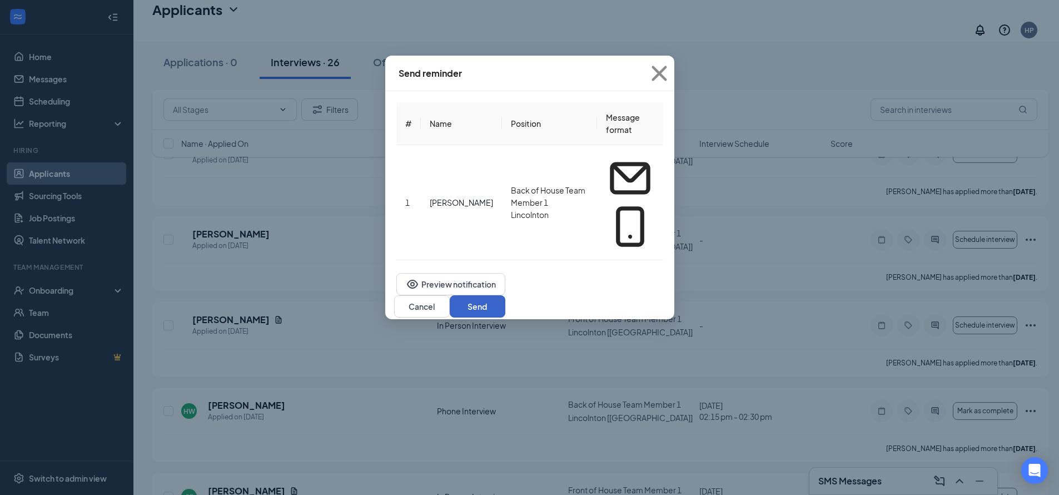
click at [505, 295] on button "Send" at bounding box center [478, 306] width 56 height 22
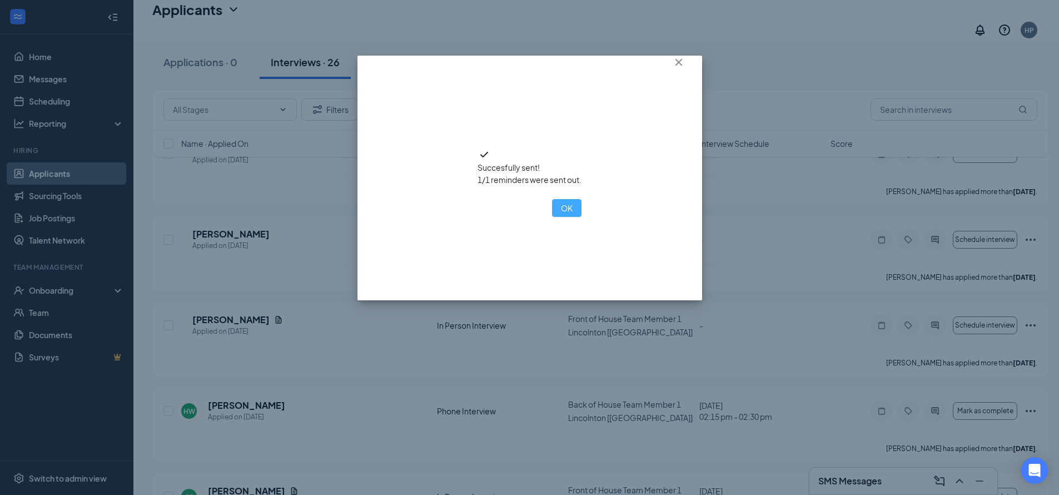
click at [552, 217] on button "OK" at bounding box center [566, 208] width 29 height 18
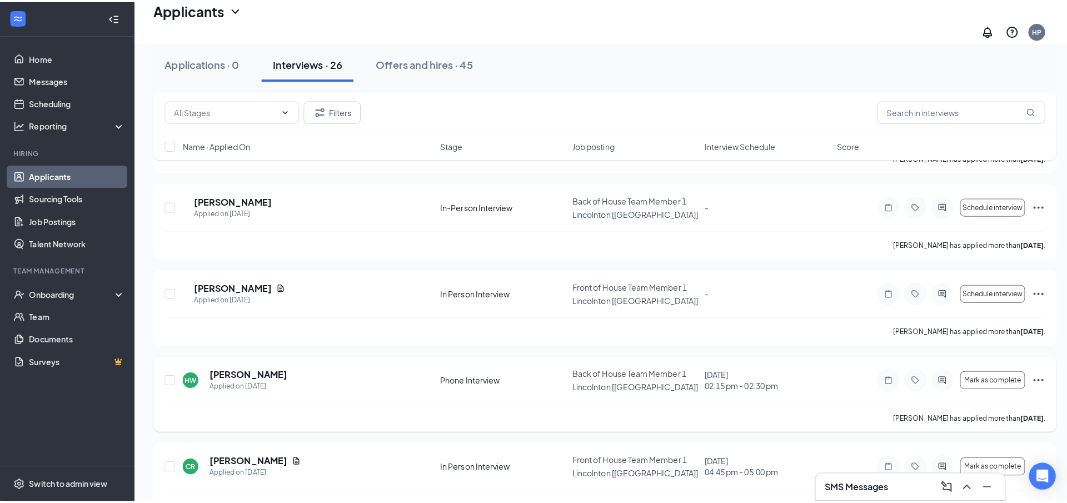
scroll to position [1056, 0]
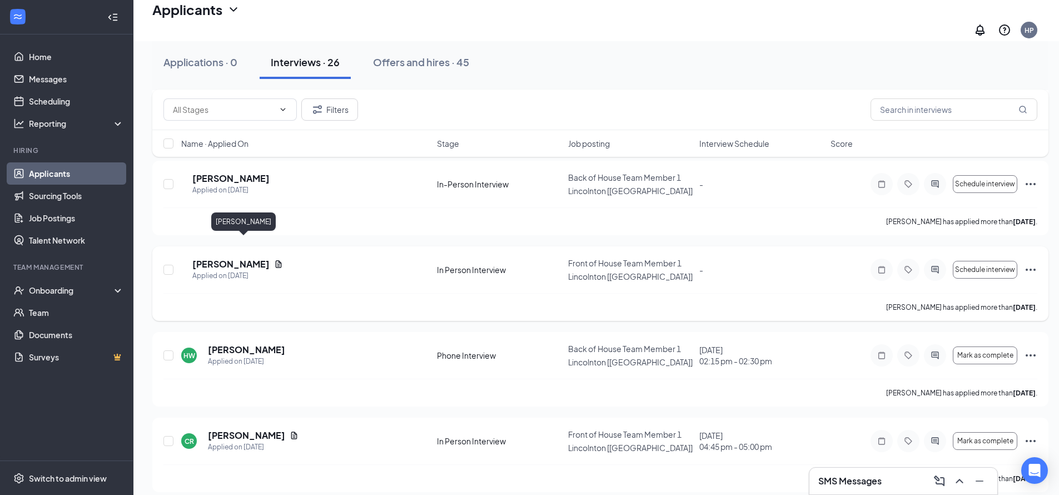
click at [226, 258] on h5 "[PERSON_NAME]" at bounding box center [230, 264] width 77 height 12
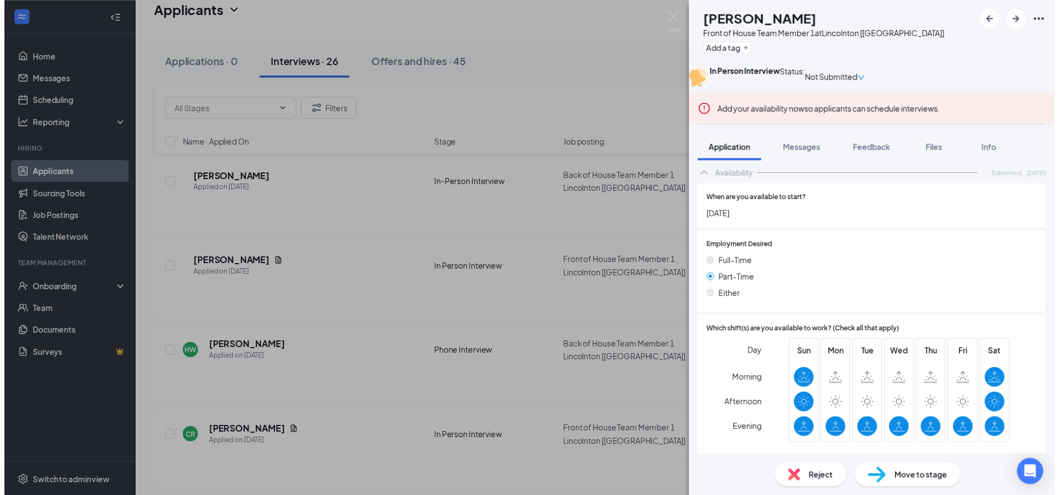
scroll to position [945, 0]
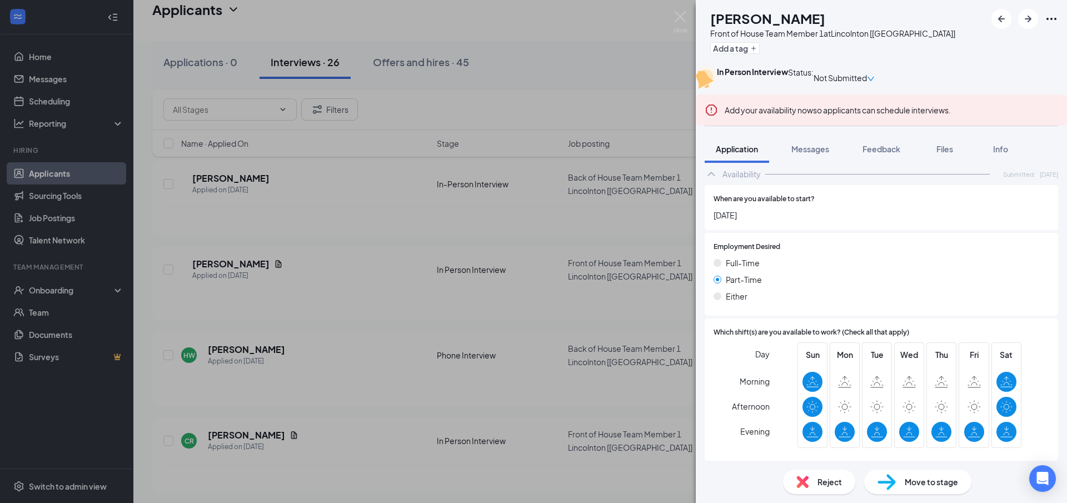
click at [692, 20] on div "EC [PERSON_NAME] Front of House Team Member 1 at [GEOGRAPHIC_DATA] [[GEOGRAPHIC…" at bounding box center [533, 251] width 1067 height 503
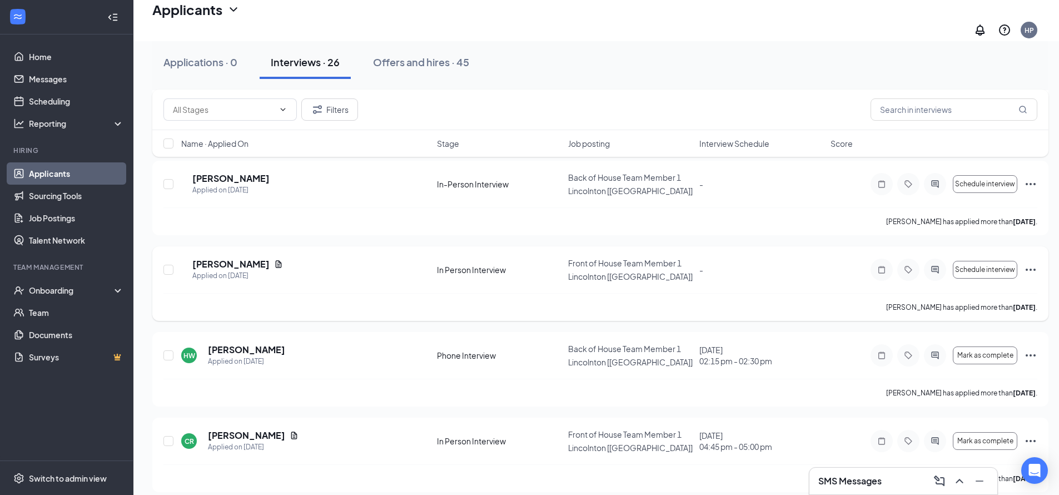
click at [1030, 263] on icon "Ellipses" at bounding box center [1030, 269] width 13 height 13
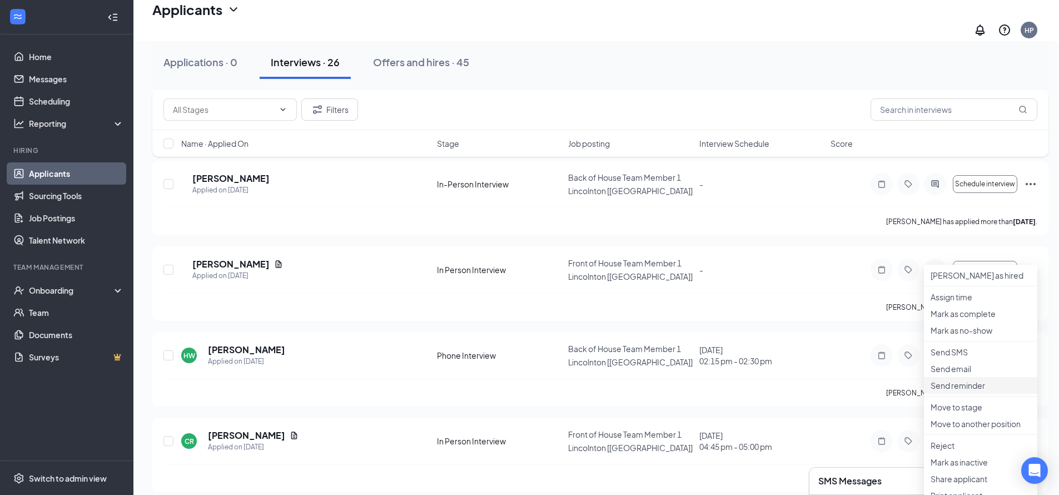
click at [968, 391] on p "Send reminder" at bounding box center [980, 385] width 100 height 11
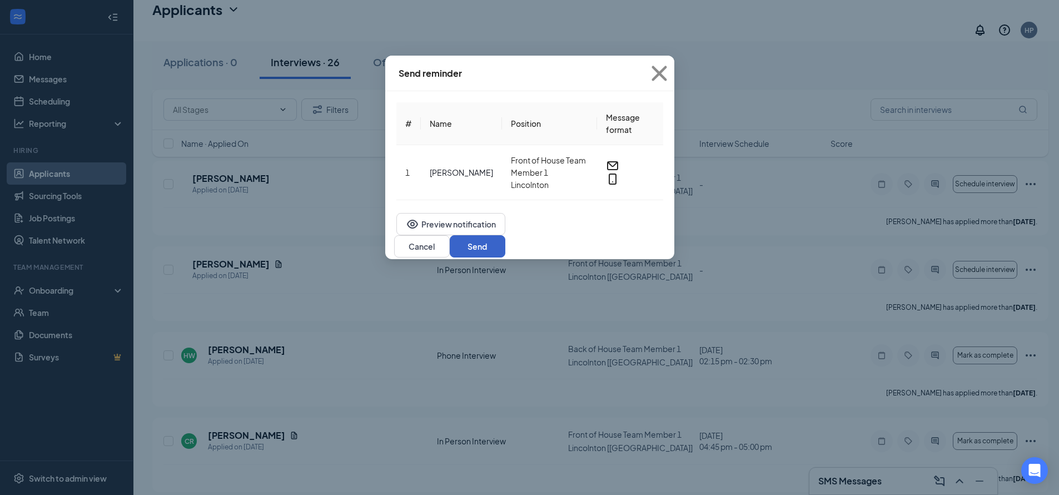
click at [505, 245] on button "Send" at bounding box center [478, 246] width 56 height 22
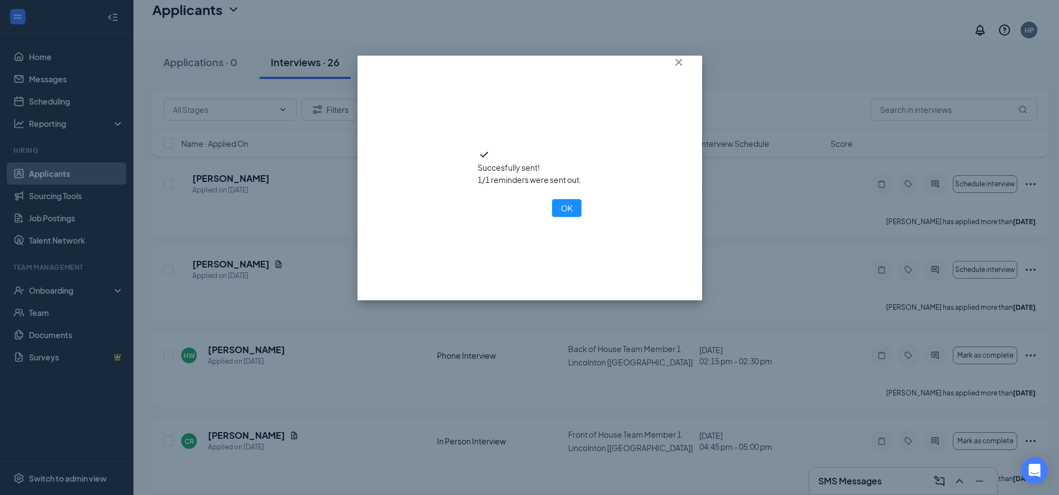
click at [506, 217] on div "OK" at bounding box center [529, 208] width 104 height 18
click at [552, 217] on button "OK" at bounding box center [566, 208] width 29 height 18
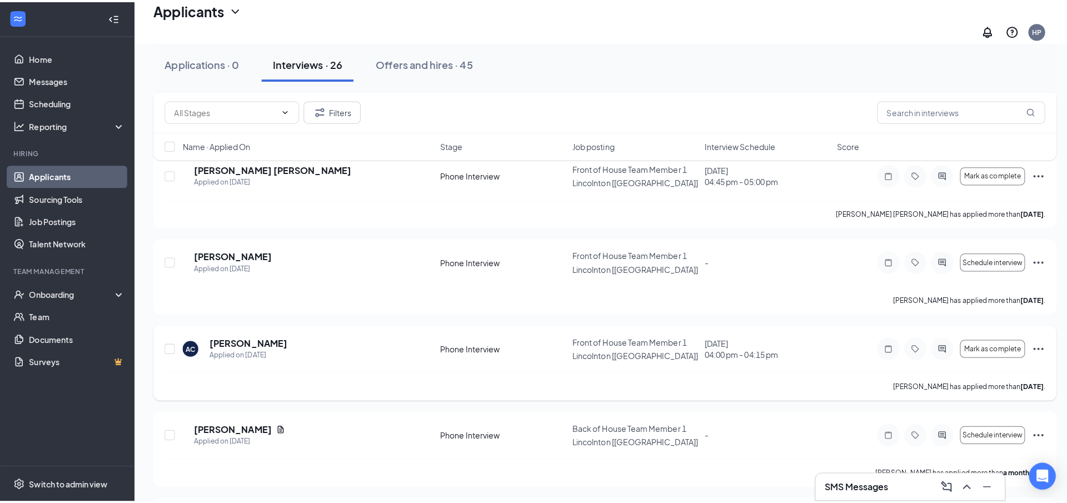
scroll to position [1779, 0]
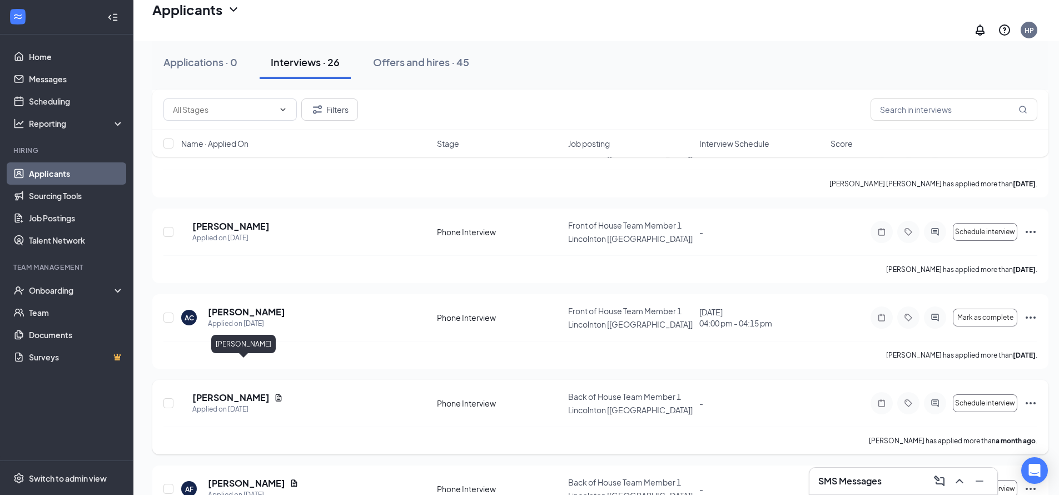
click at [214, 391] on h5 "[PERSON_NAME]" at bounding box center [230, 397] width 77 height 12
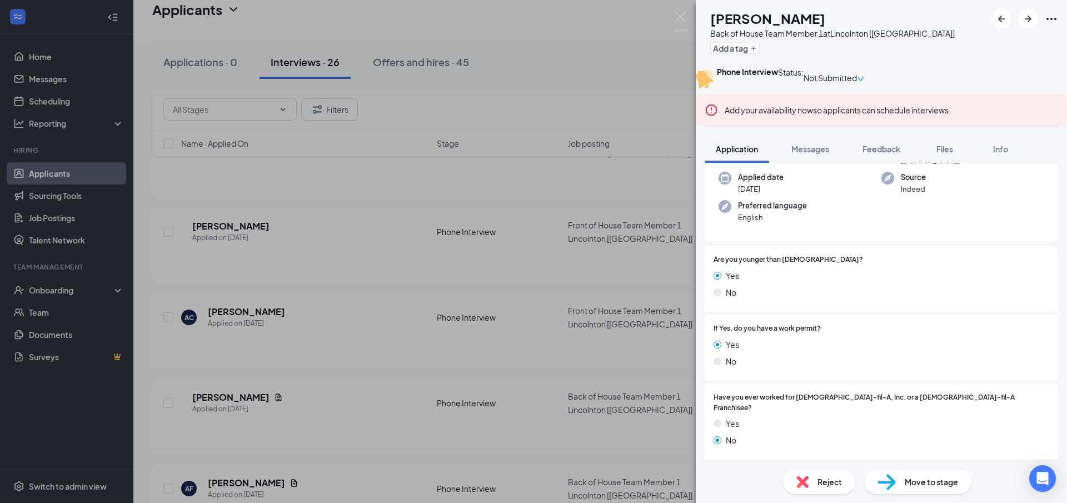
scroll to position [97, 0]
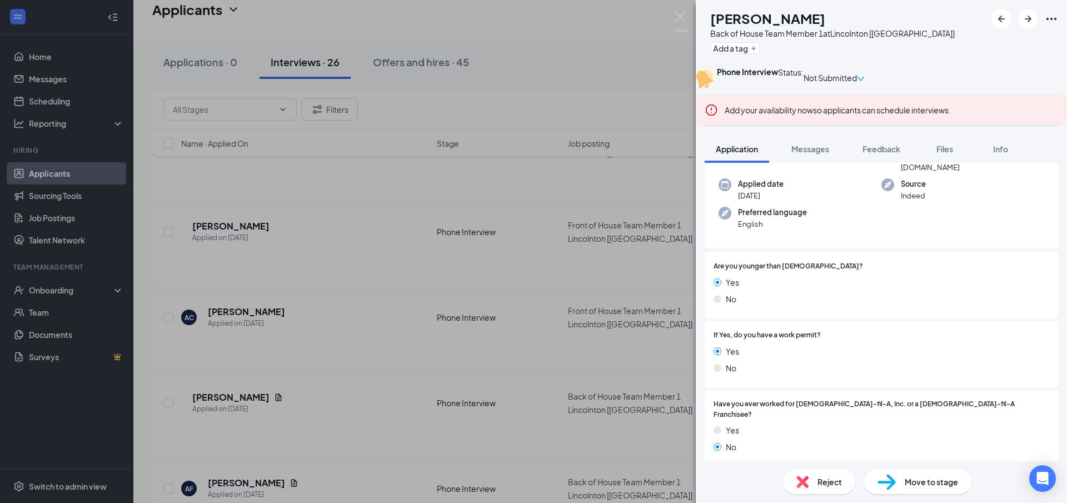
click at [918, 481] on span "Move to stage" at bounding box center [931, 482] width 53 height 12
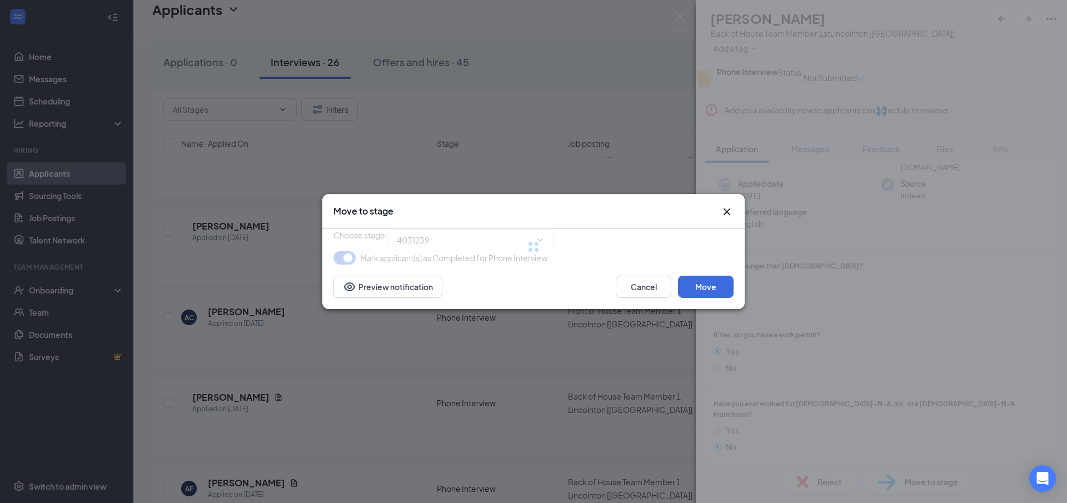
type input "In-Person Interview (next stage)"
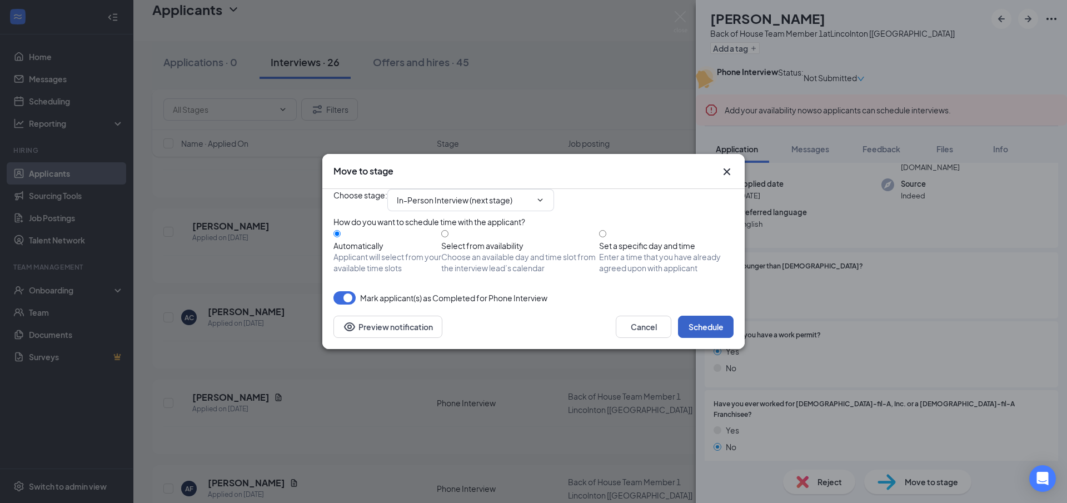
click at [686, 338] on button "Schedule" at bounding box center [706, 327] width 56 height 22
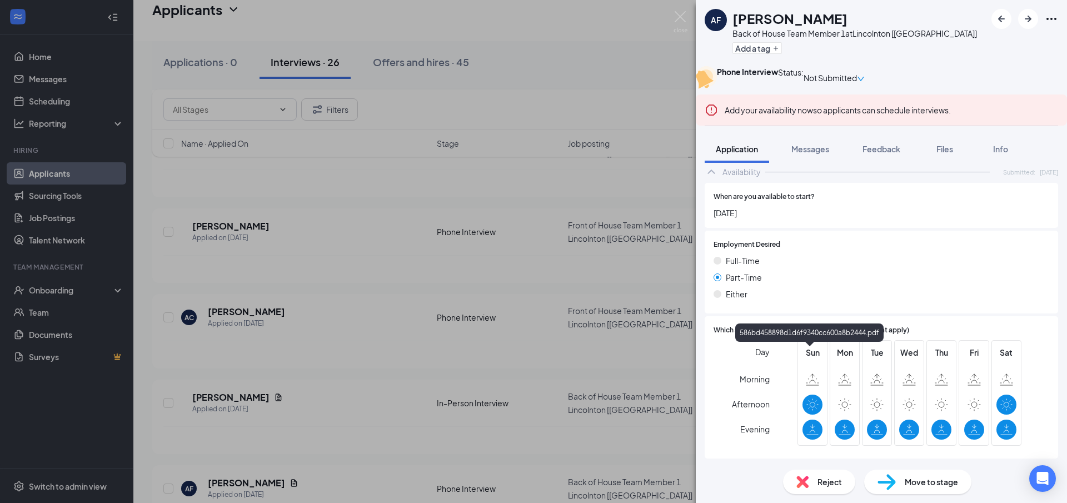
scroll to position [945, 0]
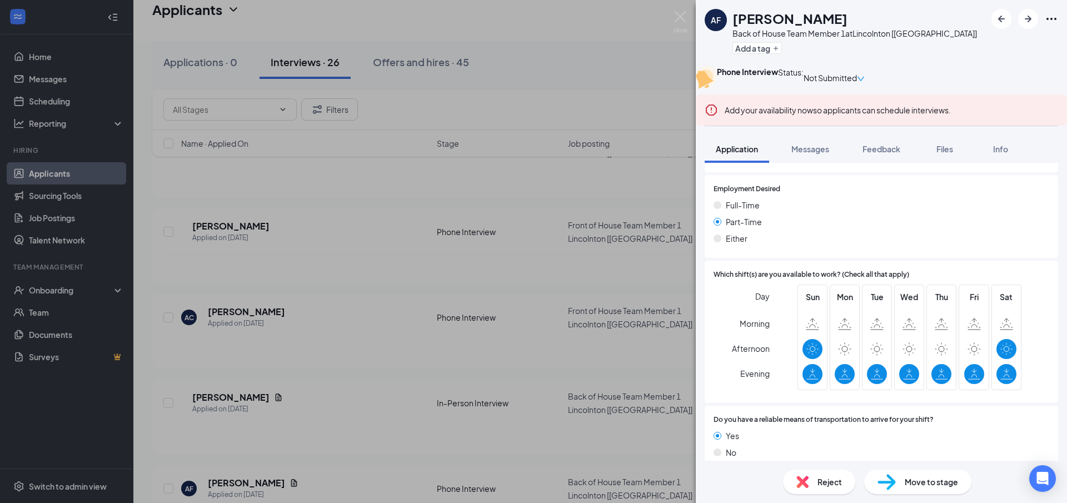
click at [892, 480] on img at bounding box center [887, 482] width 18 height 16
type input "In-Person Interview (next stage)"
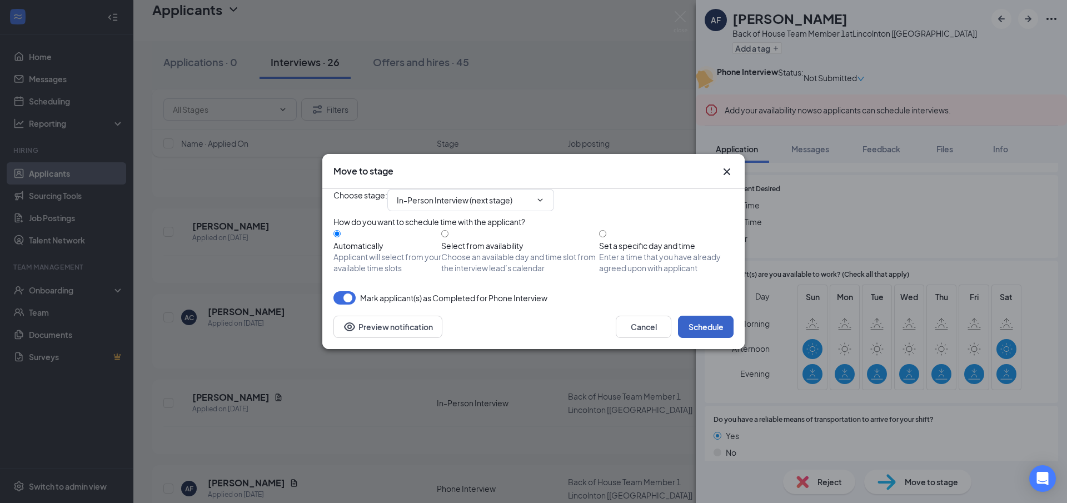
click at [707, 338] on button "Schedule" at bounding box center [706, 327] width 56 height 22
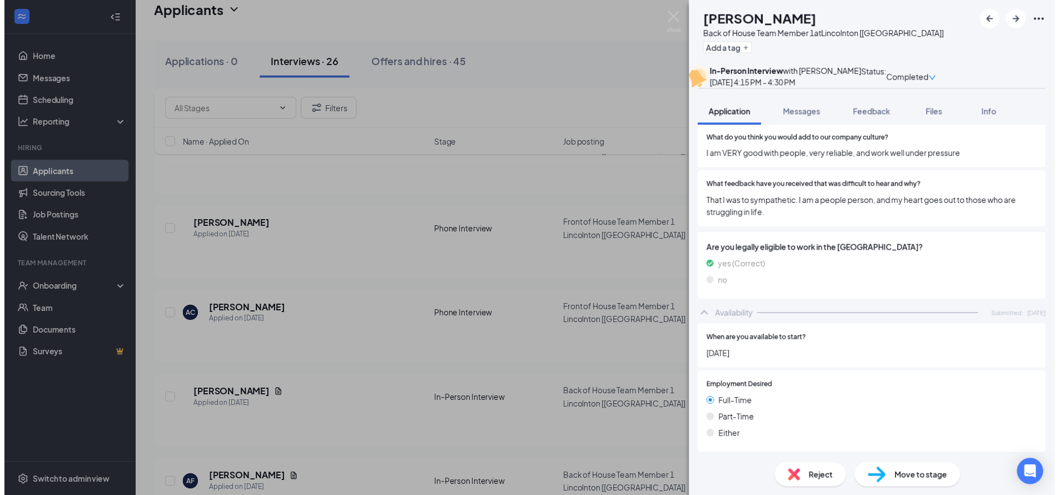
scroll to position [834, 0]
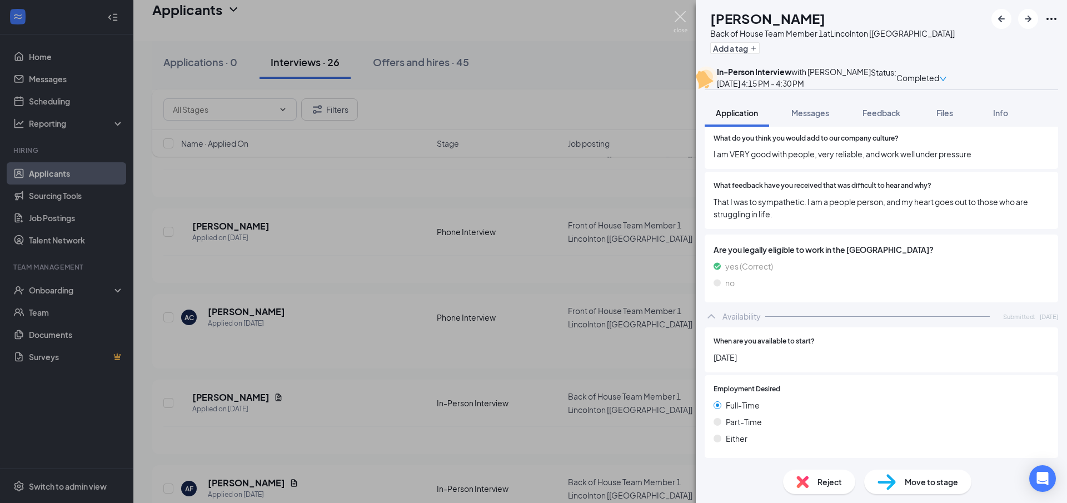
click at [676, 21] on img at bounding box center [681, 22] width 14 height 22
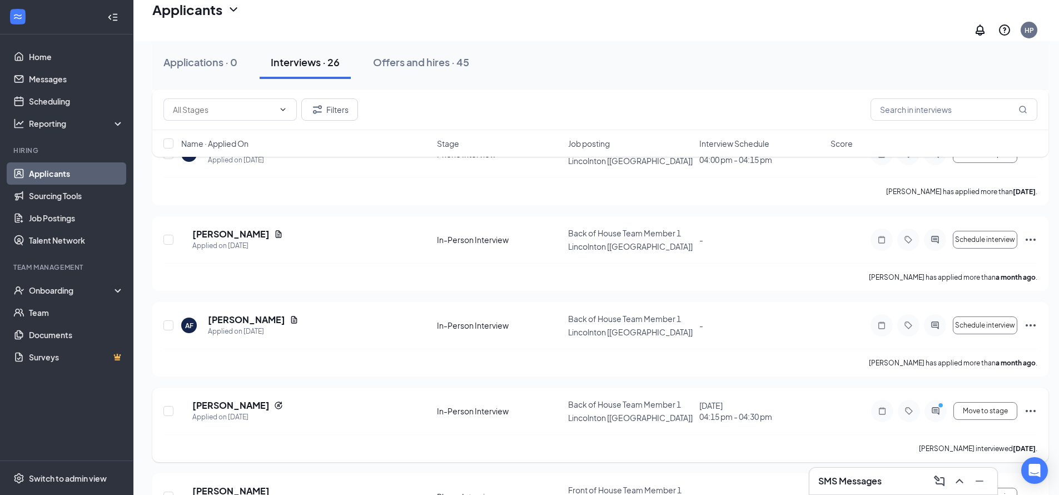
scroll to position [1945, 0]
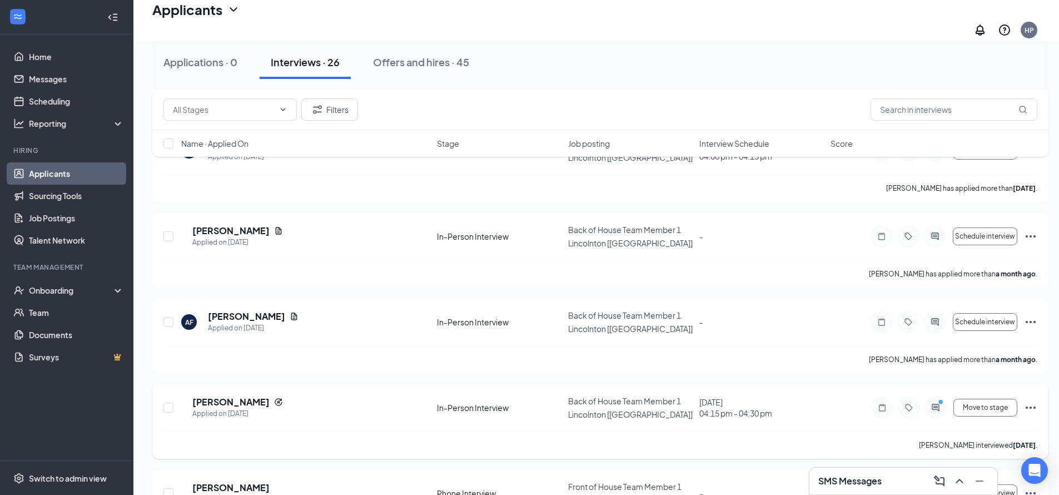
click at [1029, 401] on icon "Ellipses" at bounding box center [1030, 407] width 13 height 13
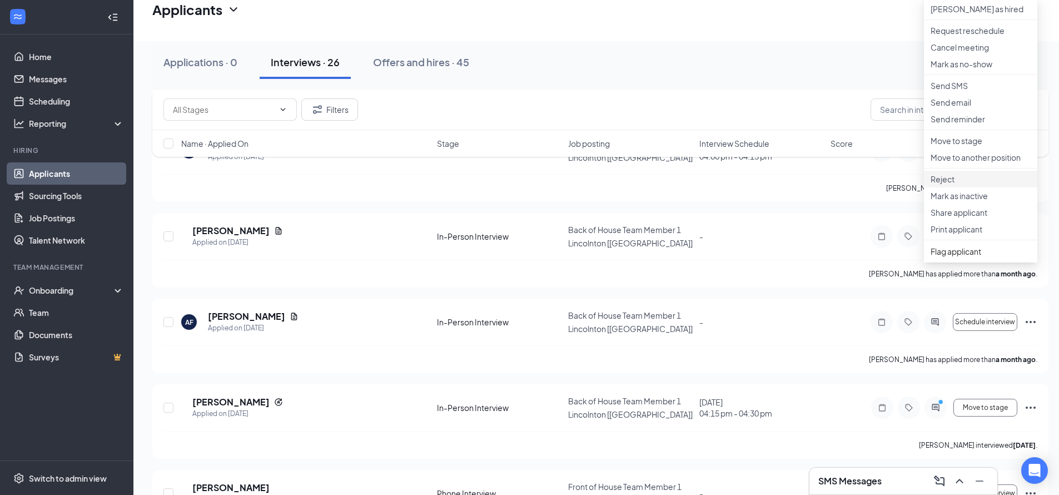
click at [959, 187] on li "Reject" at bounding box center [980, 179] width 113 height 17
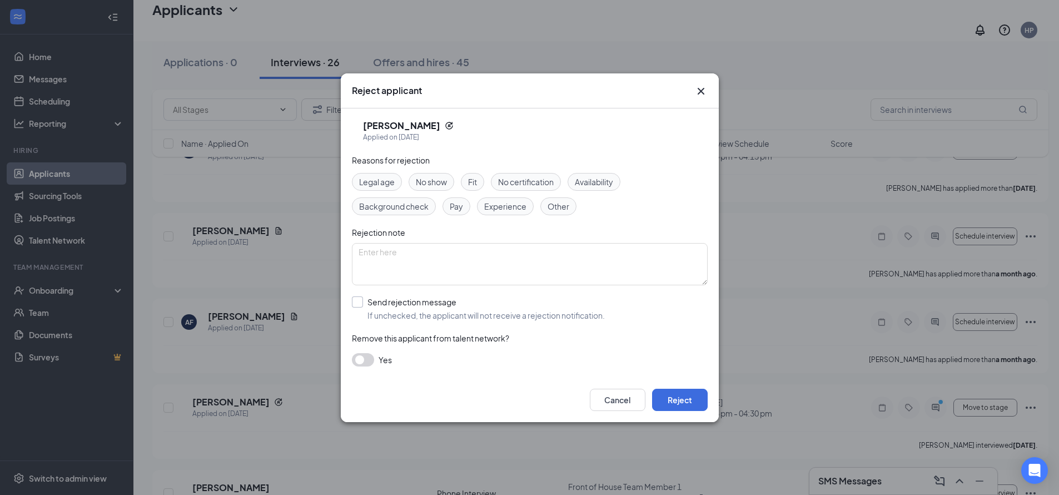
click at [367, 305] on input "Send rejection message If unchecked, the applicant will not receive a rejection…" at bounding box center [478, 308] width 253 height 24
checkbox input "true"
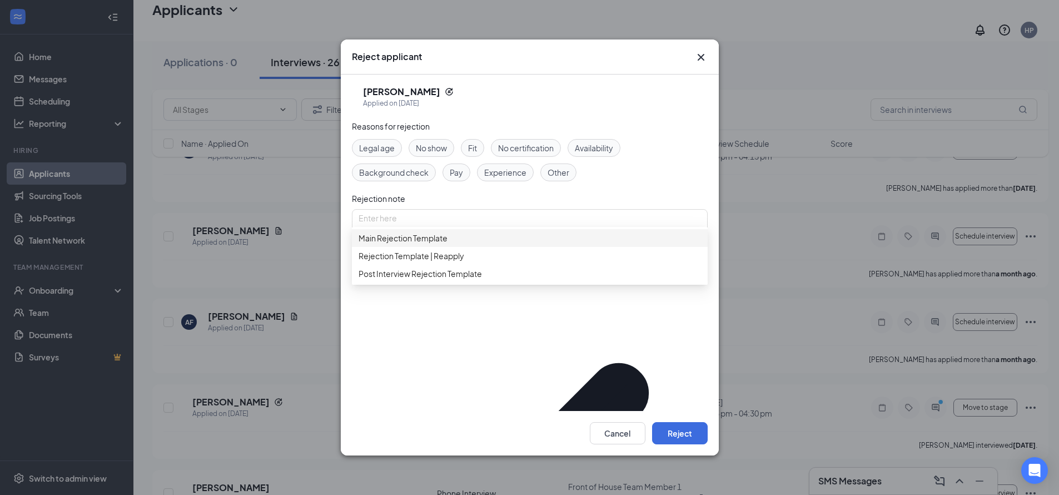
click at [388, 241] on span "Main Rejection Template" at bounding box center [403, 238] width 89 height 12
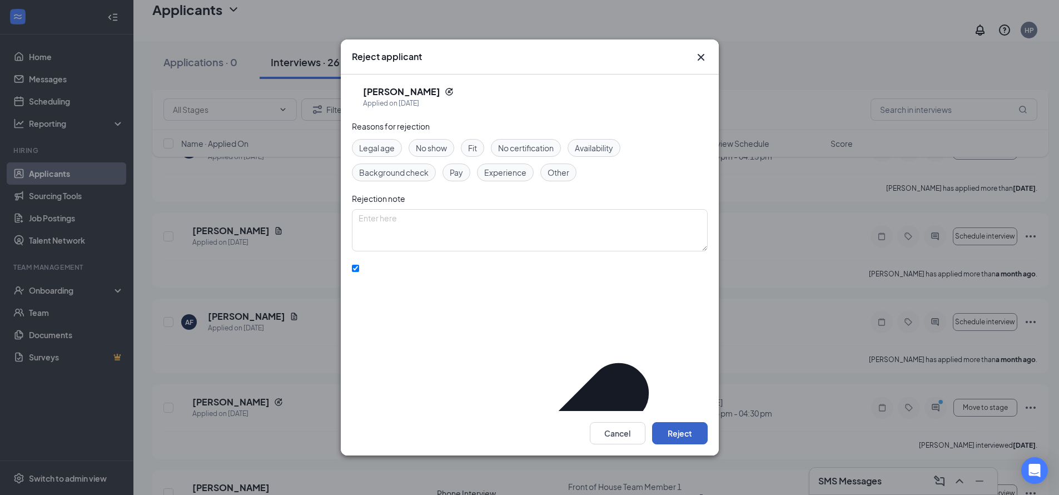
click at [665, 431] on button "Reject" at bounding box center [680, 433] width 56 height 22
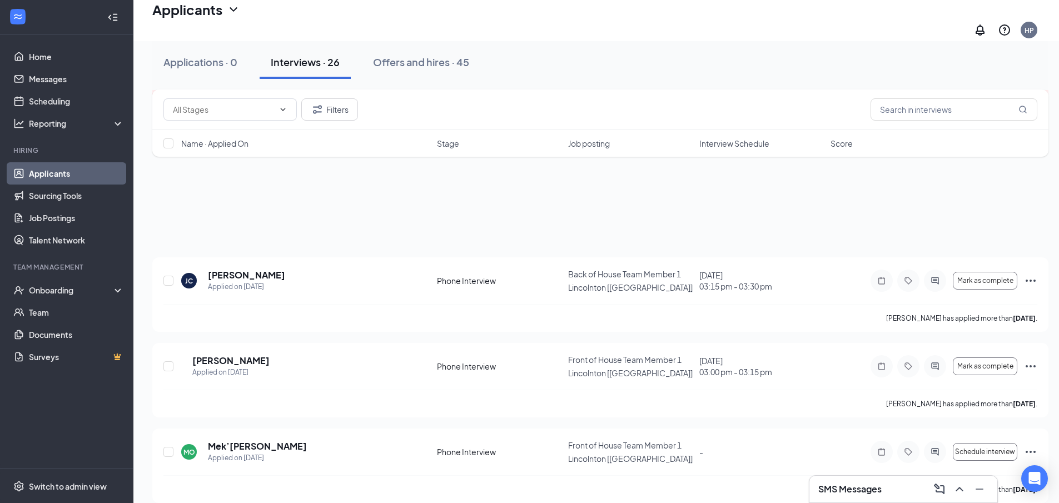
scroll to position [0, 0]
